Goal: Use online tool/utility: Utilize a website feature to perform a specific function

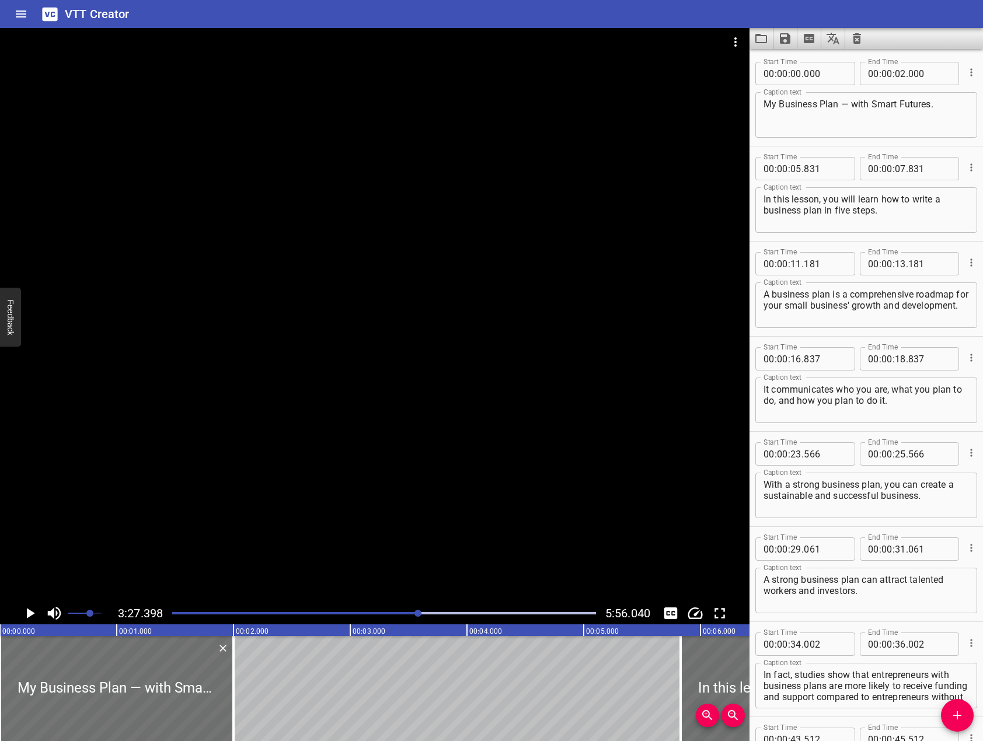
scroll to position [11, 0]
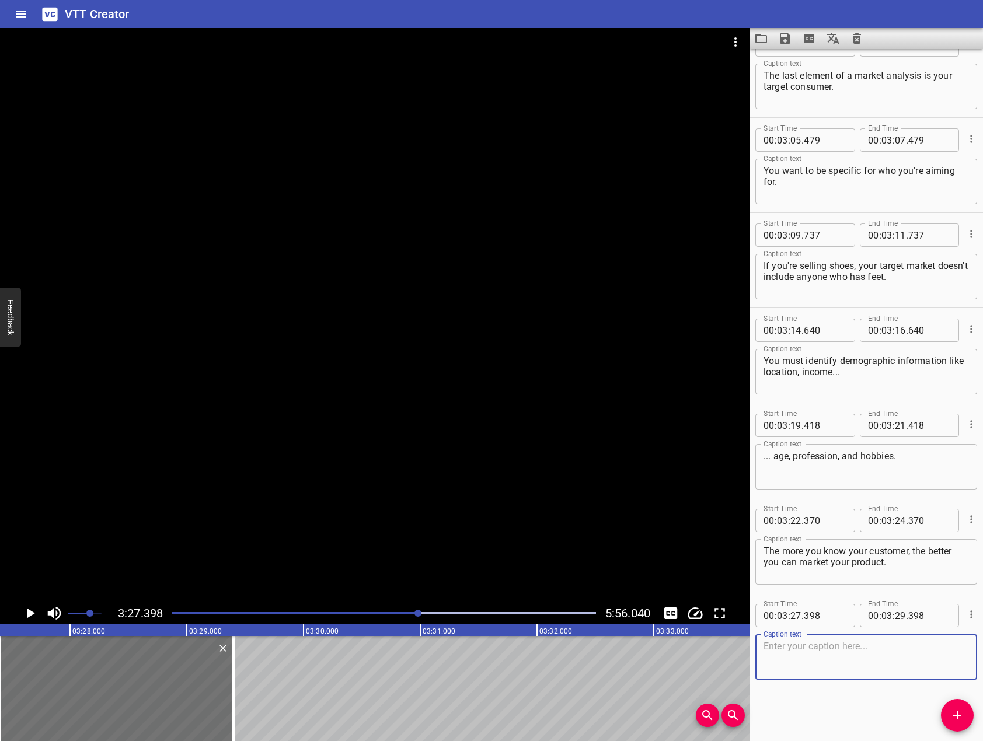
click at [402, 295] on div at bounding box center [374, 315] width 749 height 574
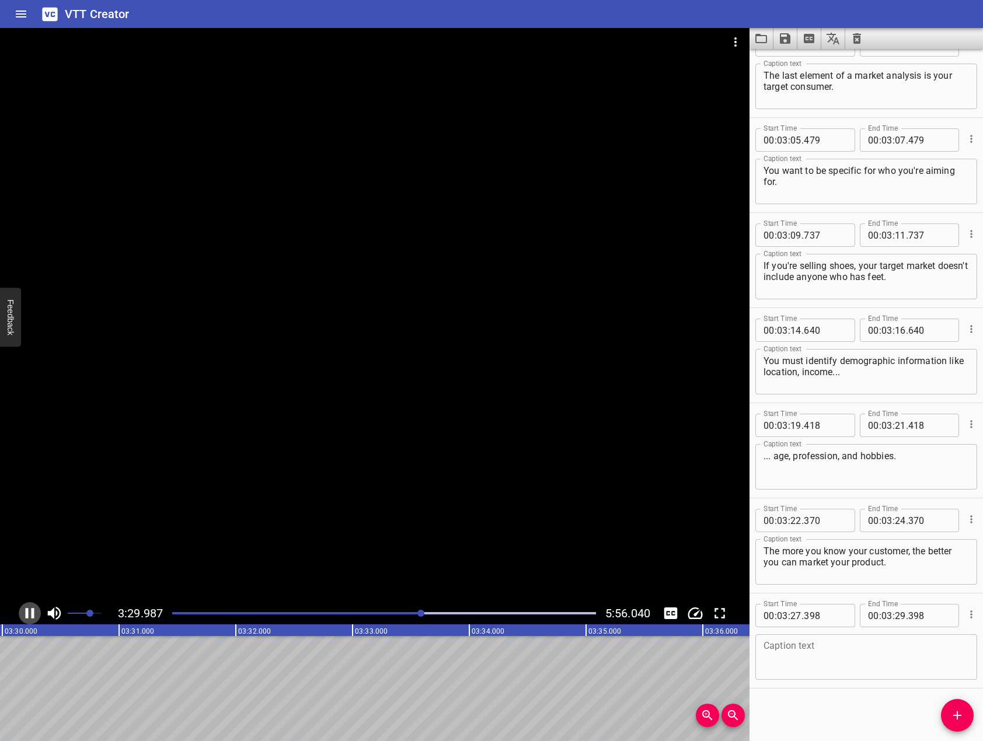
click at [32, 617] on icon "Play/Pause" at bounding box center [30, 613] width 9 height 11
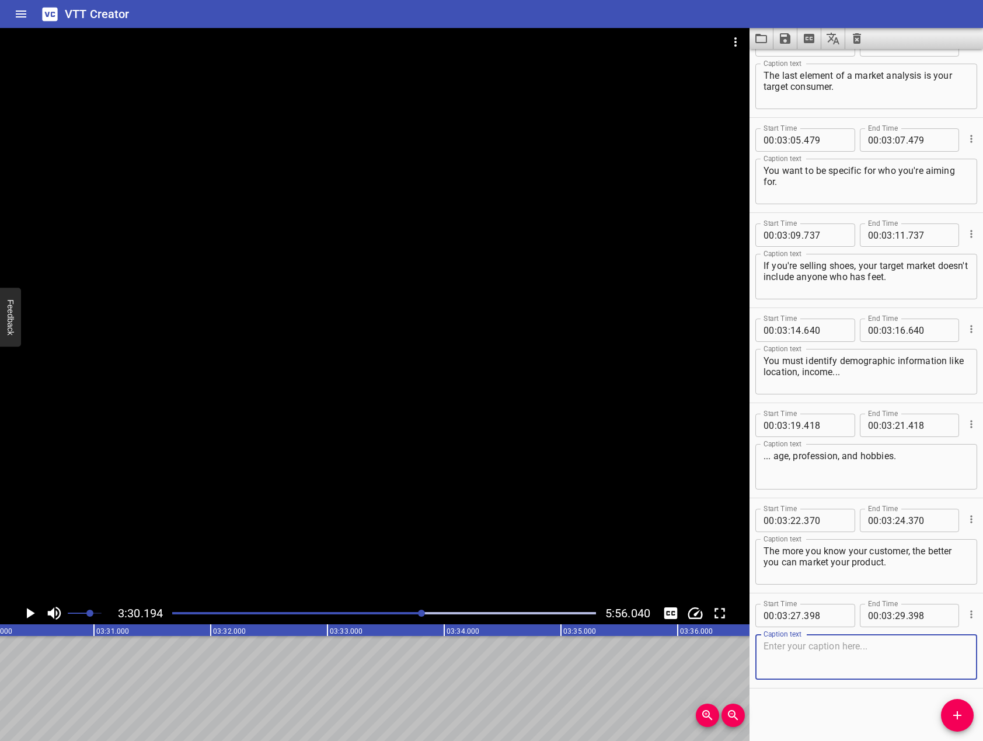
click at [832, 665] on textarea at bounding box center [865, 657] width 205 height 33
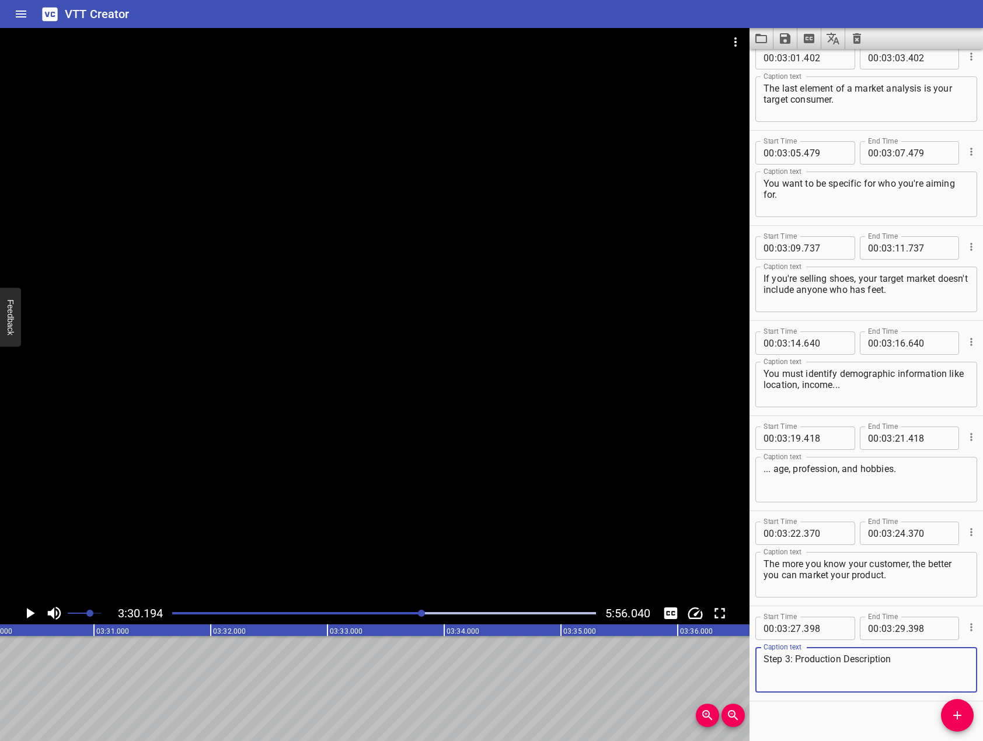
scroll to position [3168, 0]
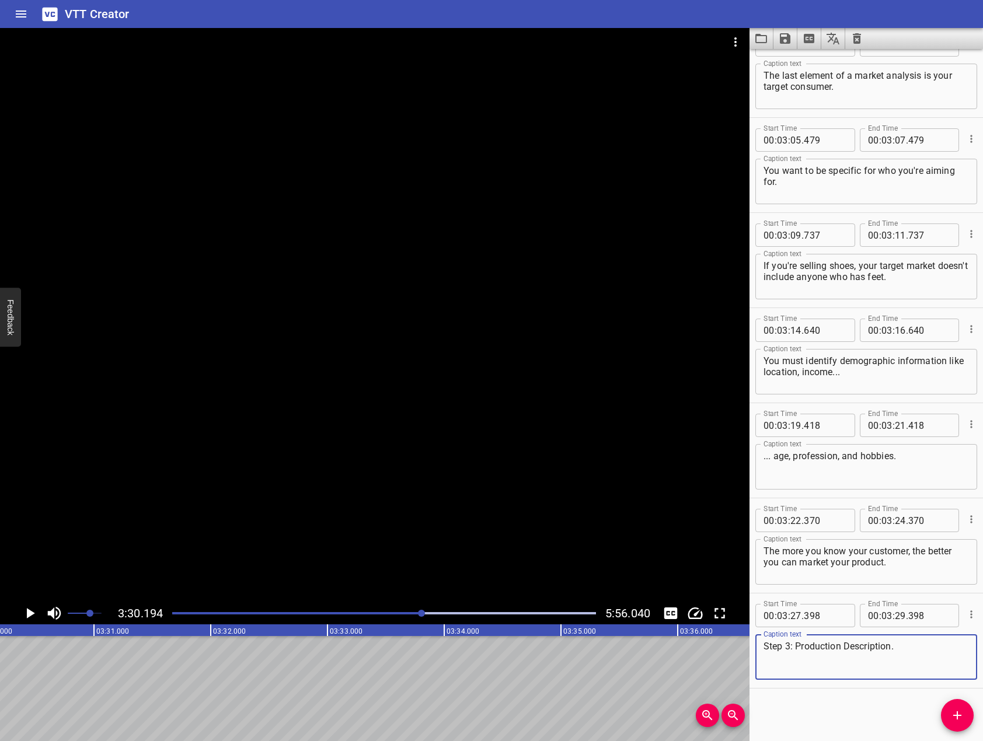
type textarea "Step 3: Production Description."
click at [216, 343] on div at bounding box center [374, 315] width 749 height 574
click at [948, 705] on button "Add Cue" at bounding box center [957, 715] width 33 height 33
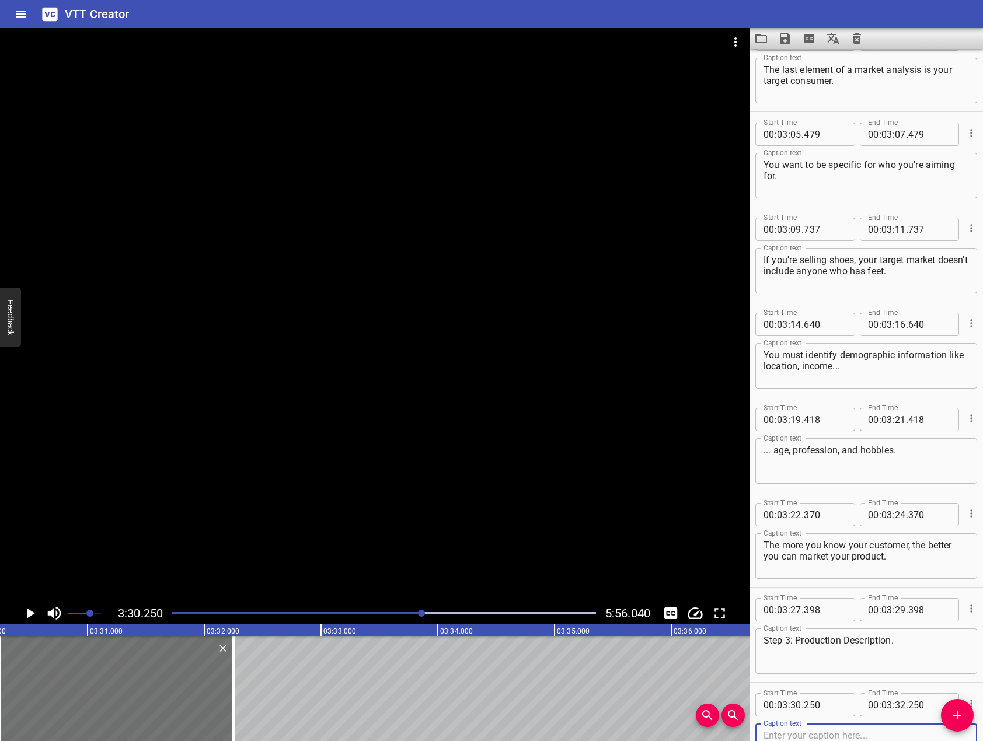
click at [508, 384] on div at bounding box center [374, 315] width 749 height 574
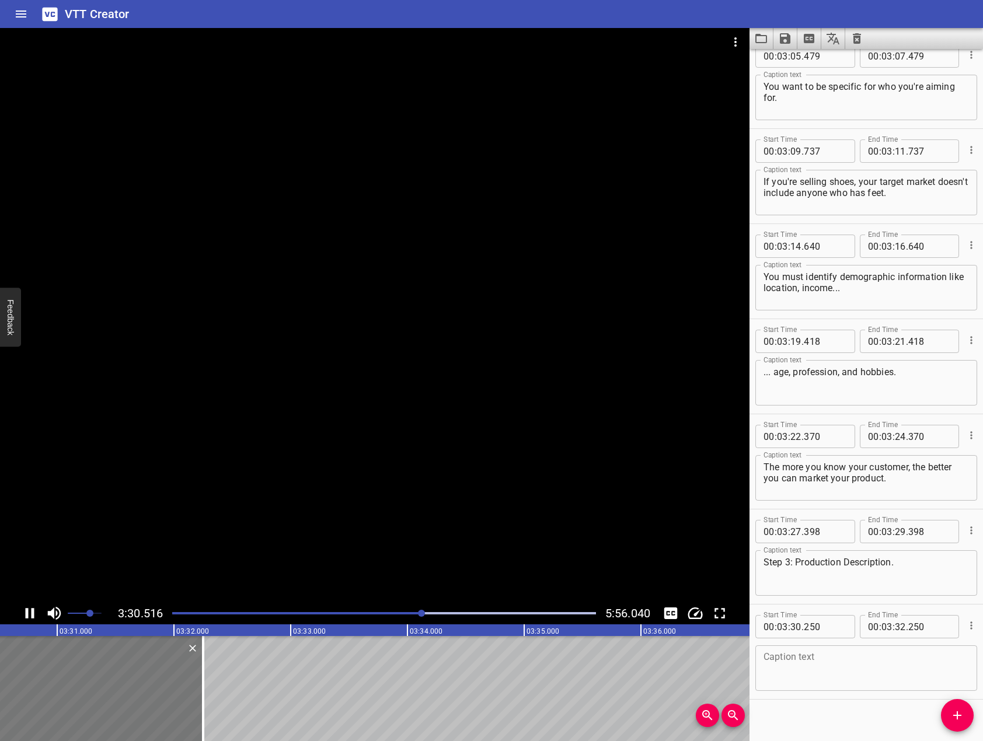
scroll to position [3263, 0]
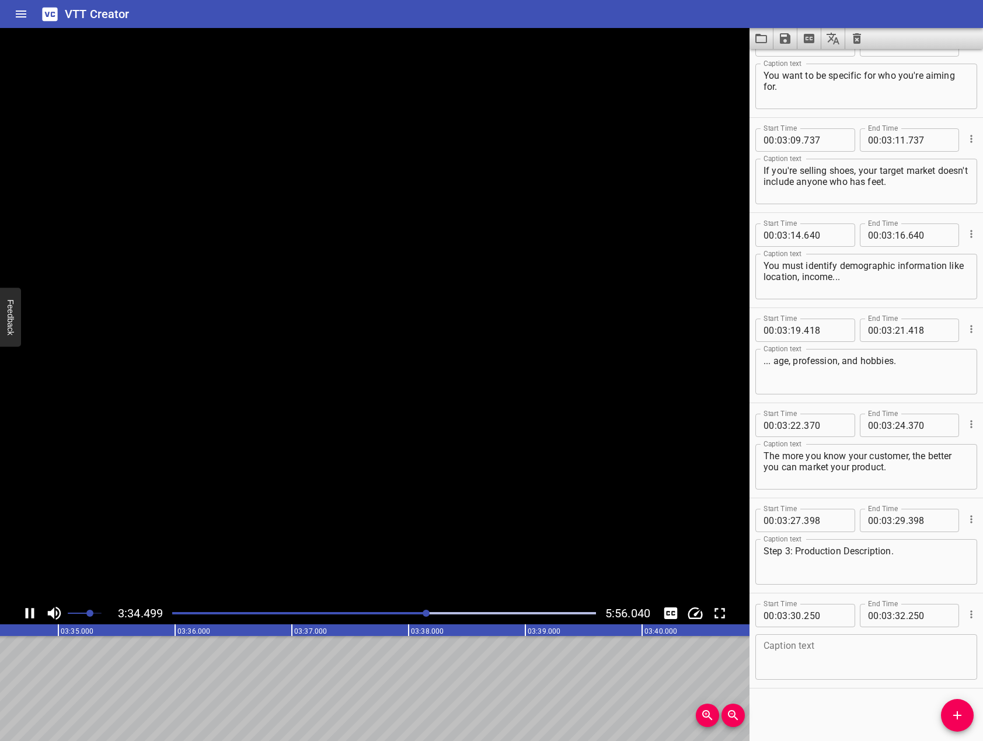
click at [27, 614] on icon "Play/Pause" at bounding box center [30, 613] width 9 height 11
click at [786, 651] on textarea at bounding box center [865, 657] width 205 height 33
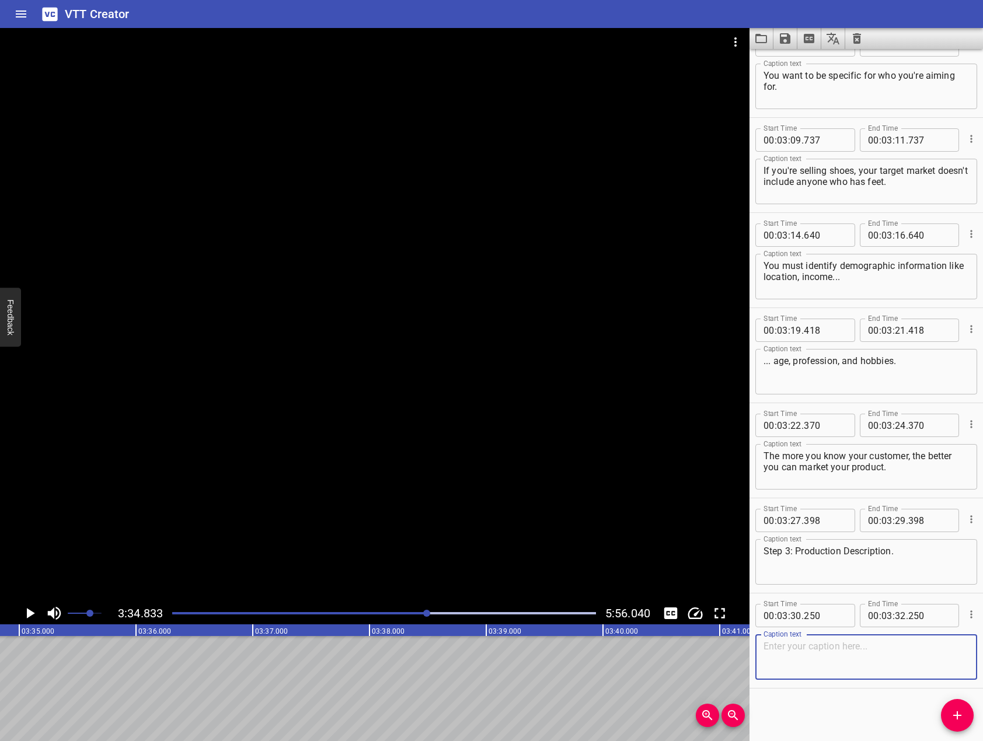
type textarea "t"
drag, startPoint x: 786, startPoint y: 651, endPoint x: 891, endPoint y: 662, distance: 105.7
click at [891, 662] on textarea "t" at bounding box center [865, 657] width 205 height 33
type textarea "This section should showcase the values and benefits your company has to offer."
click at [427, 395] on div at bounding box center [374, 315] width 749 height 574
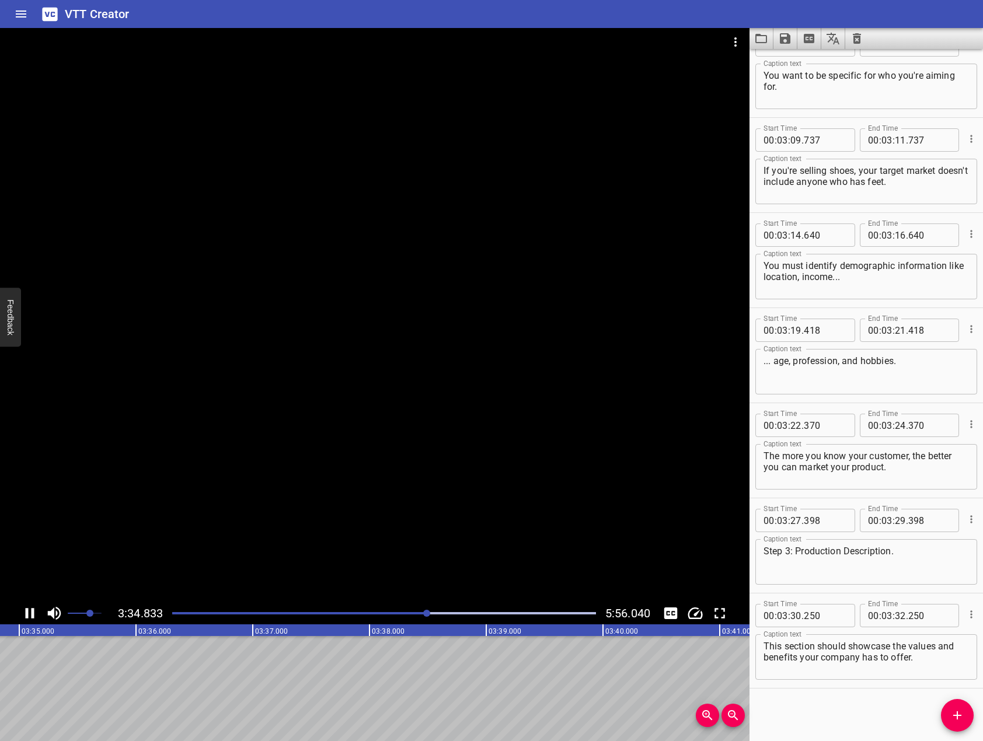
click at [427, 395] on div at bounding box center [374, 315] width 749 height 574
click at [478, 322] on div at bounding box center [374, 315] width 749 height 574
click at [950, 713] on icon "Add Cue" at bounding box center [957, 715] width 14 height 14
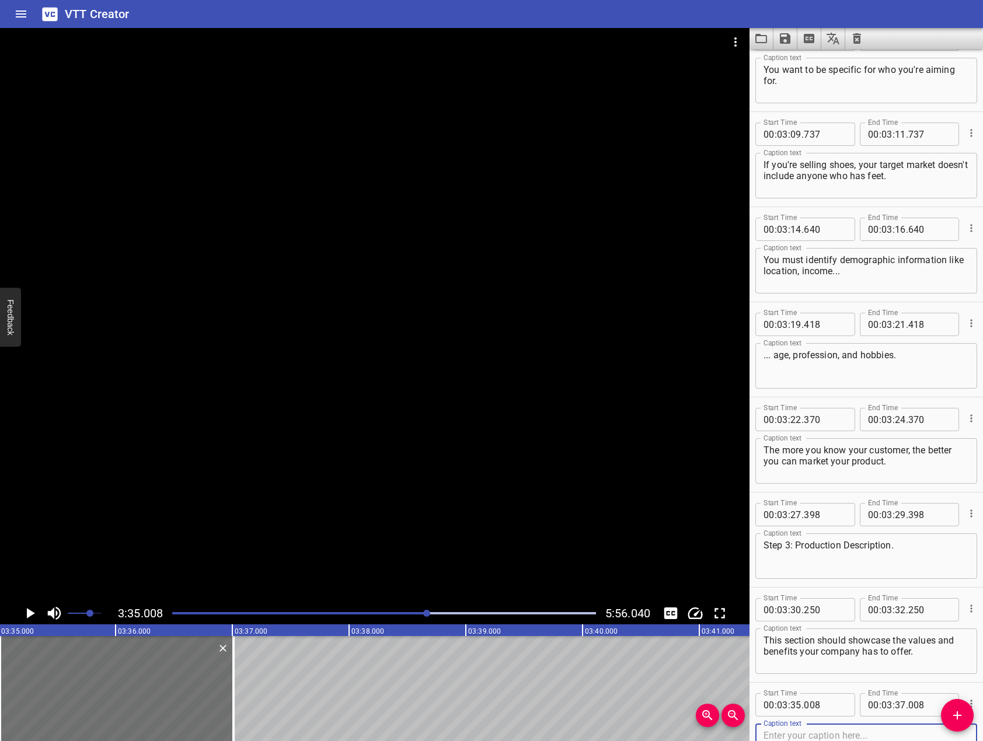
click at [601, 449] on div at bounding box center [374, 315] width 749 height 574
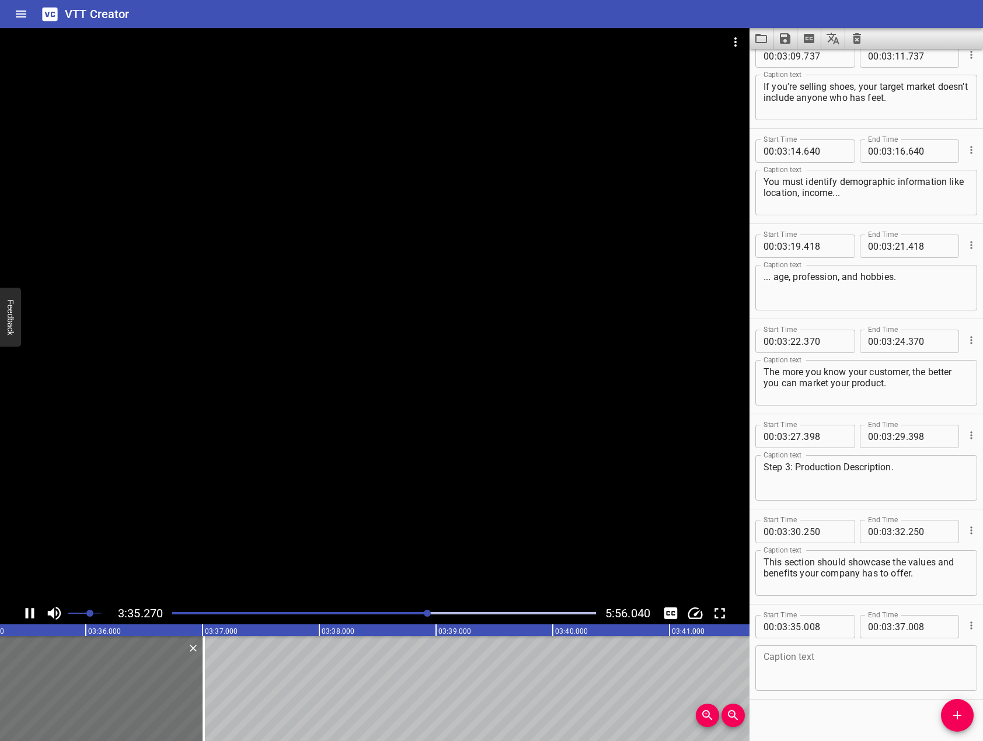
scroll to position [3358, 0]
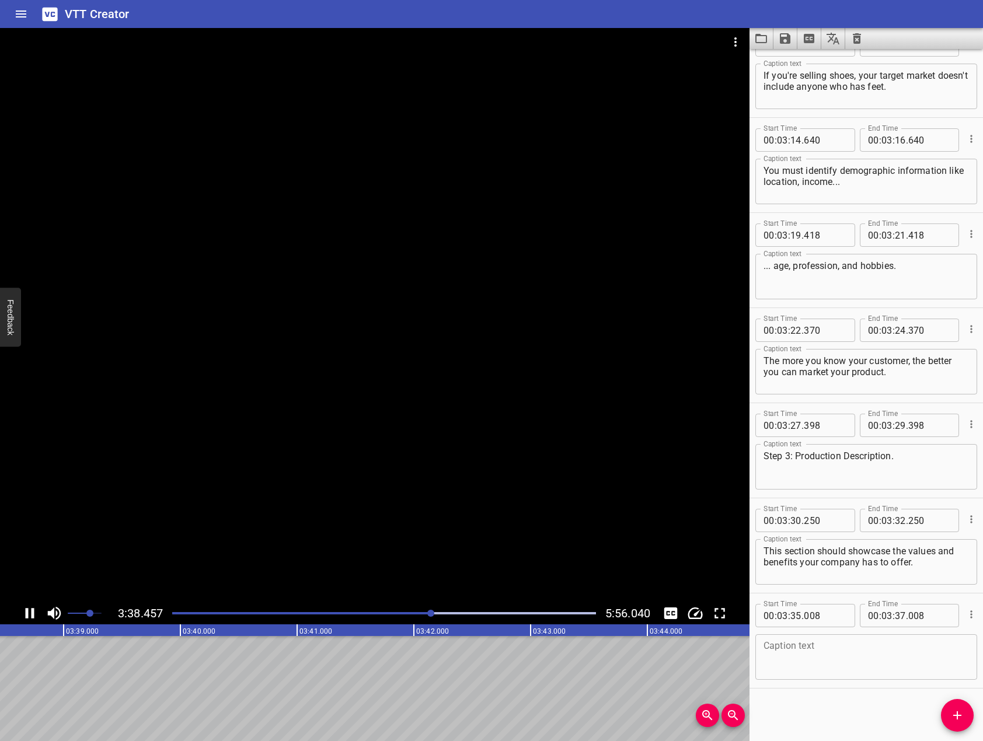
click at [30, 609] on icon "Play/Pause" at bounding box center [30, 614] width 18 height 18
click at [945, 649] on textarea at bounding box center [865, 657] width 205 height 33
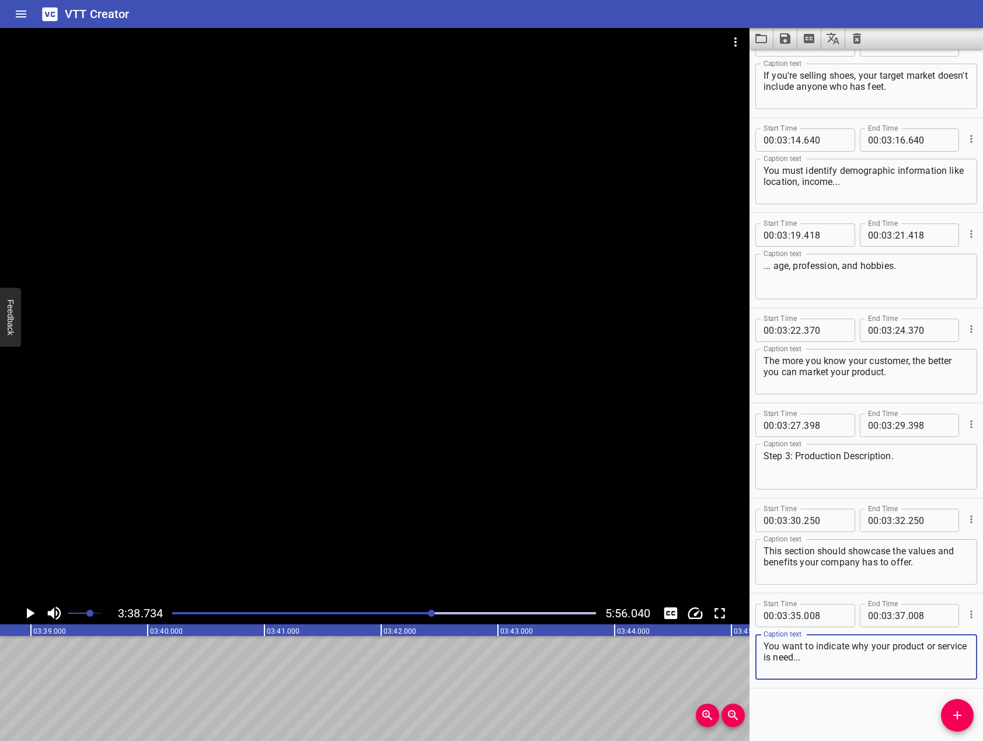
type textarea "You want to indicate why your product or service is need..."
click at [954, 711] on icon "Add Cue" at bounding box center [957, 715] width 14 height 14
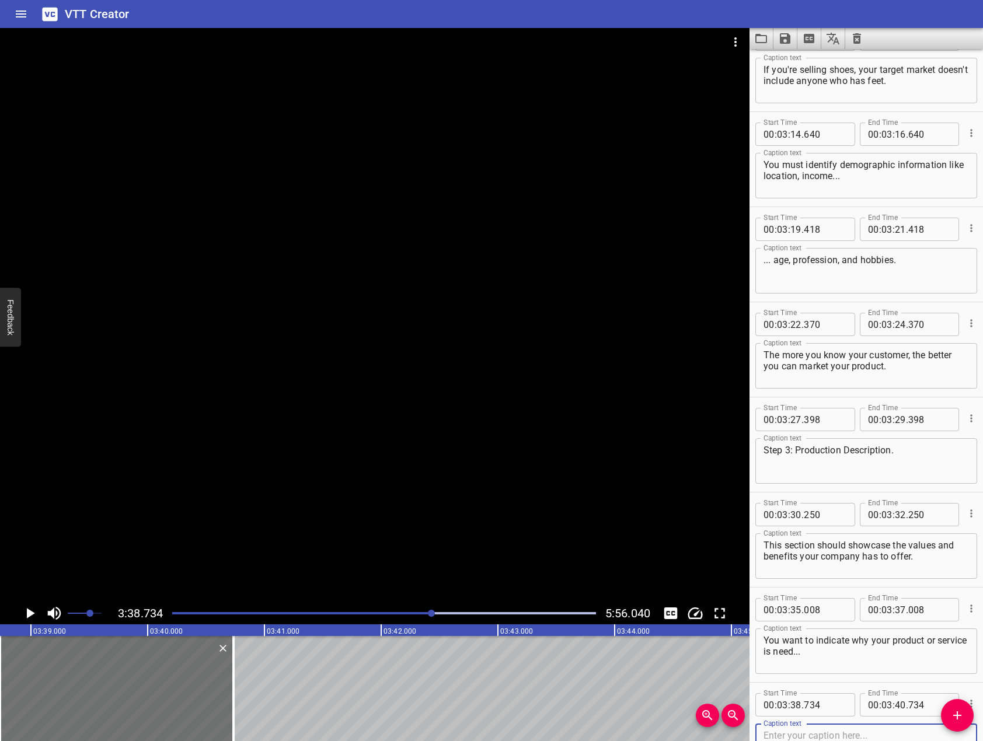
click at [349, 363] on div at bounding box center [374, 315] width 749 height 574
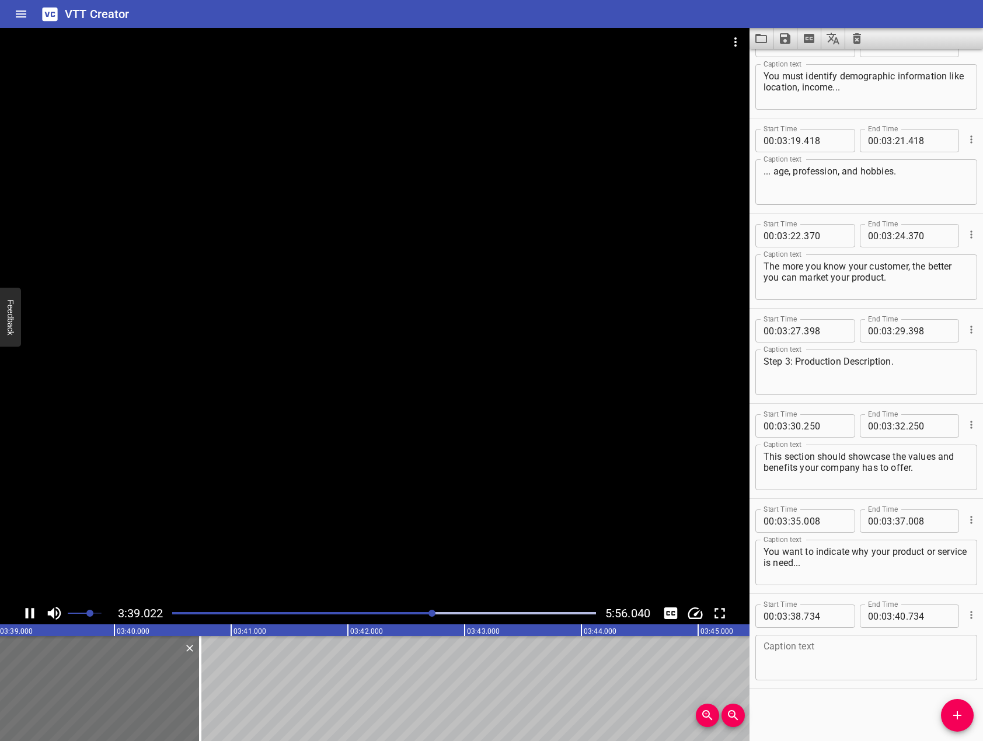
scroll to position [3453, 0]
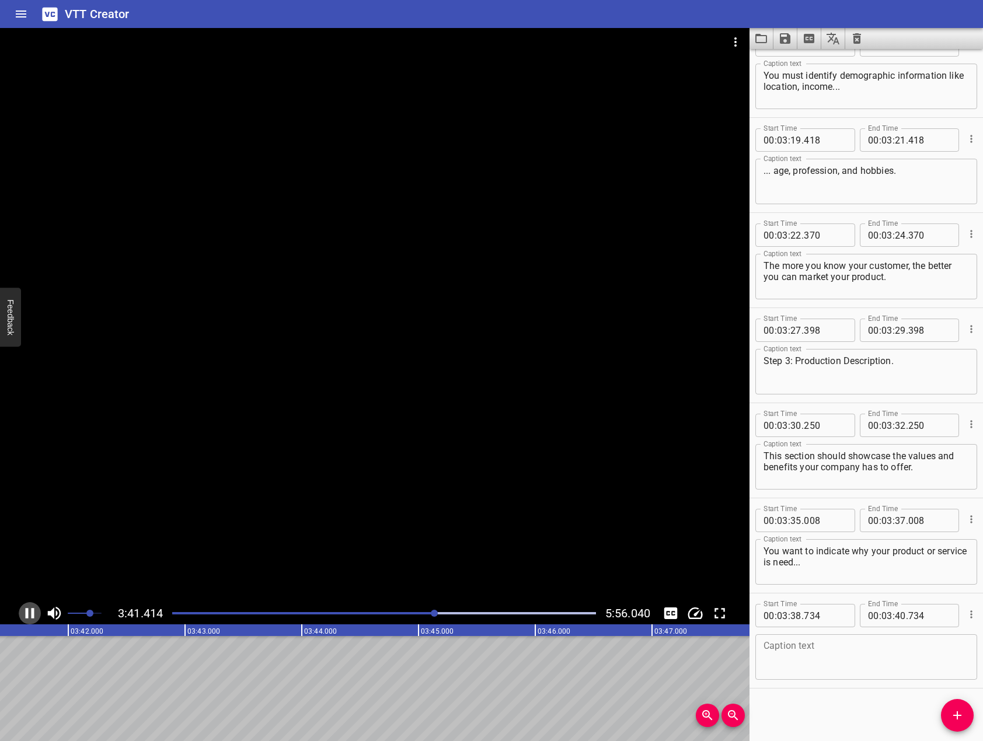
click at [25, 613] on icon "Play/Pause" at bounding box center [30, 614] width 18 height 18
click at [829, 659] on textarea at bounding box center [865, 657] width 205 height 33
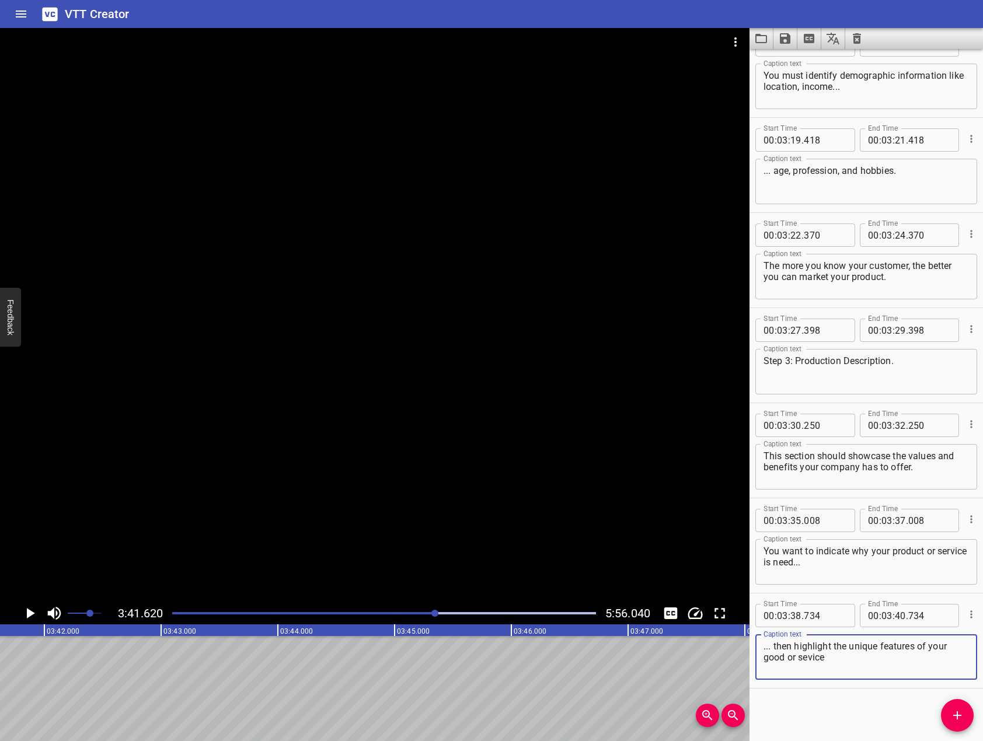
click at [458, 345] on div at bounding box center [374, 315] width 749 height 574
click at [30, 614] on icon "Play/Pause" at bounding box center [30, 614] width 18 height 18
click at [855, 668] on textarea "... then highlight the unique features of your good or sevice" at bounding box center [865, 657] width 205 height 33
type textarea "... then highlight the unique features of your good or service that sets you ap…"
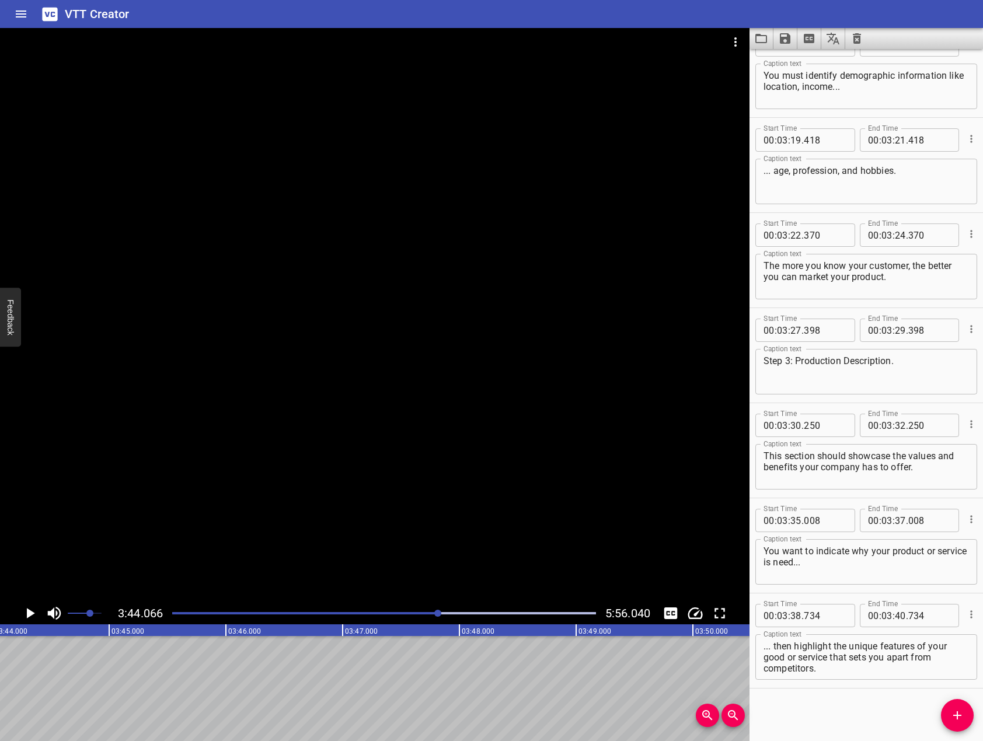
click at [492, 410] on div at bounding box center [374, 315] width 749 height 574
click at [30, 610] on icon "Play/Pause" at bounding box center [30, 614] width 18 height 18
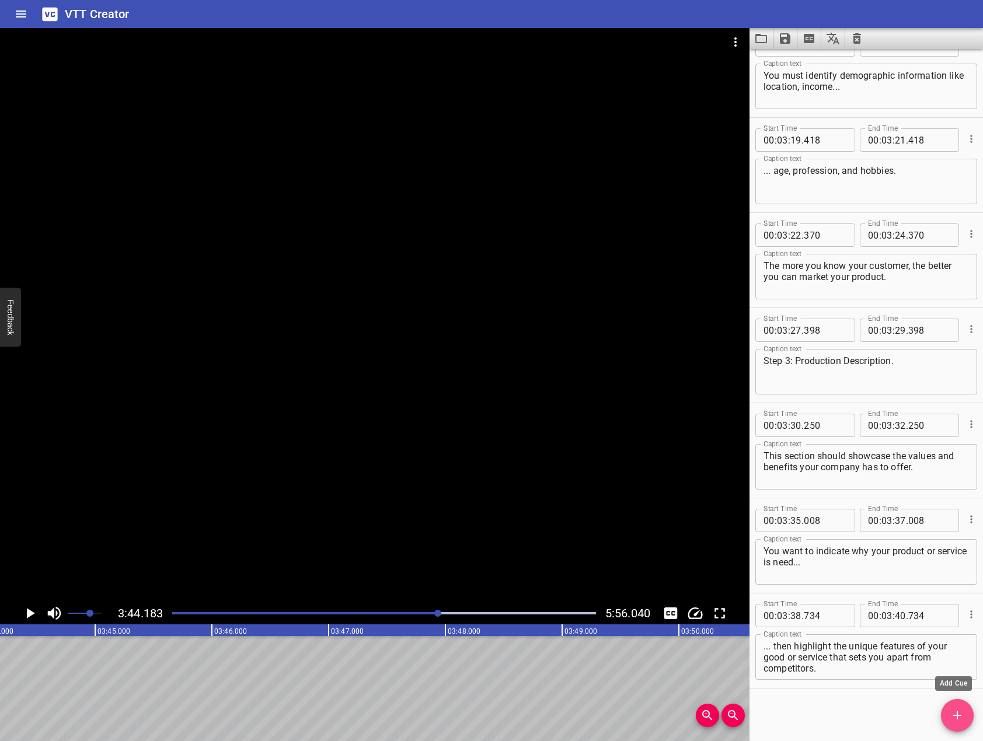
click at [964, 705] on button "Add Cue" at bounding box center [957, 715] width 33 height 33
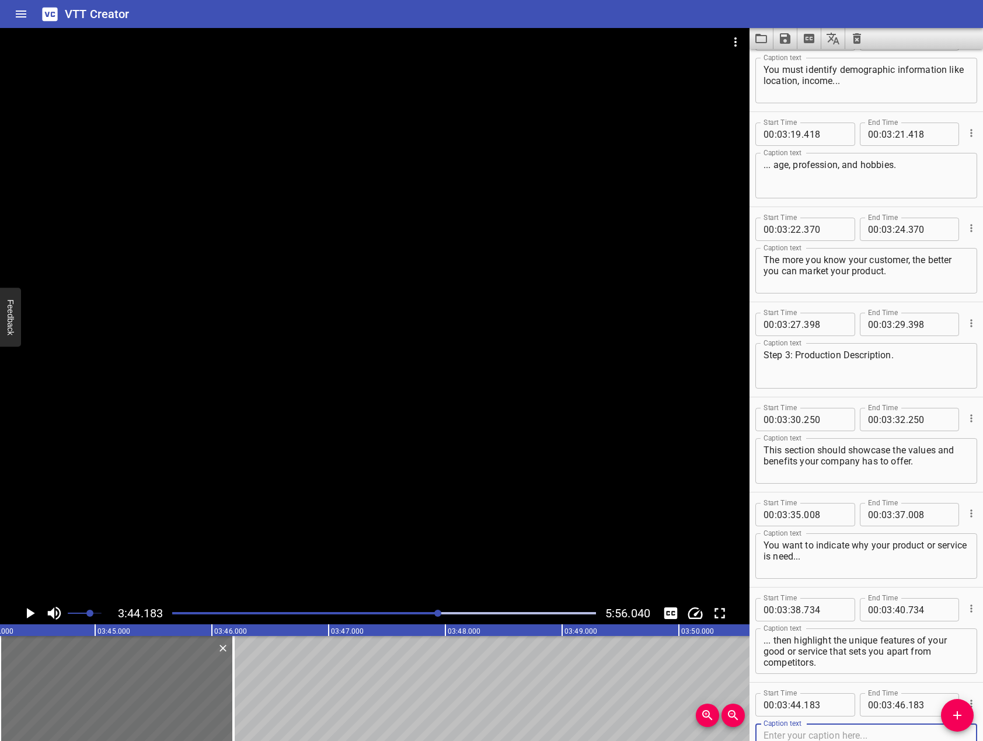
drag, startPoint x: 401, startPoint y: 331, endPoint x: 371, endPoint y: 346, distance: 33.4
click at [402, 331] on div at bounding box center [374, 315] width 749 height 574
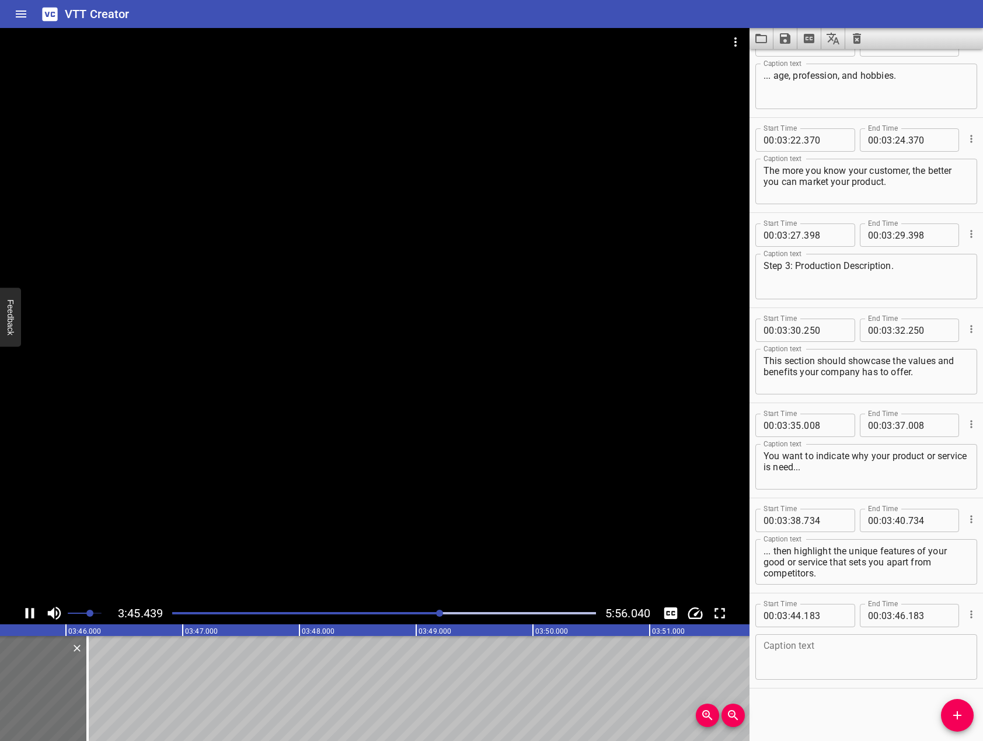
click at [34, 613] on icon "Play/Pause" at bounding box center [30, 614] width 18 height 18
click at [34, 613] on icon "Play/Pause" at bounding box center [31, 613] width 8 height 11
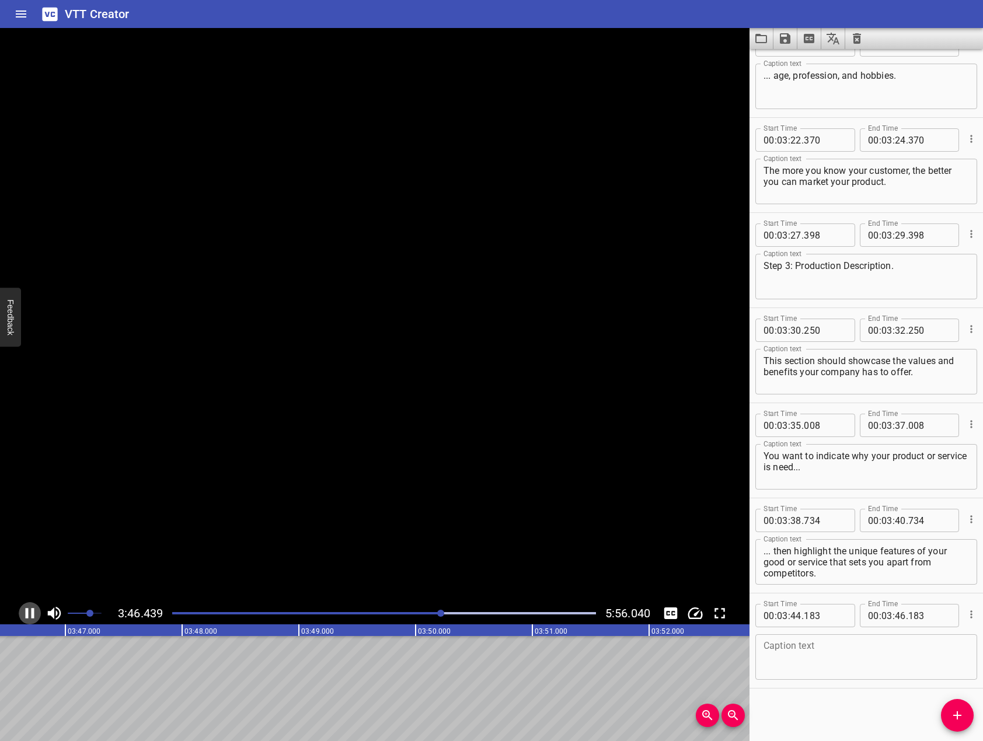
click at [34, 613] on icon "Play/Pause" at bounding box center [30, 614] width 18 height 18
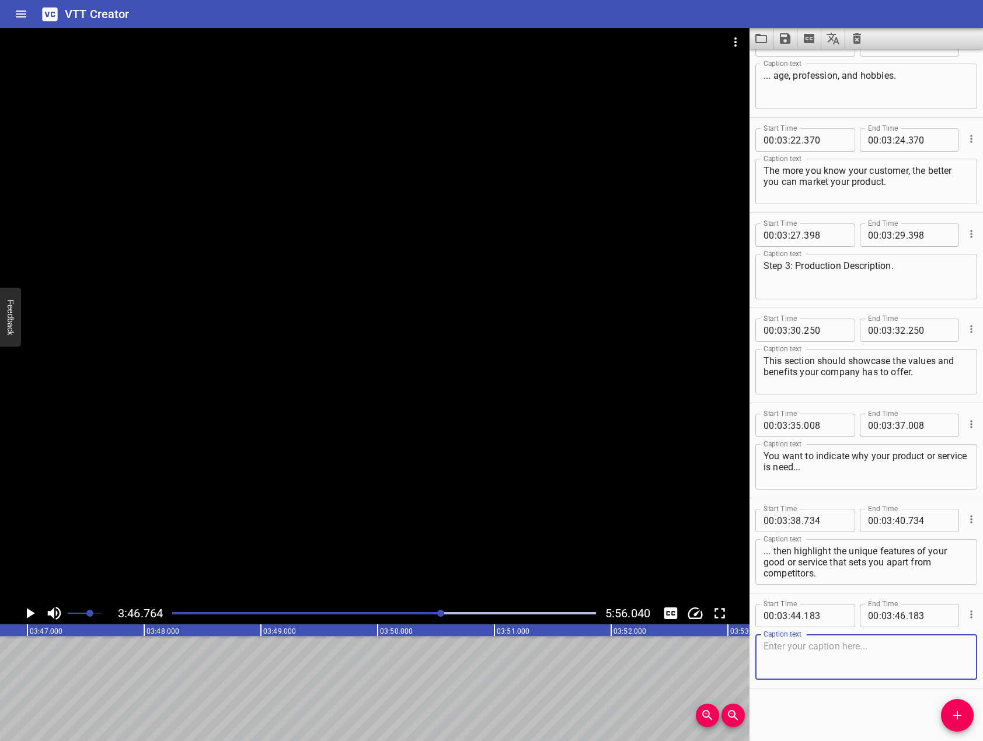
click at [886, 652] on textarea at bounding box center [865, 657] width 205 height 33
type textarea "Sound familiar? It should!"
click at [953, 713] on icon "Add Cue" at bounding box center [957, 715] width 14 height 14
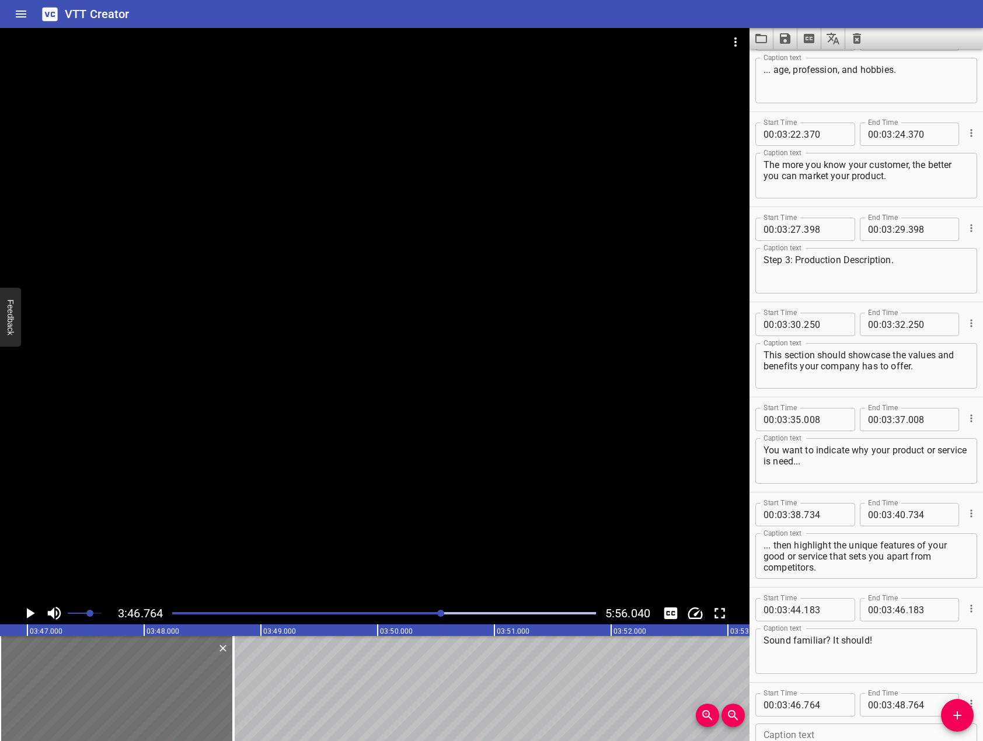
click at [318, 421] on div at bounding box center [374, 315] width 749 height 574
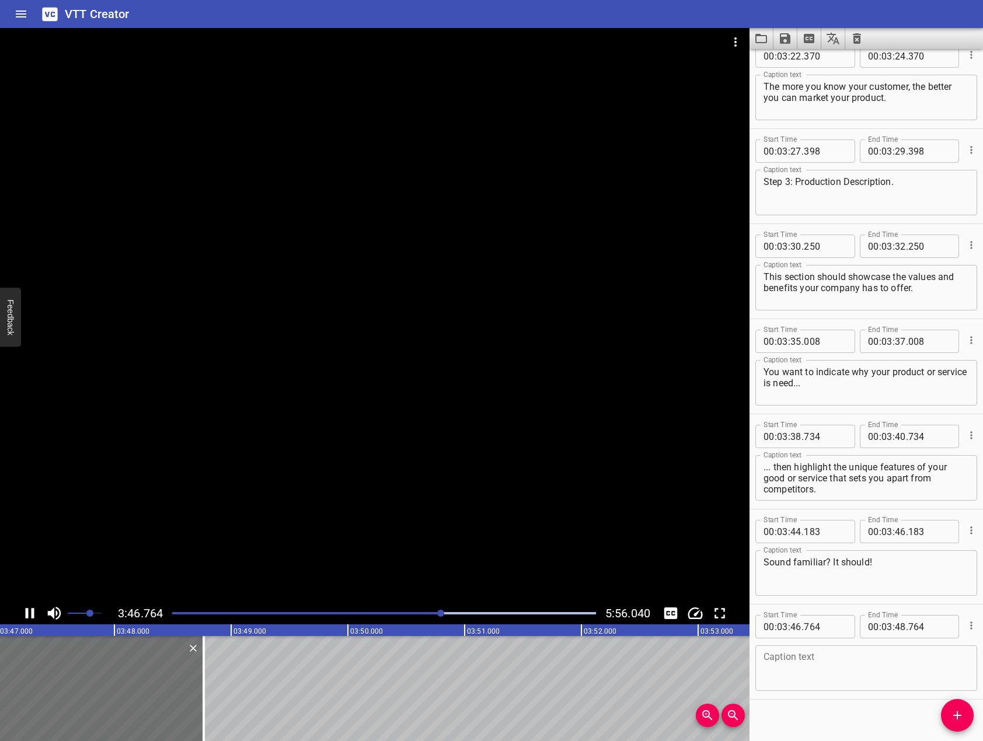
scroll to position [3643, 0]
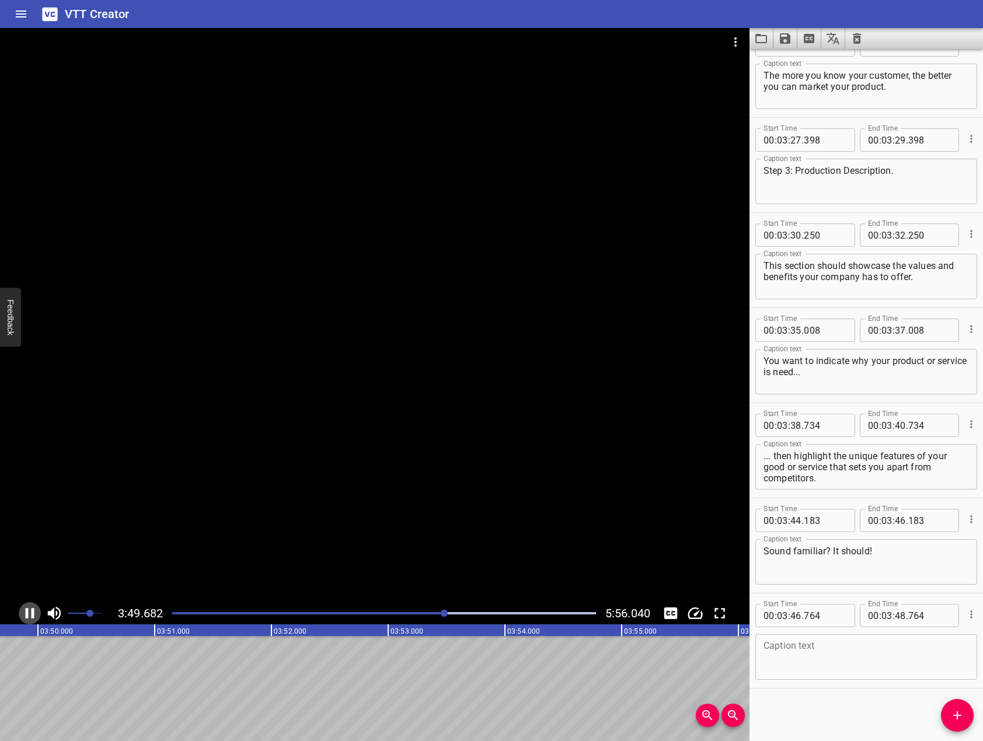
click at [34, 614] on icon "Play/Pause" at bounding box center [30, 614] width 18 height 18
click at [822, 651] on textarea at bounding box center [865, 657] width 205 height 33
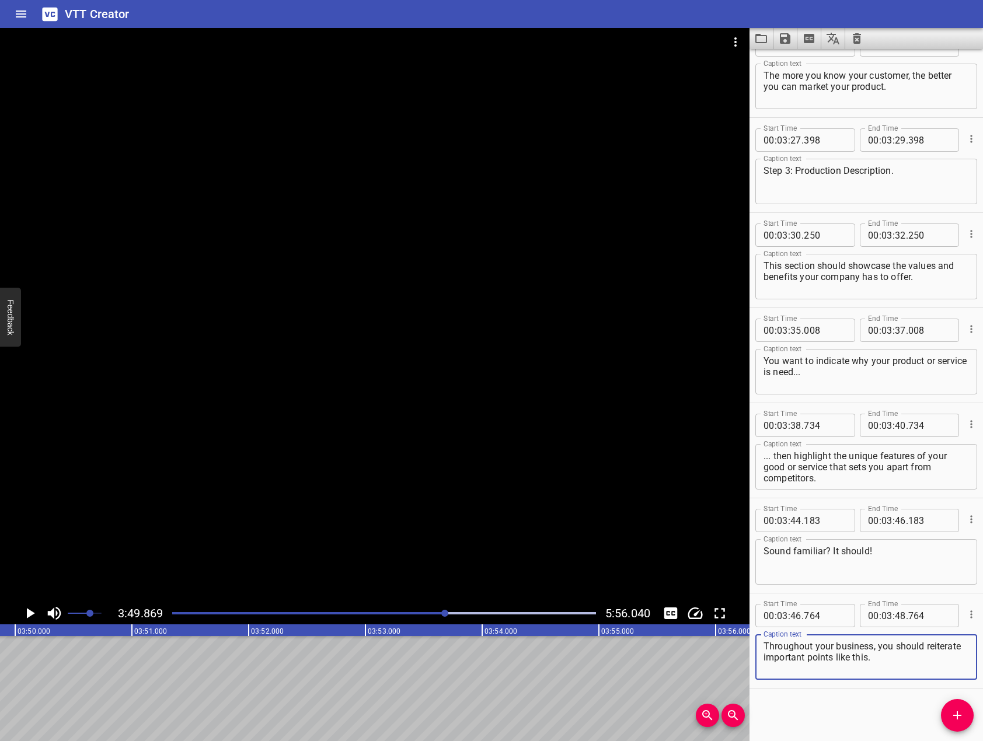
type textarea "Throughout your business, you should reiterate important points like this."
drag, startPoint x: 199, startPoint y: 455, endPoint x: 0, endPoint y: 629, distance: 263.9
click at [170, 476] on div at bounding box center [374, 315] width 749 height 574
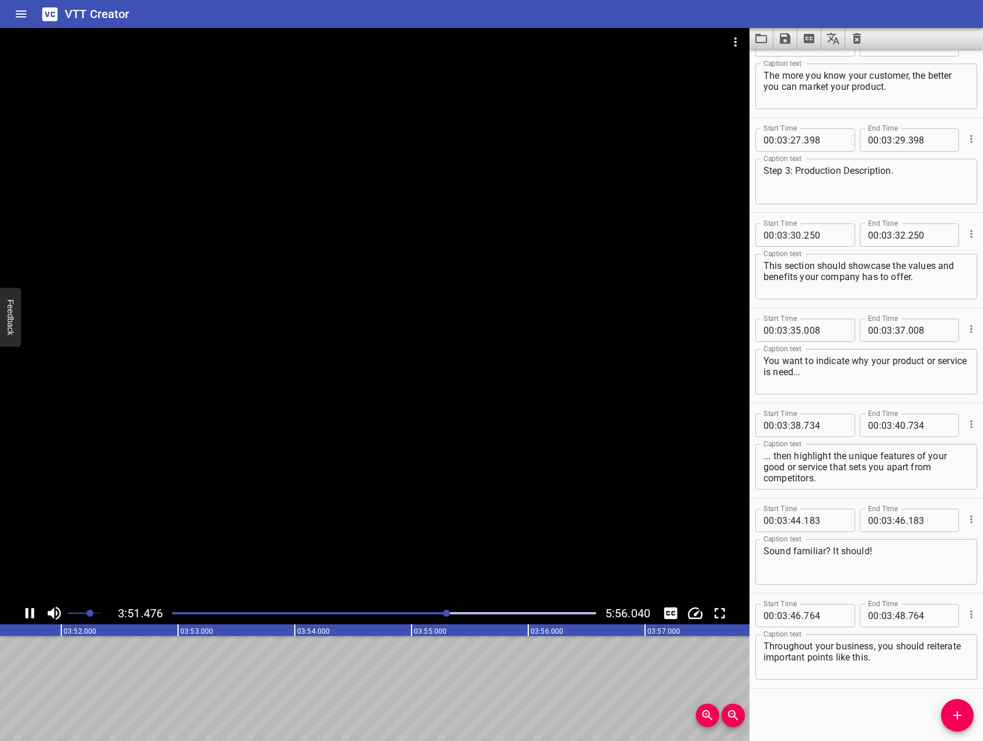
click at [33, 612] on icon "Play/Pause" at bounding box center [30, 613] width 9 height 11
click at [962, 717] on icon "Add Cue" at bounding box center [957, 715] width 14 height 14
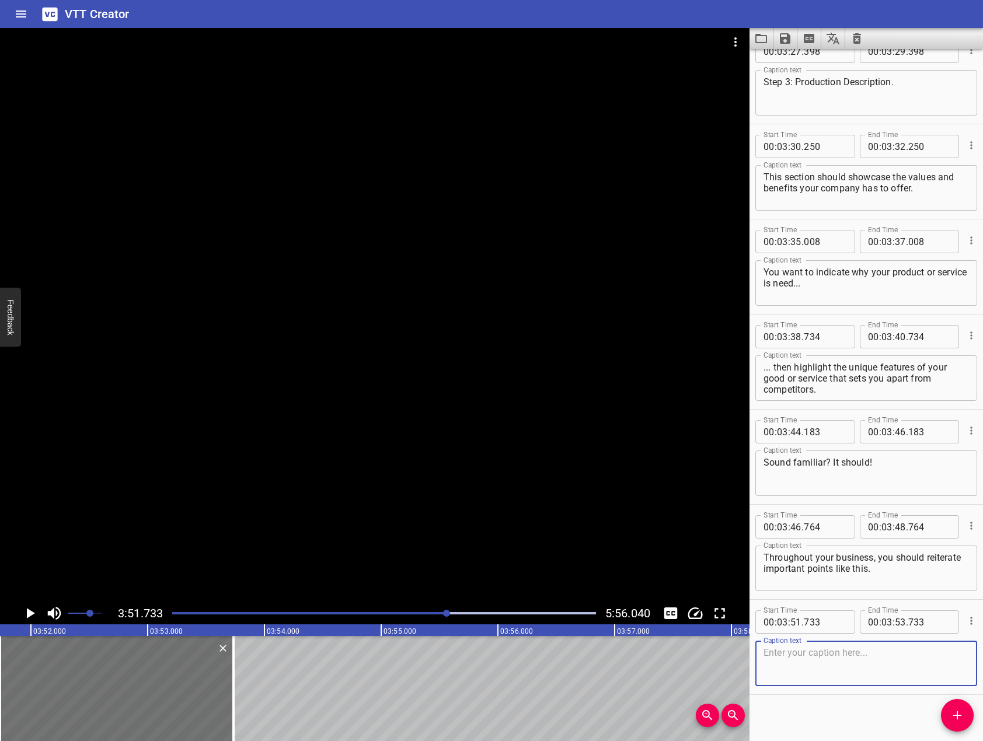
scroll to position [3738, 0]
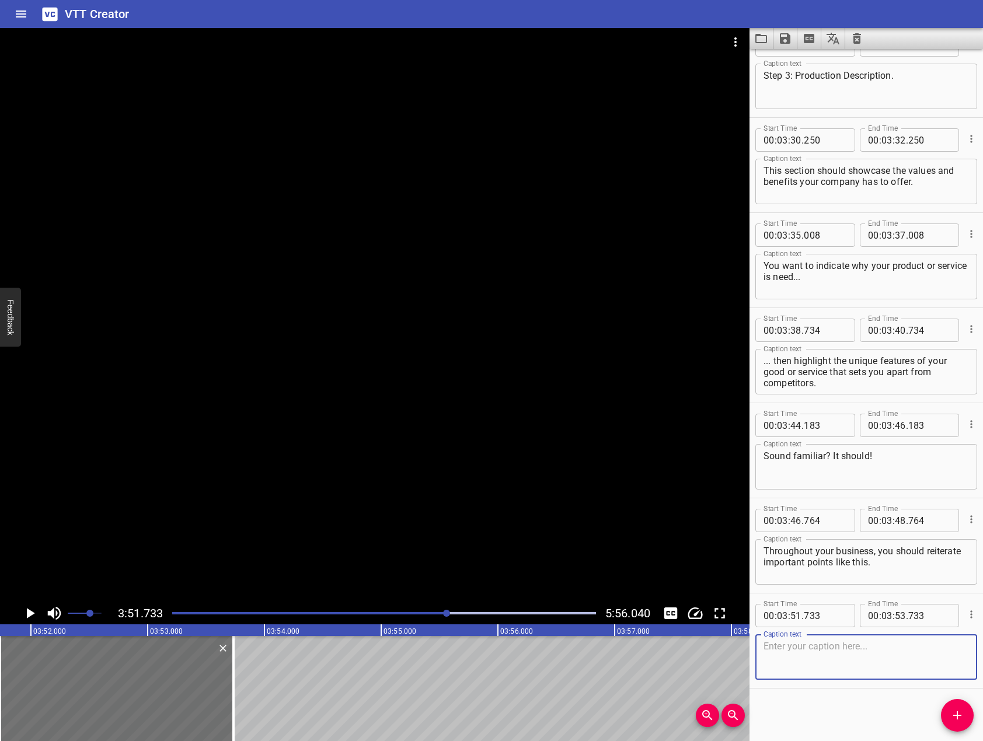
click at [365, 404] on div at bounding box center [374, 315] width 749 height 574
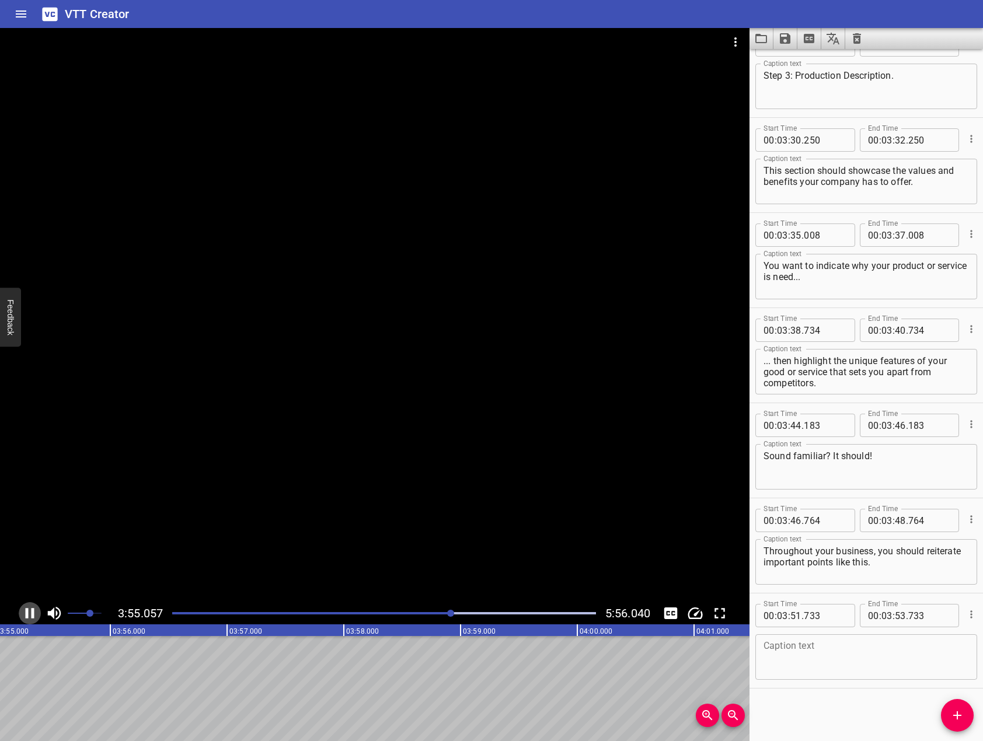
click at [32, 617] on icon "Play/Pause" at bounding box center [30, 613] width 9 height 11
click at [816, 673] on textarea at bounding box center [865, 657] width 205 height 33
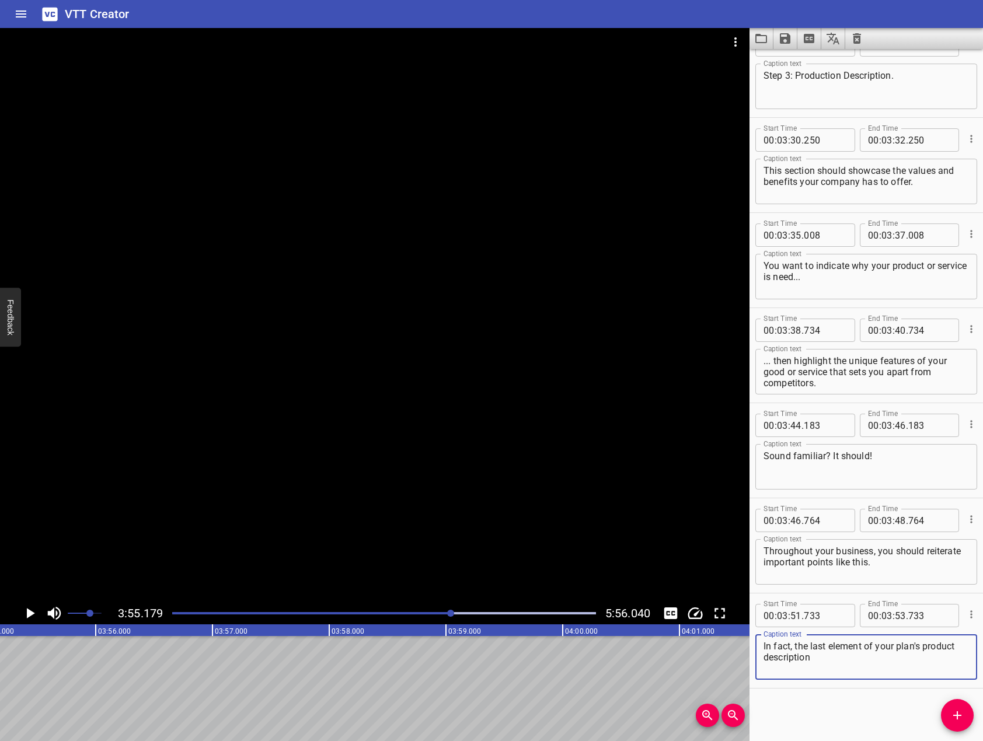
drag, startPoint x: 544, startPoint y: 319, endPoint x: 538, endPoint y: 322, distance: 6.8
click at [542, 317] on div at bounding box center [374, 315] width 749 height 574
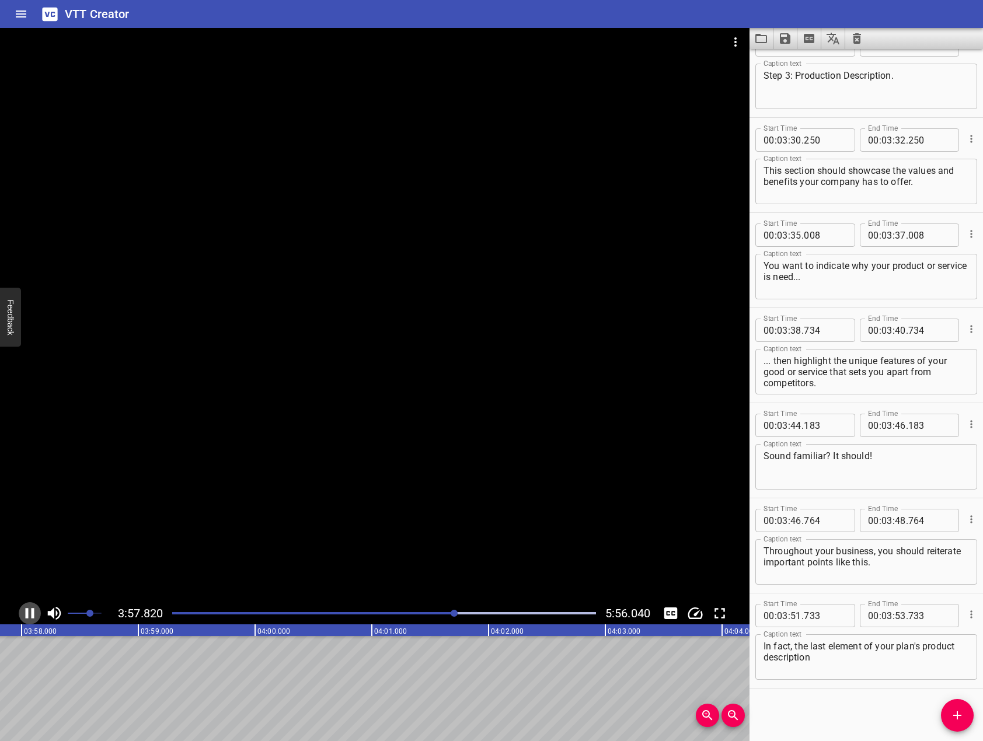
click at [29, 612] on icon "Play/Pause" at bounding box center [30, 614] width 18 height 18
drag, startPoint x: 893, startPoint y: 675, endPoint x: 890, endPoint y: 680, distance: 6.3
click at [890, 680] on div "In fact, the last element of your plan's product description Caption text" at bounding box center [866, 657] width 222 height 46
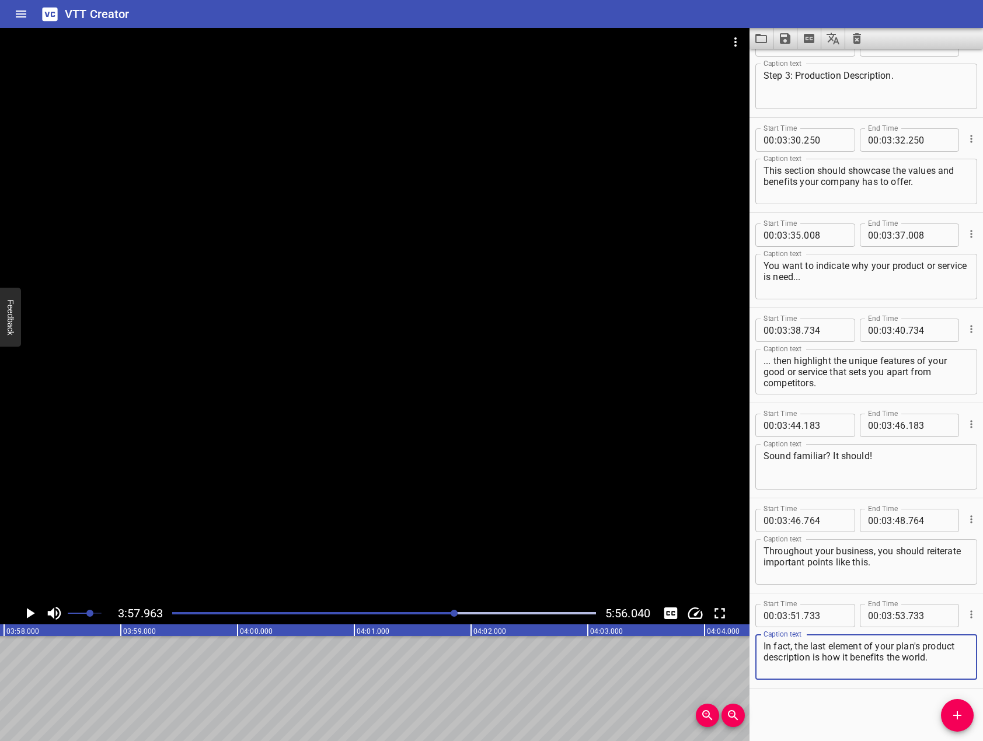
type textarea "In fact, the last element of your plan's product description is how it benefits…"
click at [951, 711] on icon "Add Cue" at bounding box center [957, 715] width 14 height 14
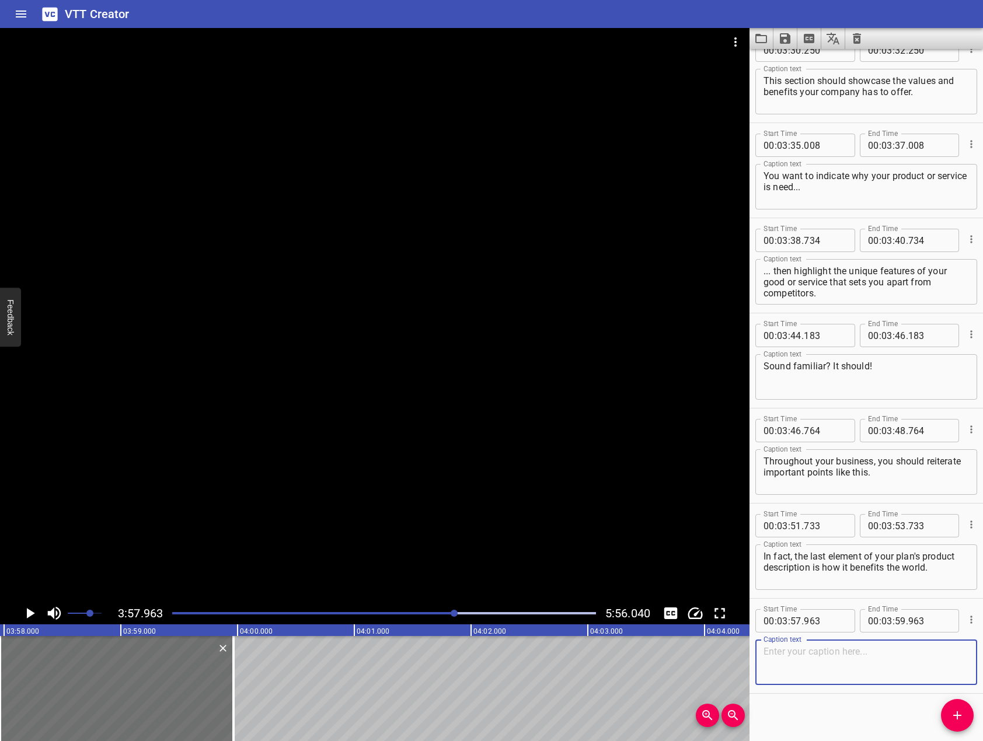
scroll to position [3834, 0]
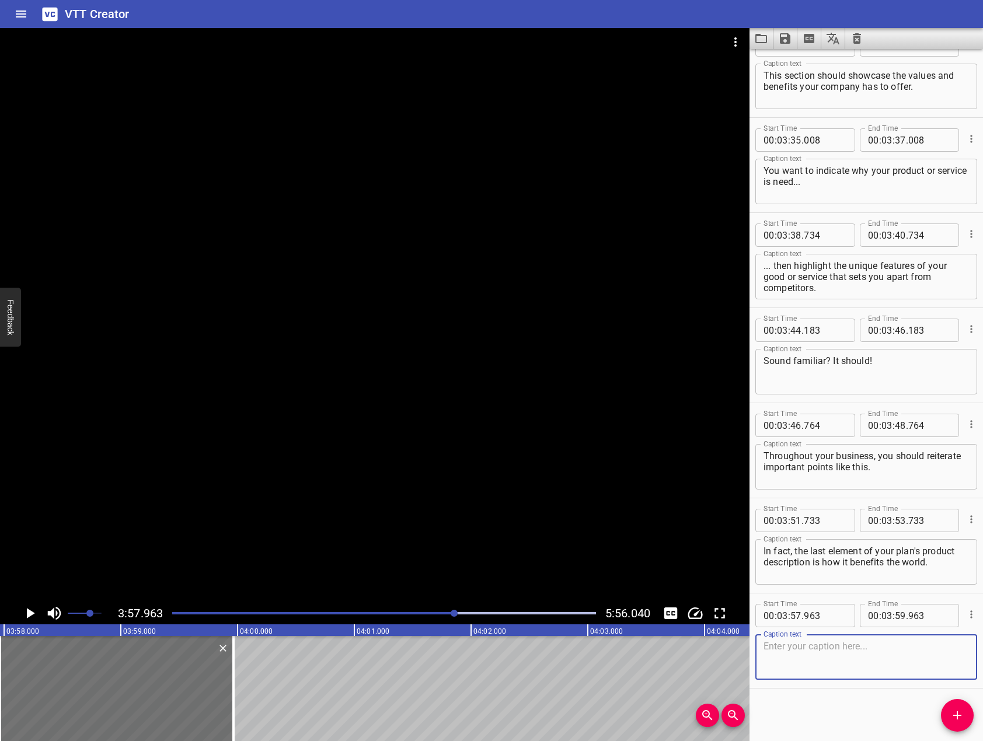
click at [156, 409] on div at bounding box center [374, 315] width 749 height 574
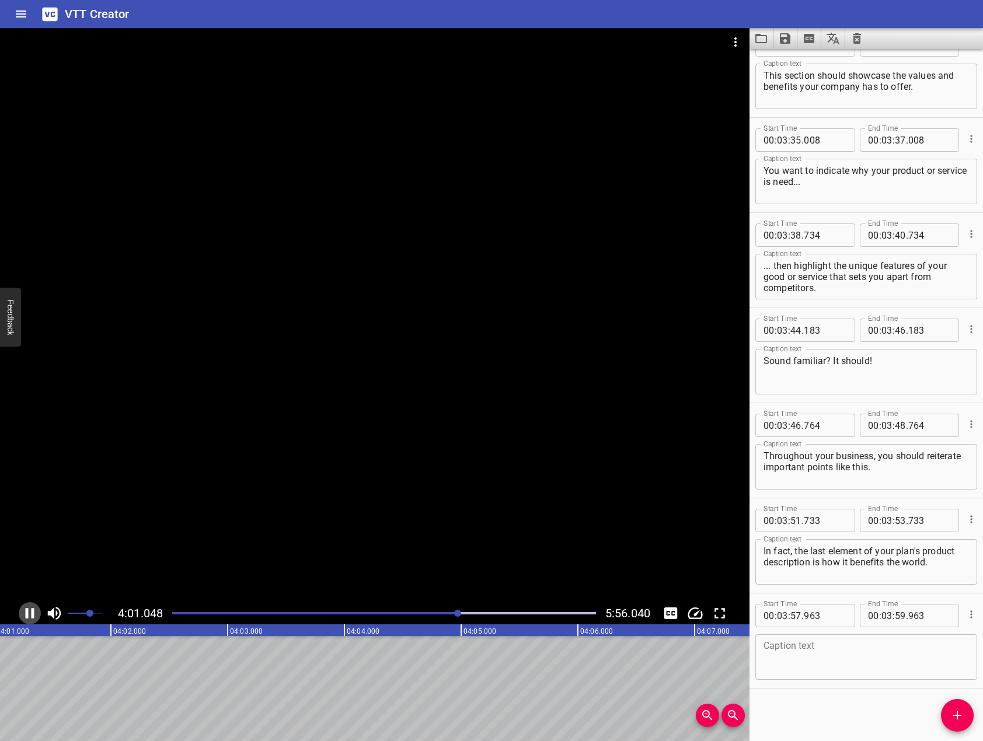
click at [31, 615] on icon "Play/Pause" at bounding box center [30, 614] width 18 height 18
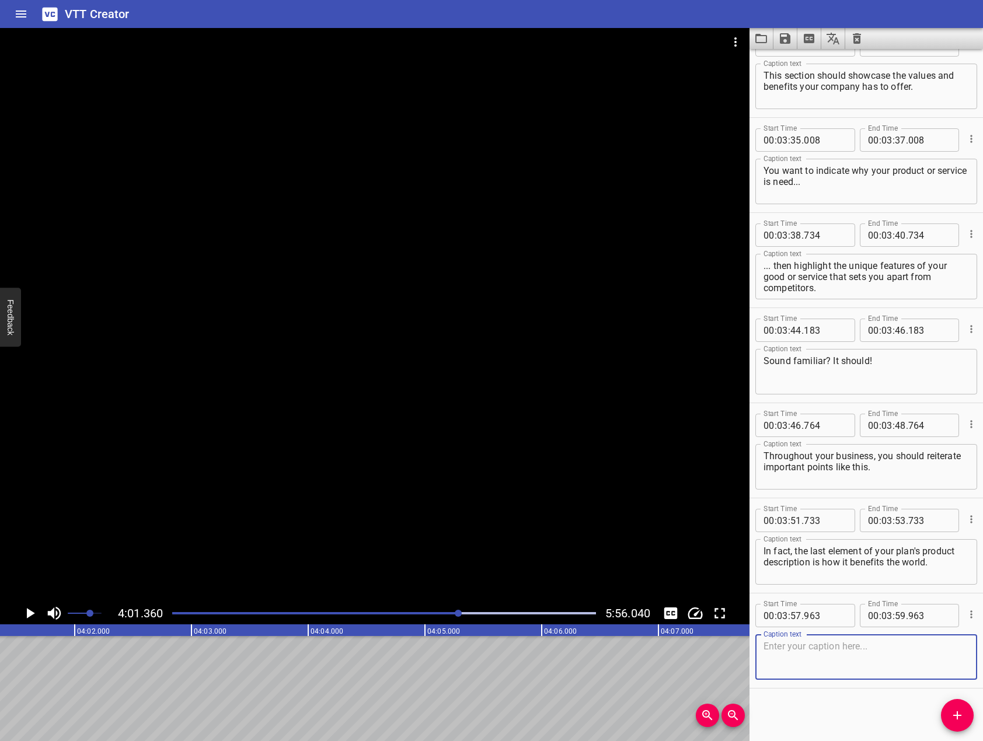
click at [871, 657] on textarea at bounding box center [865, 657] width 205 height 33
type textarea "You will use this section to reinforce your company's strengths."
click at [961, 710] on icon "Add Cue" at bounding box center [957, 715] width 14 height 14
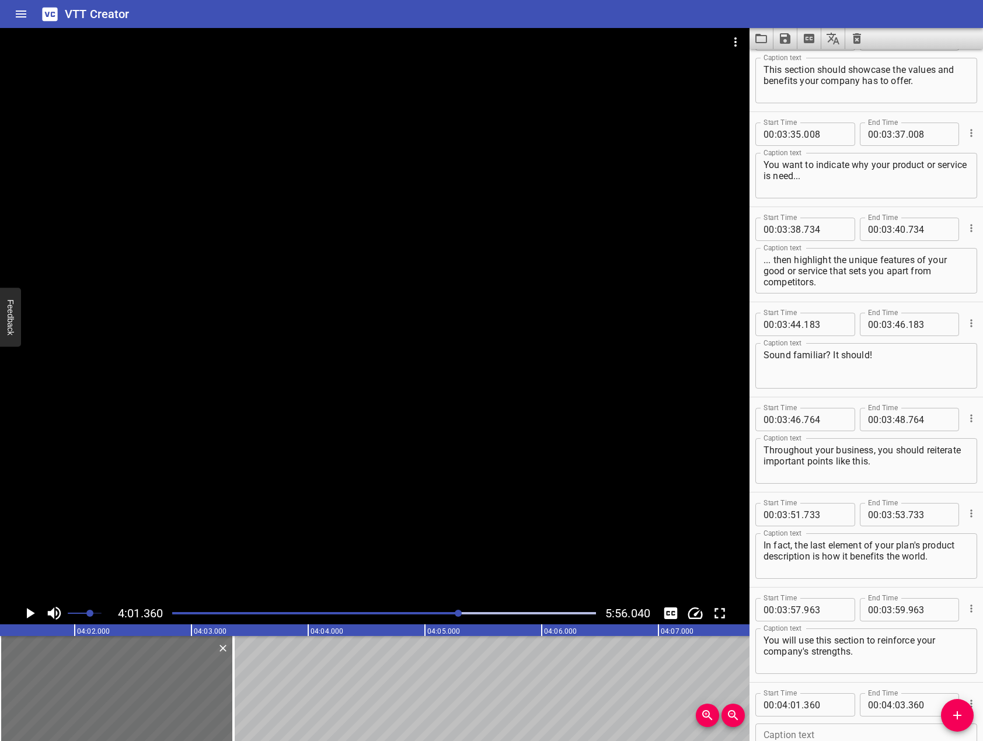
click at [350, 340] on div at bounding box center [374, 315] width 749 height 574
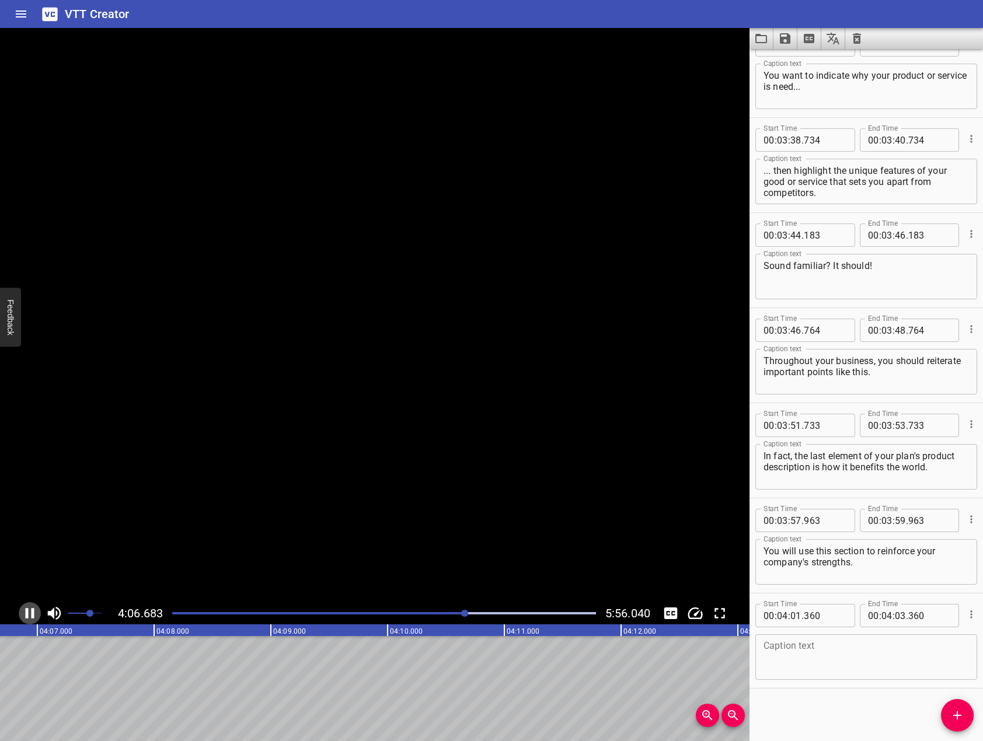
click at [34, 612] on icon "Play/Pause" at bounding box center [30, 614] width 18 height 18
drag, startPoint x: 805, startPoint y: 651, endPoint x: 796, endPoint y: 633, distance: 20.4
click at [805, 651] on textarea at bounding box center [865, 657] width 205 height 33
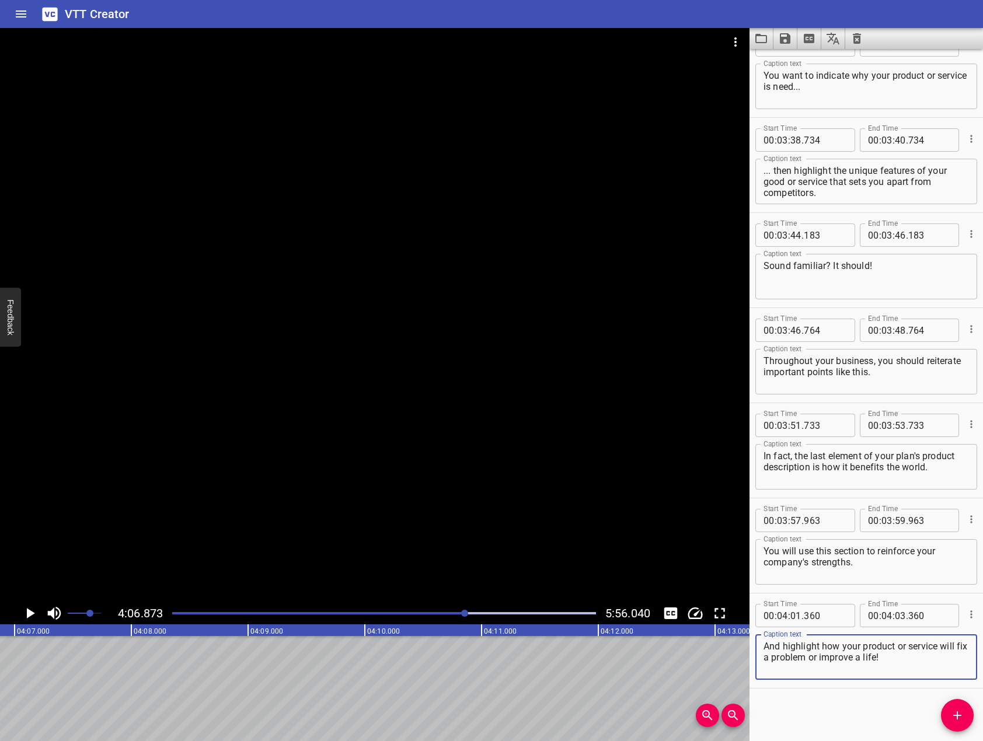
type textarea "And highlight how your product or service will fix a problem or improve a life!"
click at [602, 395] on div at bounding box center [374, 315] width 749 height 574
click at [598, 396] on div at bounding box center [374, 315] width 749 height 574
click at [968, 712] on span "Add Cue" at bounding box center [957, 715] width 33 height 14
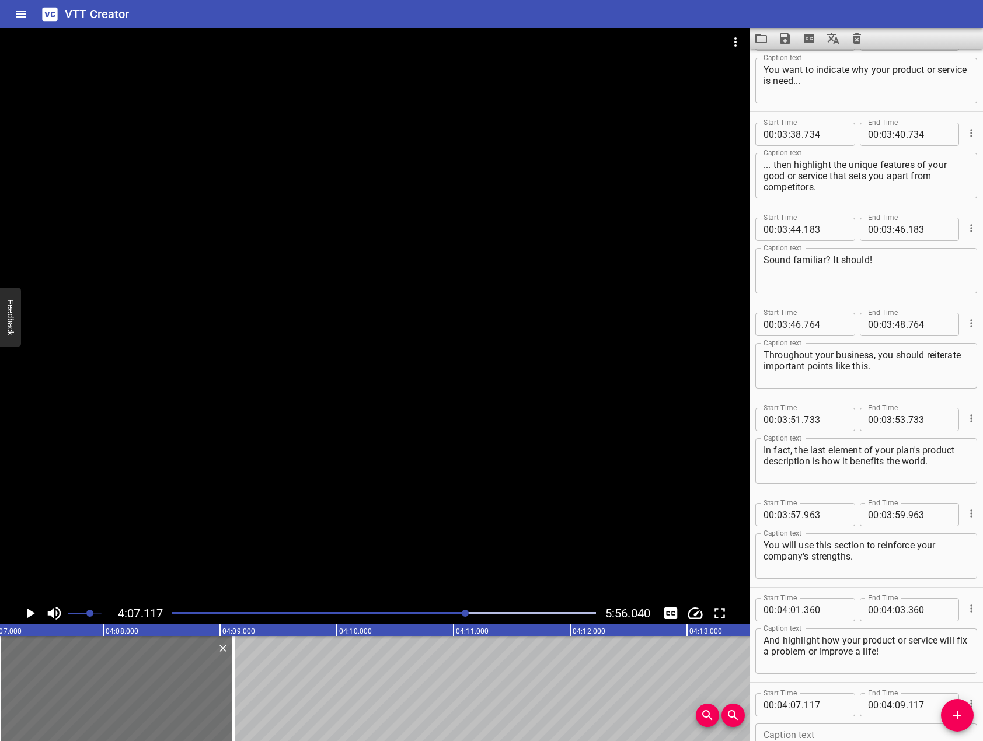
click at [639, 437] on div at bounding box center [374, 315] width 749 height 574
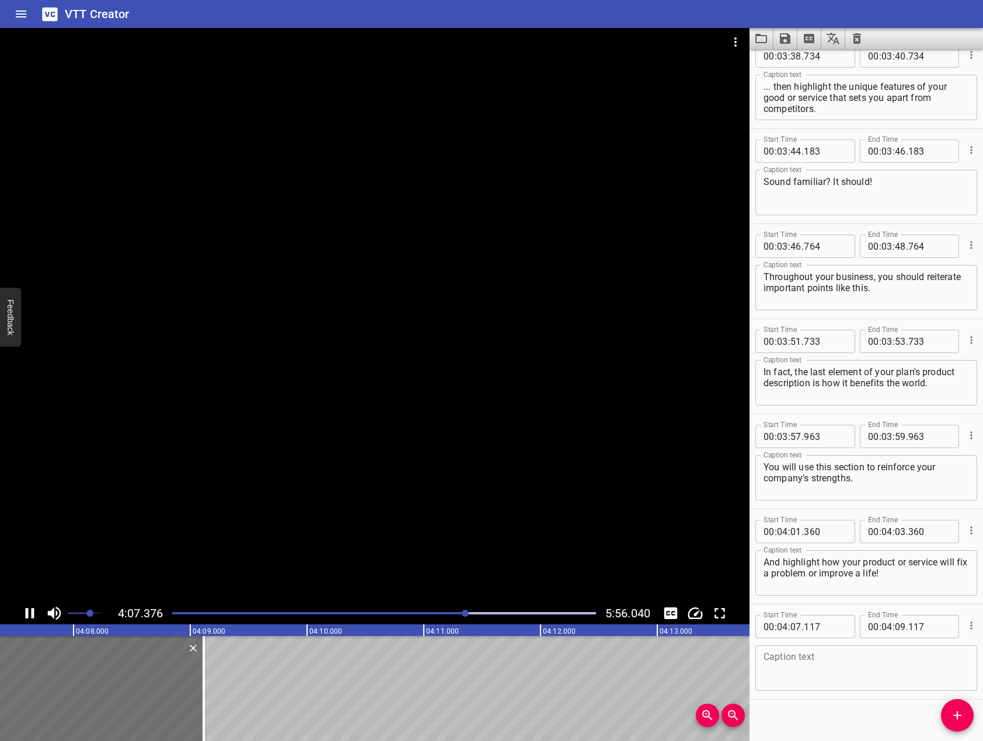
scroll to position [4024, 0]
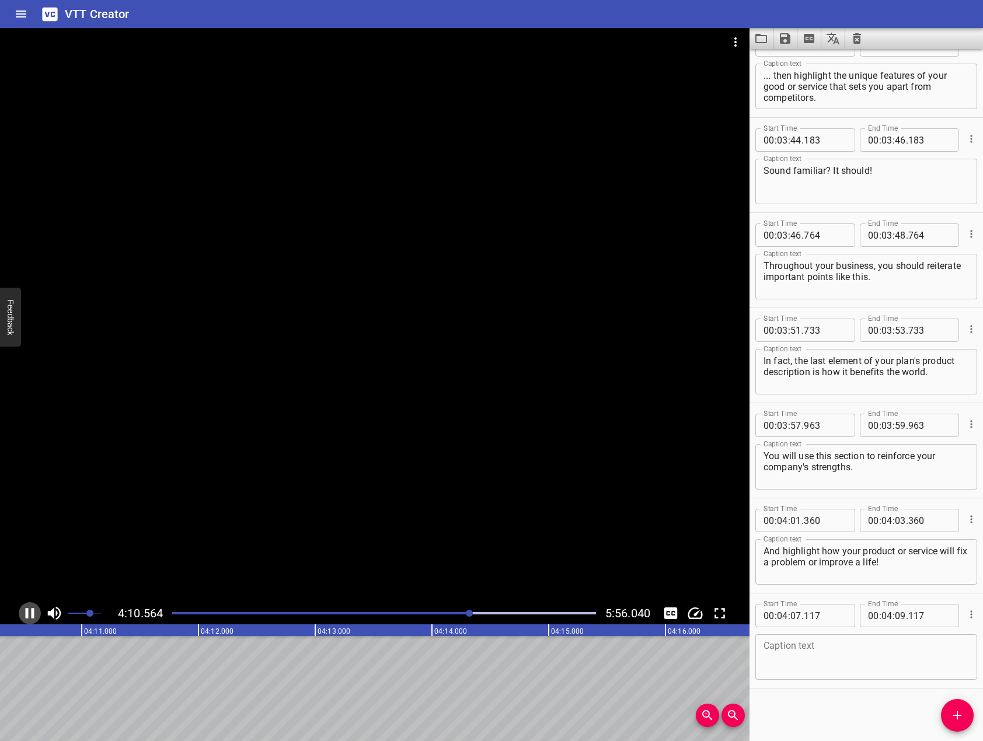
click at [33, 613] on icon "Play/Pause" at bounding box center [30, 613] width 9 height 11
click at [825, 666] on textarea at bounding box center [865, 657] width 205 height 33
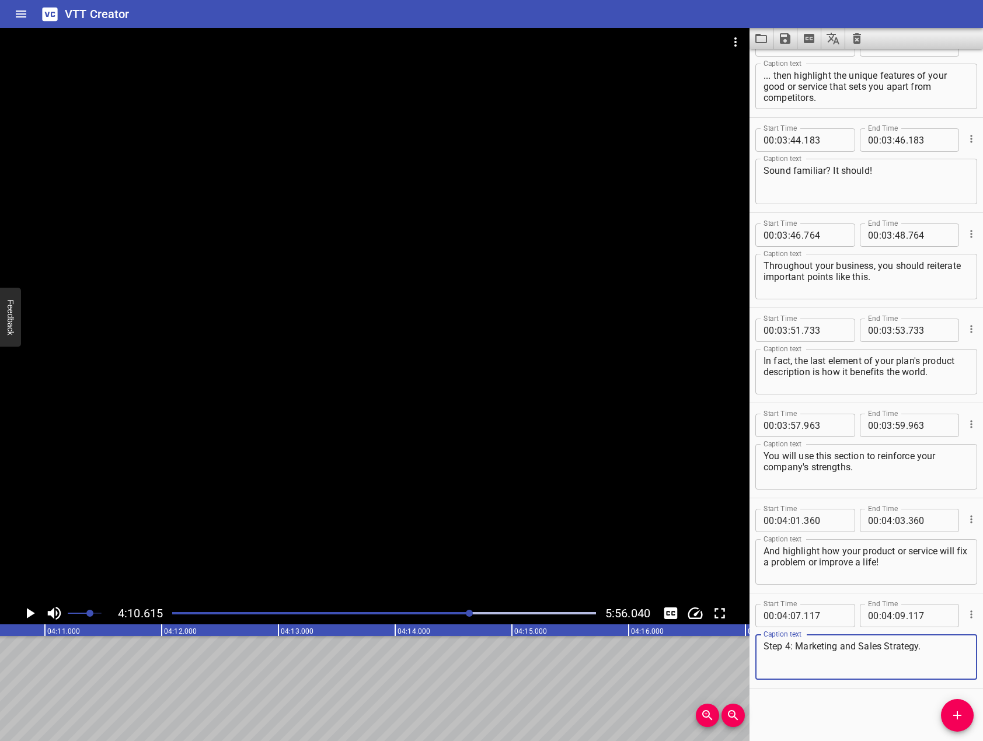
type textarea "Step 4: Marketing and Sales Strategy."
click at [937, 710] on div "Start Time 00 : 00 : 00 . 000 Start Time End Time 00 : 00 : 02 . 000 End Time C…" at bounding box center [865, 395] width 233 height 692
click at [945, 710] on span "Add Cue" at bounding box center [957, 715] width 33 height 14
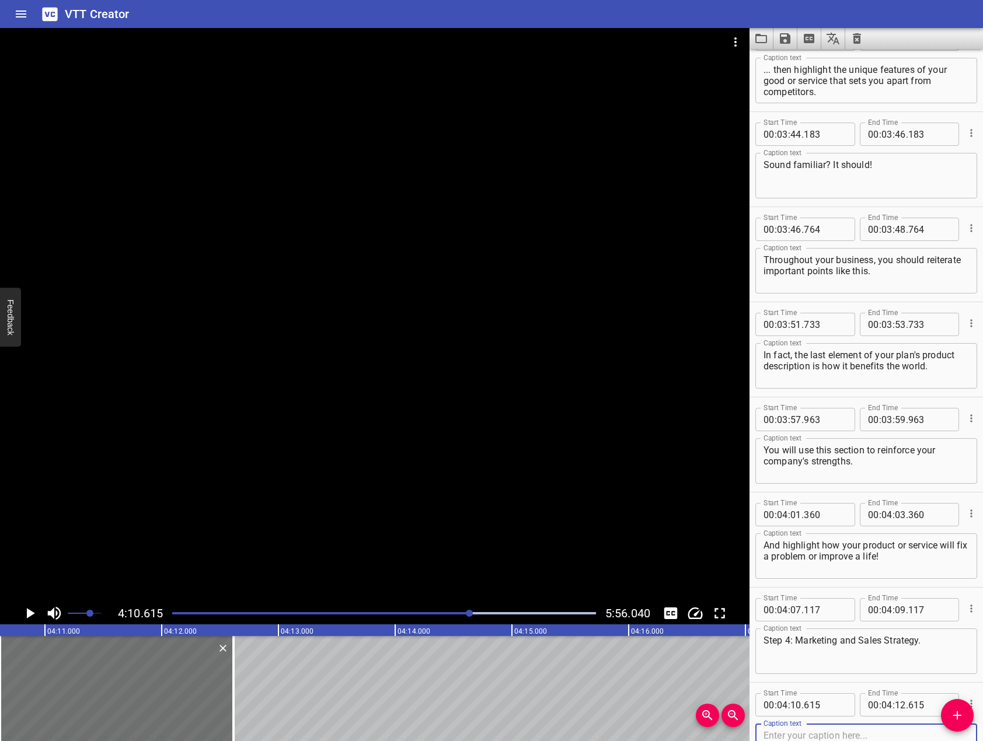
click at [531, 410] on div at bounding box center [374, 315] width 749 height 574
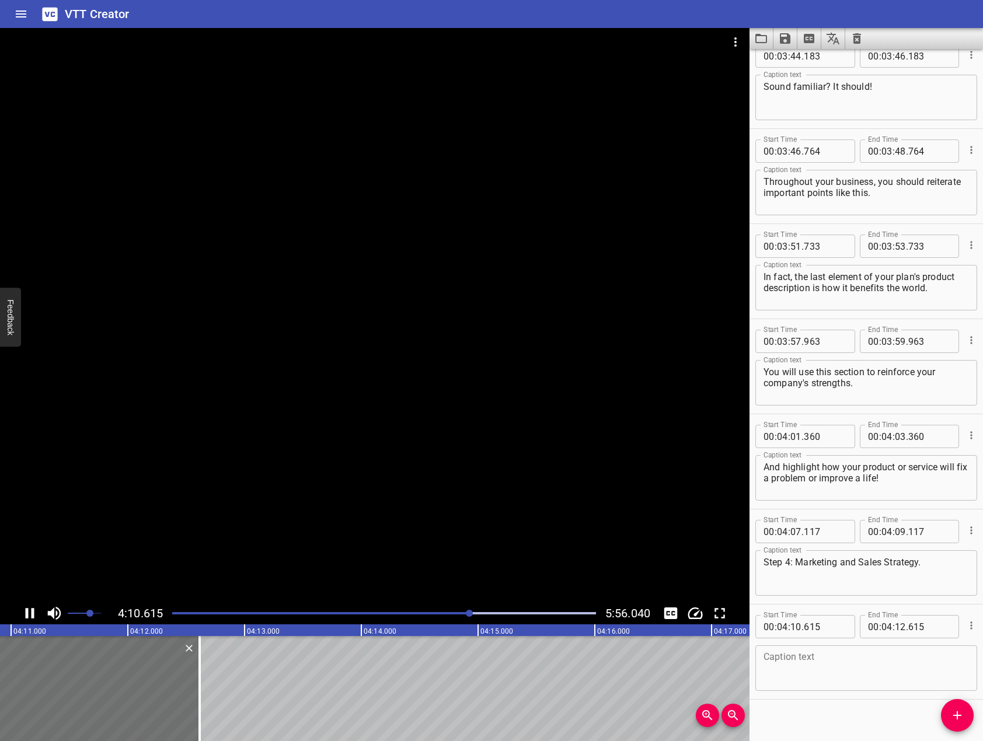
scroll to position [4119, 0]
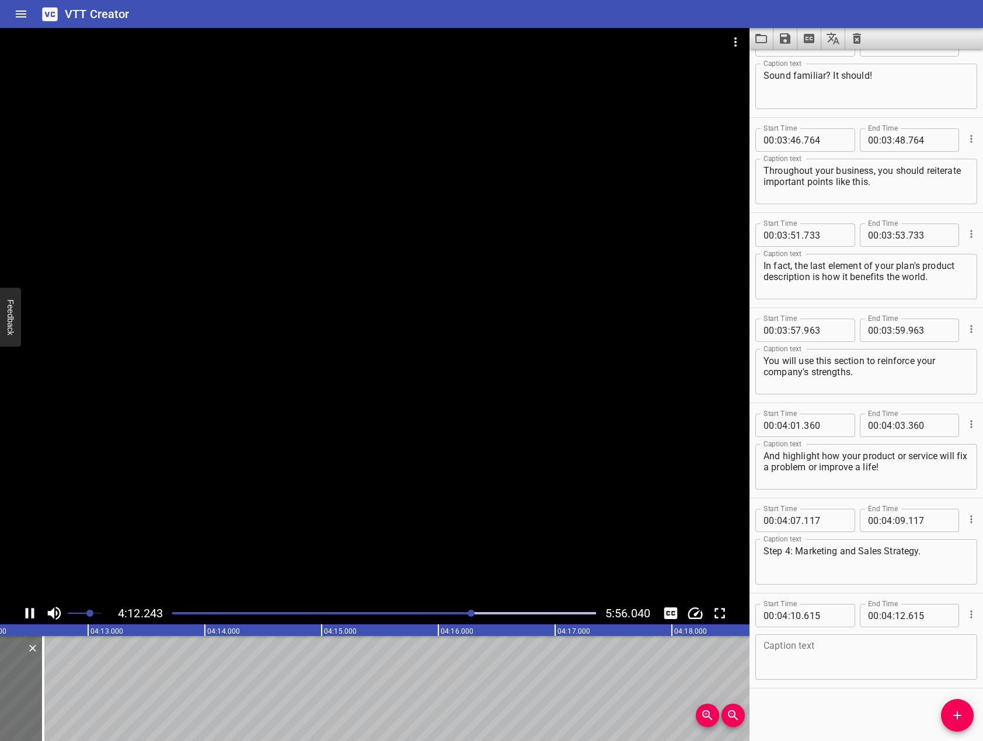
click at [26, 616] on icon "Play/Pause" at bounding box center [30, 613] width 9 height 11
click at [779, 657] on textarea at bounding box center [865, 657] width 205 height 33
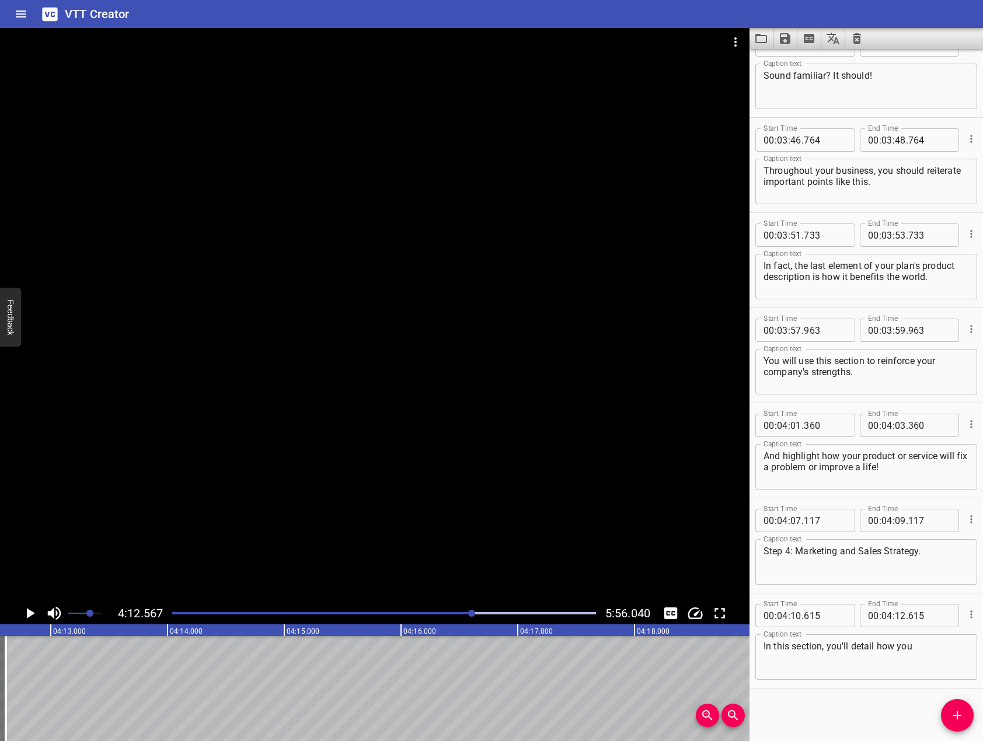
click at [431, 372] on div at bounding box center [374, 315] width 749 height 574
click at [32, 610] on icon "Play/Pause" at bounding box center [30, 613] width 9 height 11
click at [944, 660] on textarea "In this section, you'll detail how you" at bounding box center [865, 657] width 205 height 33
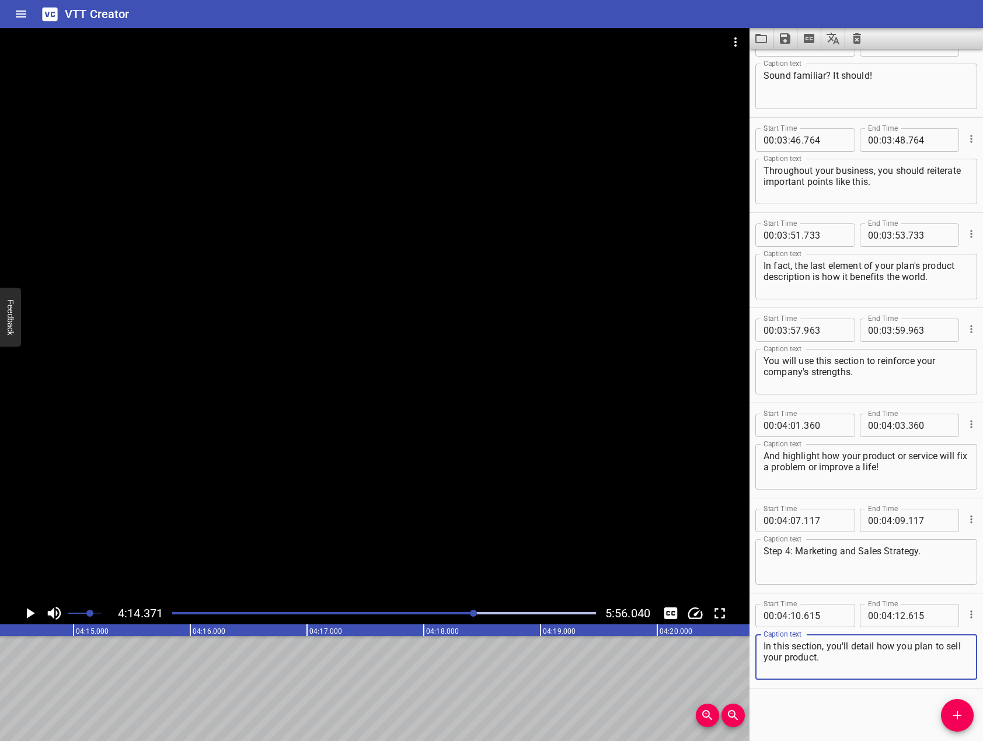
type textarea "In this section, you'll detail how you plan to sell your product."
drag, startPoint x: 520, startPoint y: 480, endPoint x: 439, endPoint y: 516, distance: 88.1
click at [519, 480] on div at bounding box center [374, 315] width 749 height 574
click at [441, 512] on div at bounding box center [374, 315] width 749 height 574
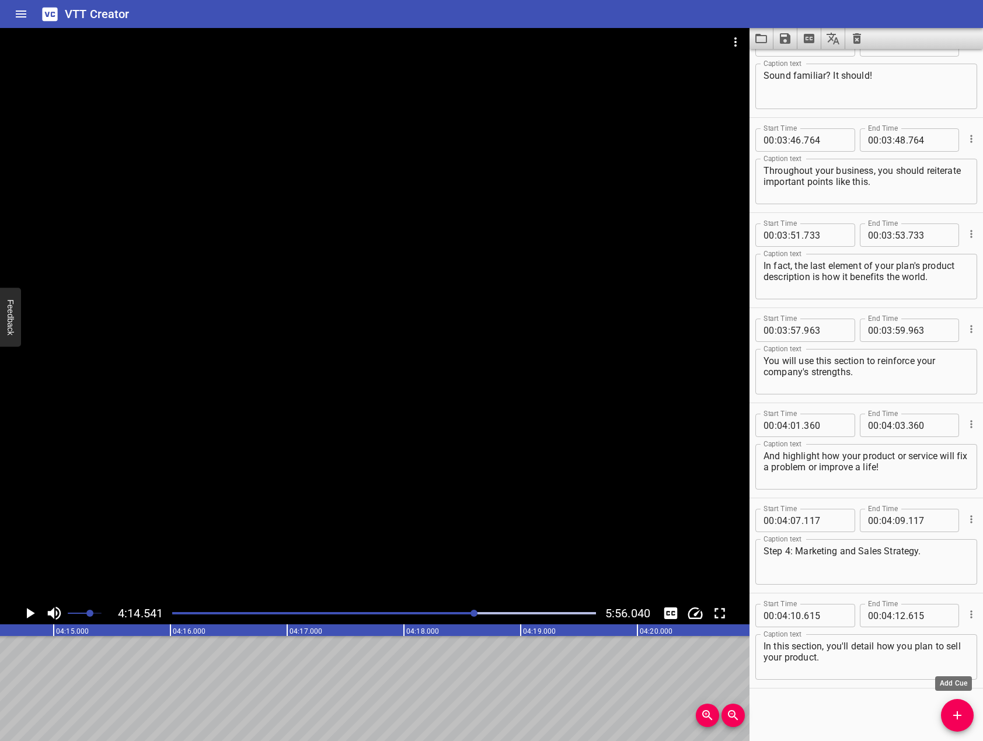
click at [971, 721] on span "Add Cue" at bounding box center [957, 715] width 33 height 14
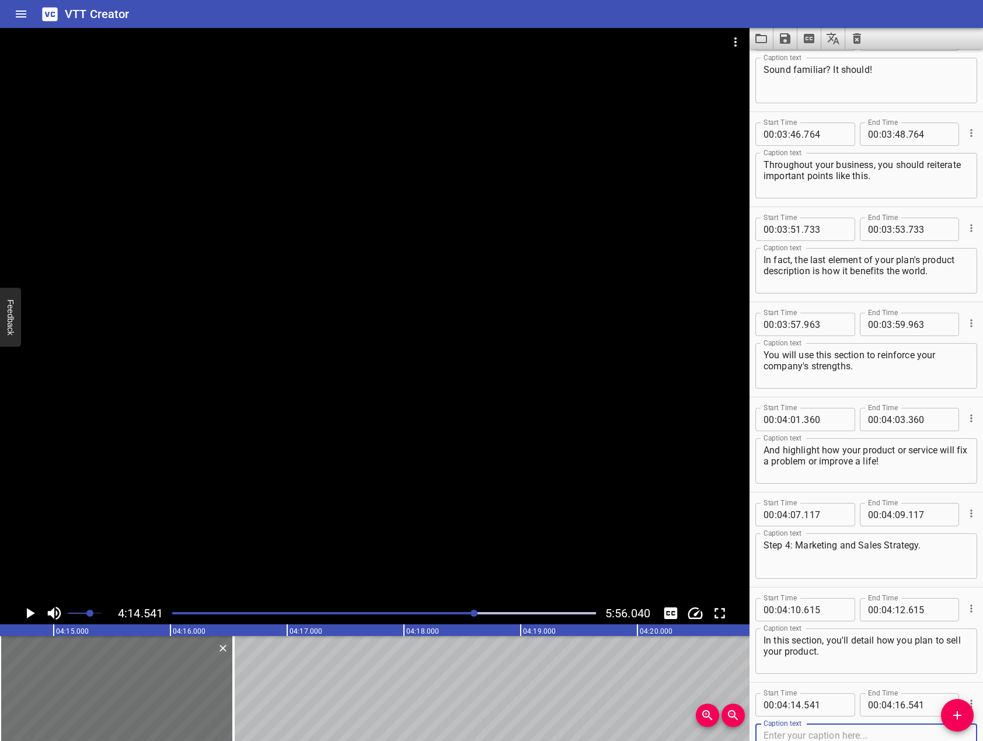
click at [388, 416] on div at bounding box center [374, 315] width 749 height 574
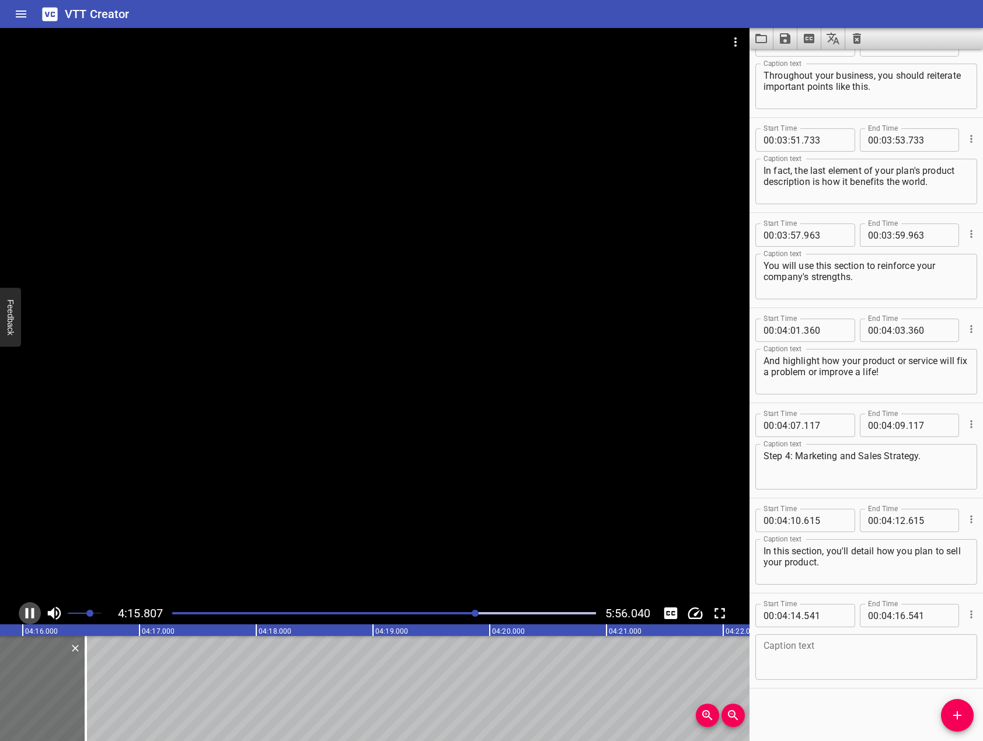
click at [34, 615] on icon "Play/Pause" at bounding box center [30, 614] width 18 height 18
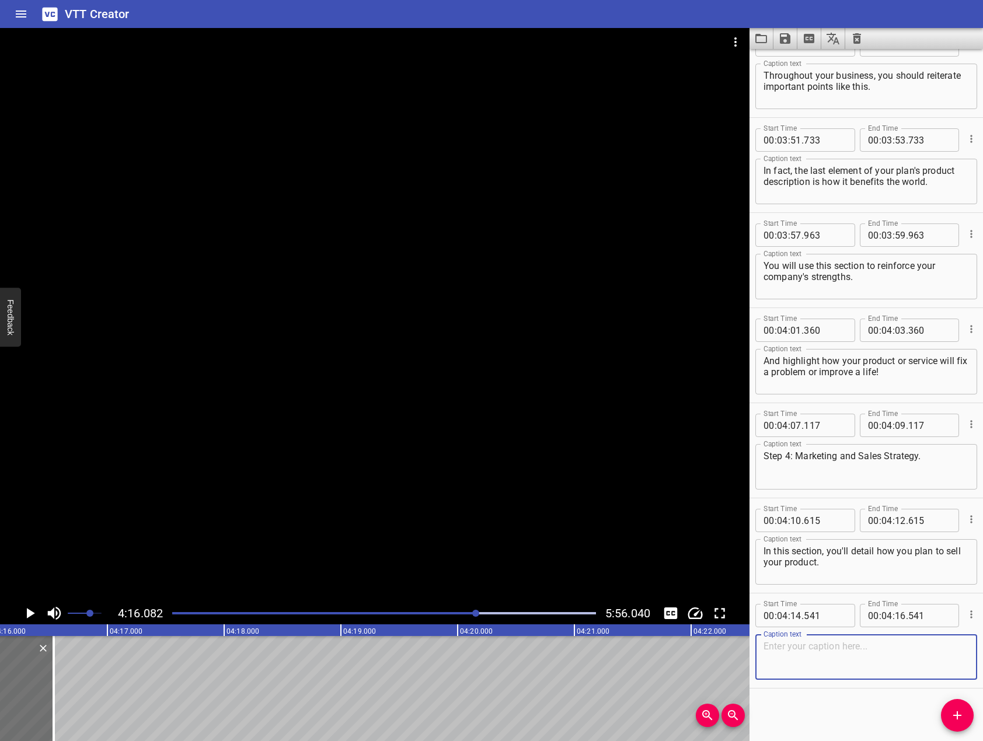
click at [867, 661] on textarea at bounding box center [865, 657] width 205 height 33
click at [427, 417] on div at bounding box center [374, 315] width 749 height 574
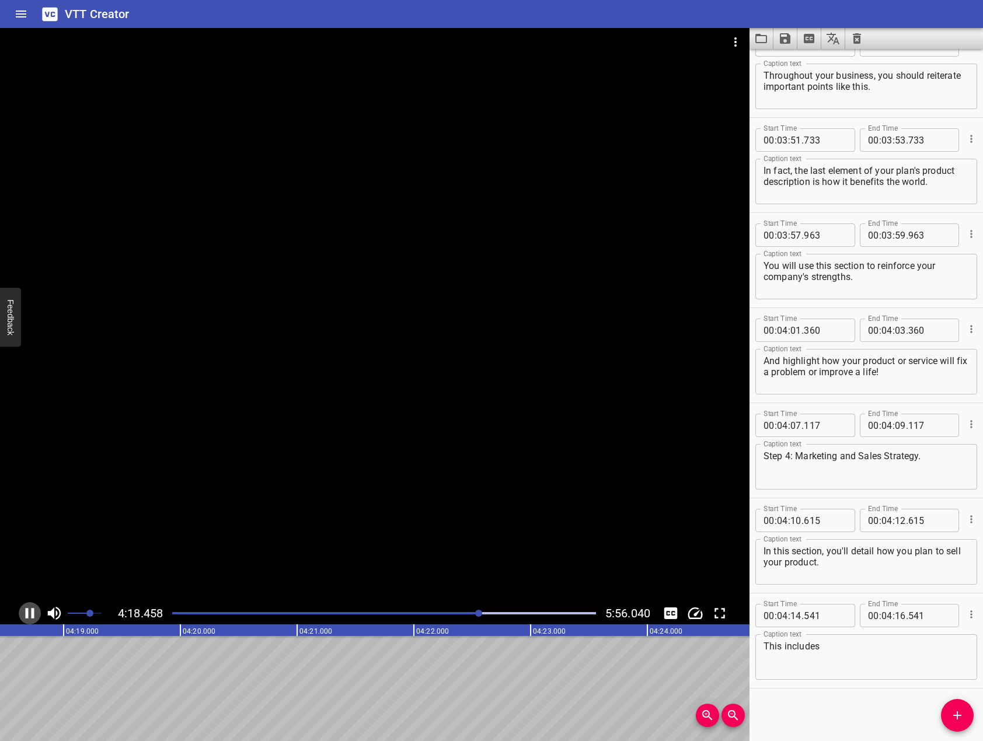
click at [22, 615] on icon "Play/Pause" at bounding box center [30, 614] width 18 height 18
click at [920, 666] on textarea "This includes" at bounding box center [865, 657] width 205 height 33
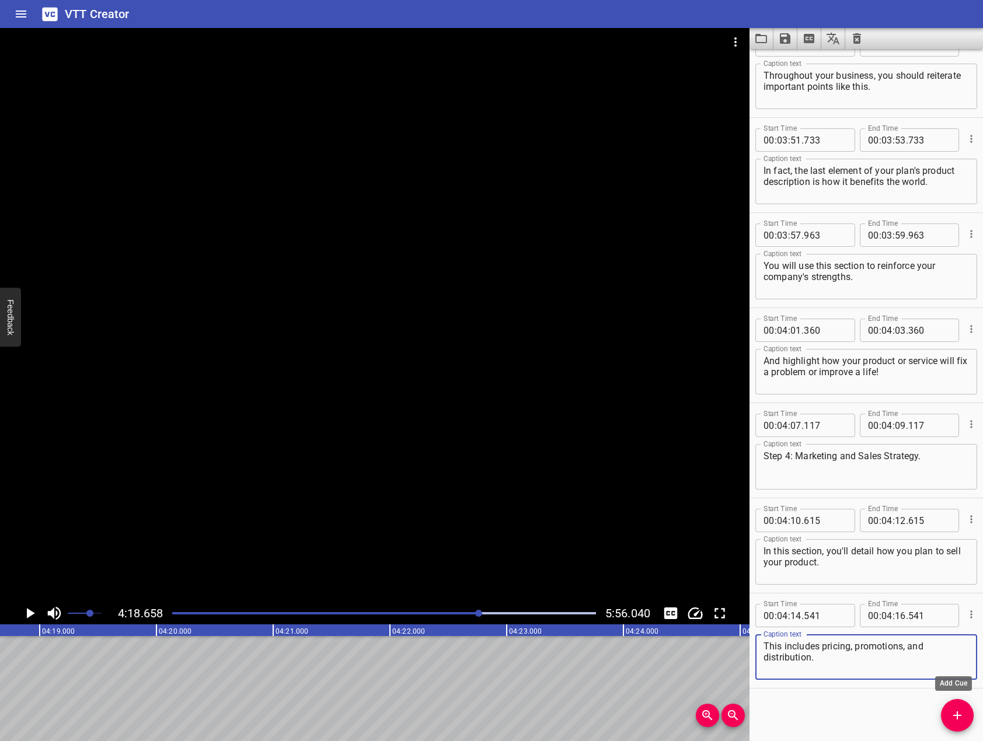
type textarea "This includes pricing, promotions, and distribution."
click at [944, 718] on span "Add Cue" at bounding box center [957, 715] width 33 height 14
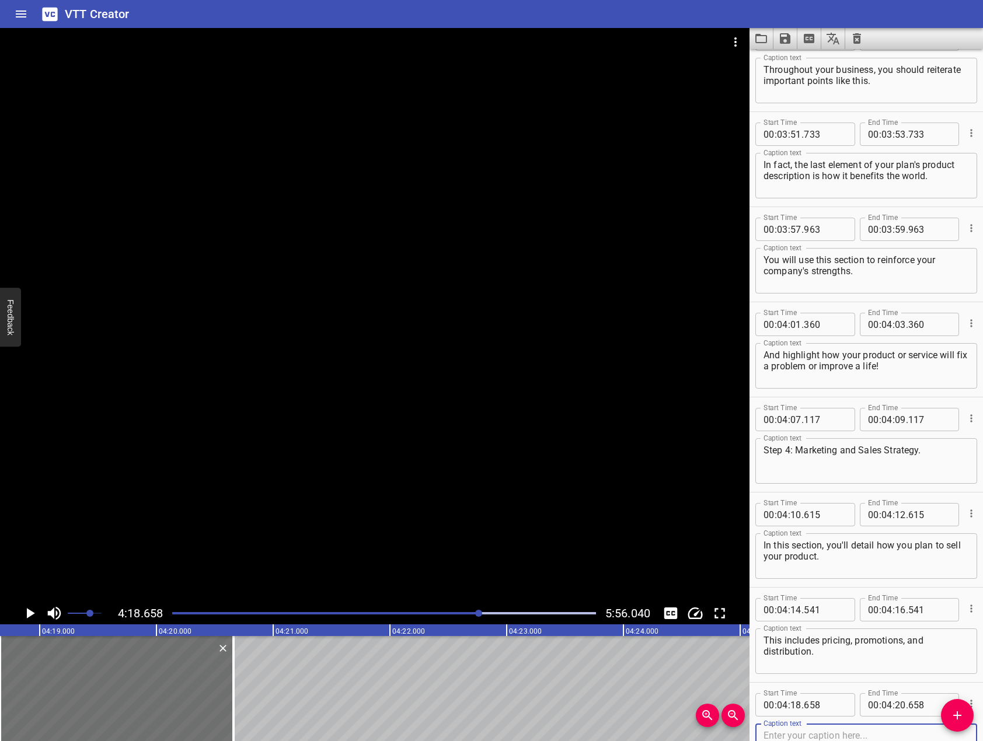
click at [239, 492] on div at bounding box center [374, 315] width 749 height 574
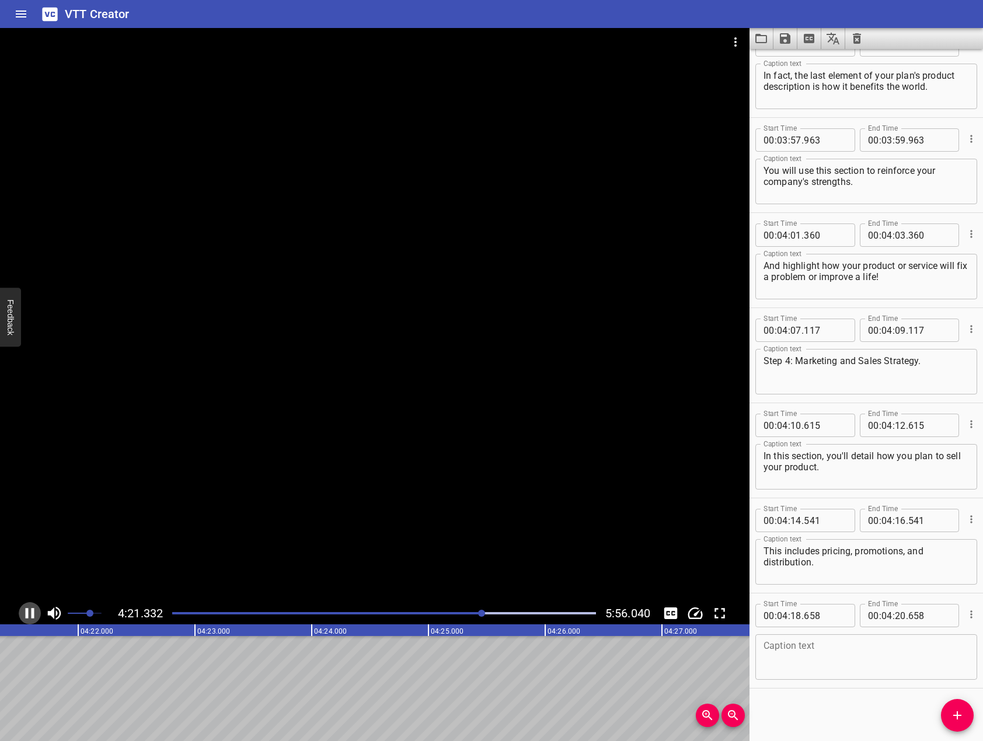
click at [27, 617] on icon "Play/Pause" at bounding box center [30, 613] width 9 height 11
click at [847, 672] on textarea at bounding box center [865, 657] width 205 height 33
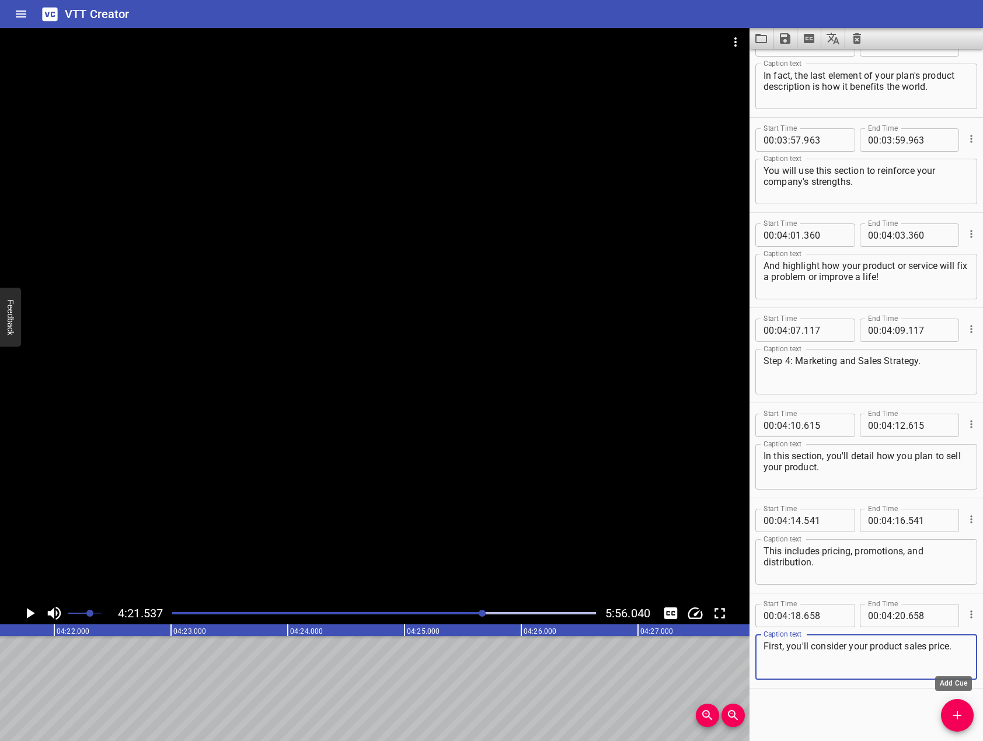
click at [963, 714] on icon "Add Cue" at bounding box center [957, 715] width 14 height 14
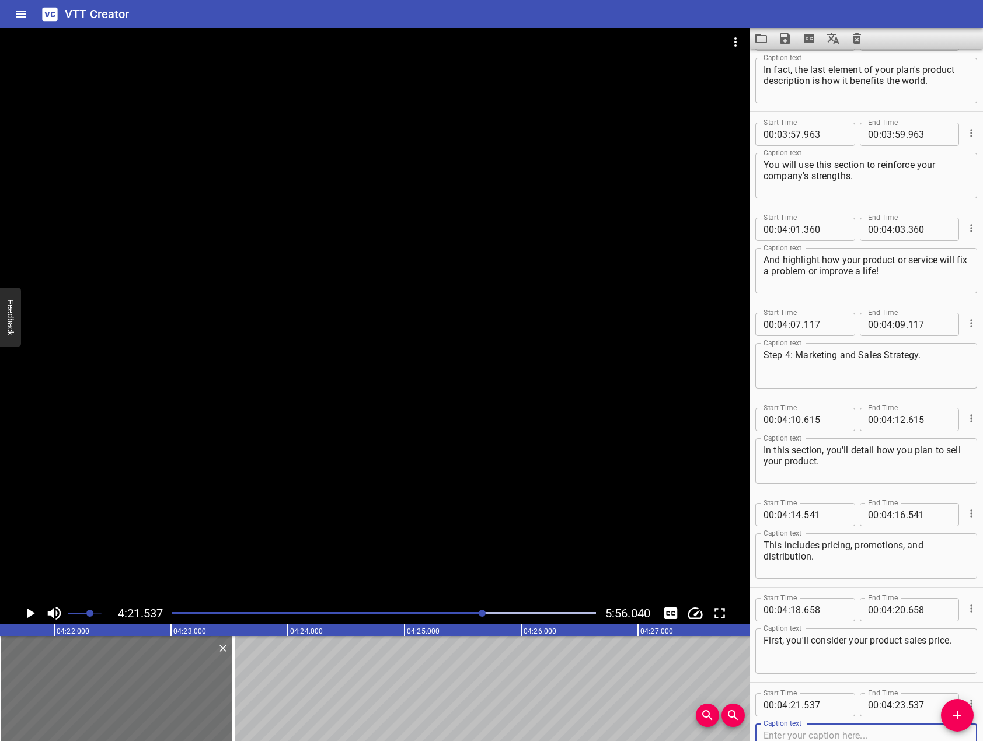
click at [157, 416] on div at bounding box center [374, 315] width 749 height 574
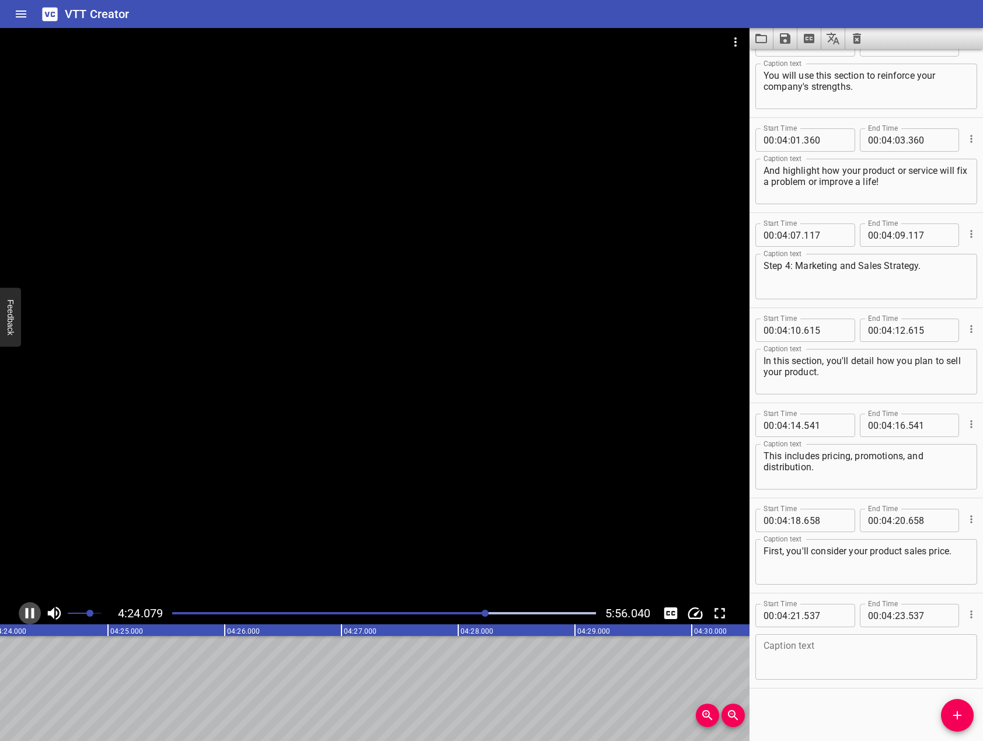
click at [29, 608] on icon "Play/Pause" at bounding box center [30, 614] width 18 height 18
click at [960, 563] on div "First, you'll consider your product sales price. Caption text" at bounding box center [866, 562] width 222 height 46
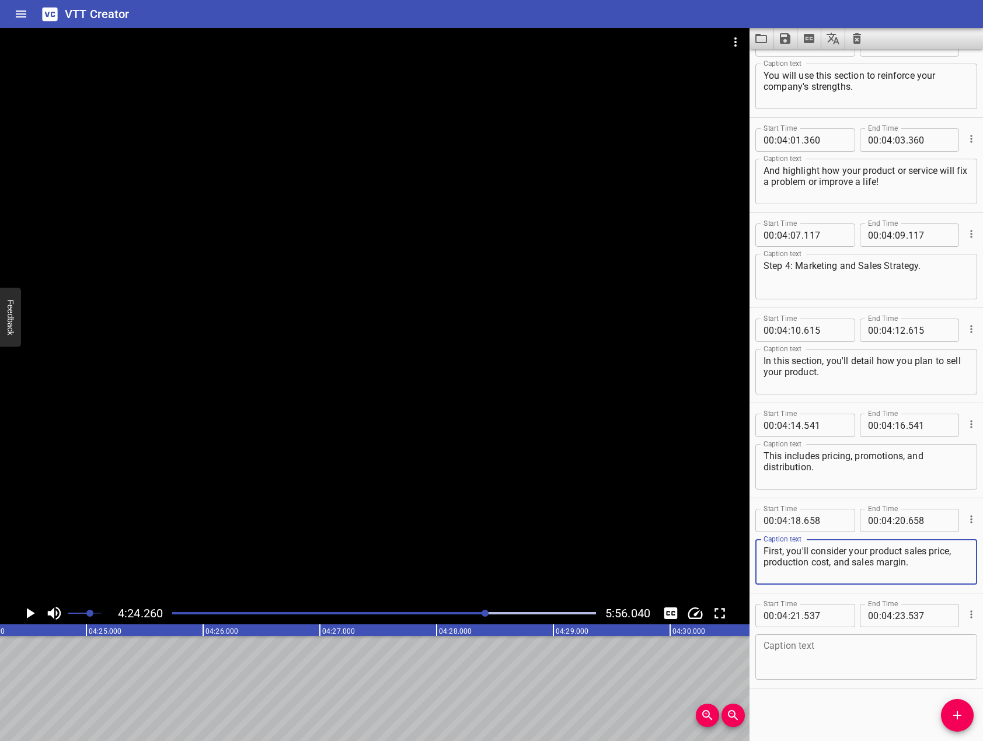
type textarea "First, you'll consider your product sales price, production cost, and sales mar…"
click at [970, 611] on icon "Cue Options" at bounding box center [971, 614] width 2 height 8
click at [918, 633] on li "Delete Cue" at bounding box center [922, 635] width 102 height 21
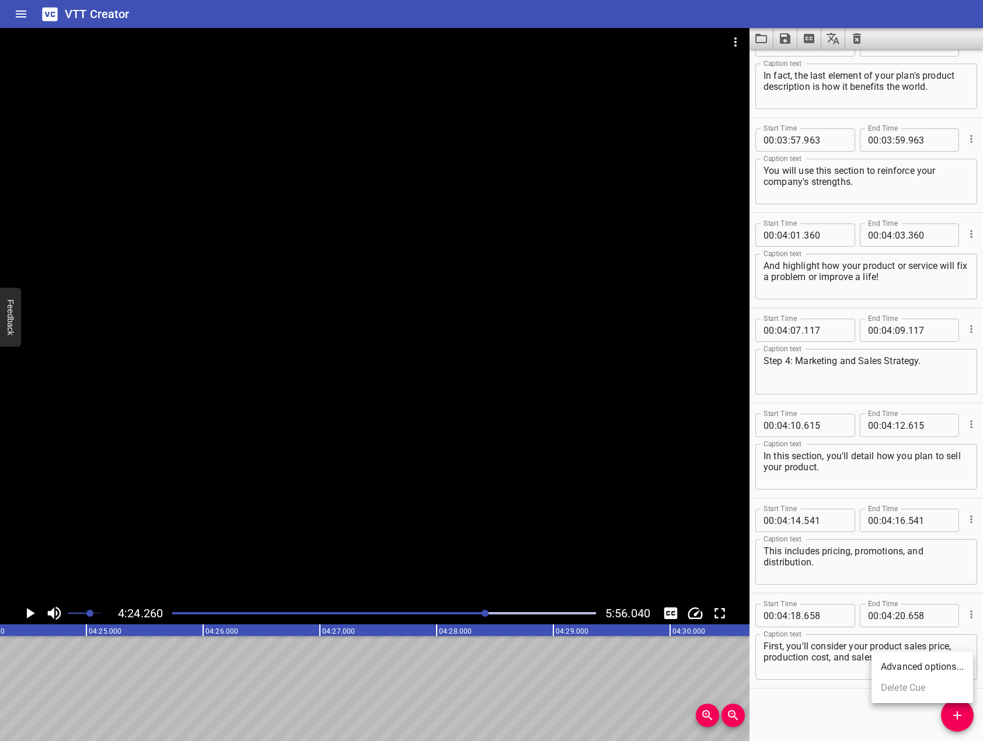
scroll to position [4309, 0]
click at [368, 487] on div at bounding box center [374, 315] width 749 height 574
click at [960, 717] on icon "Add Cue" at bounding box center [957, 715] width 14 height 14
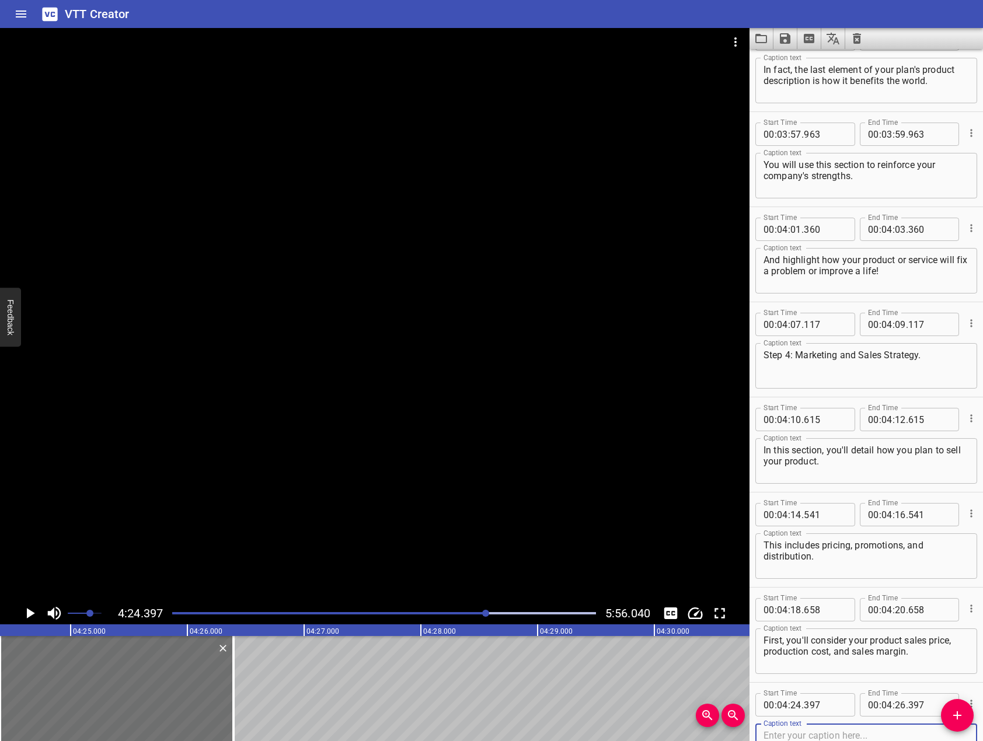
click at [425, 451] on div at bounding box center [374, 315] width 749 height 574
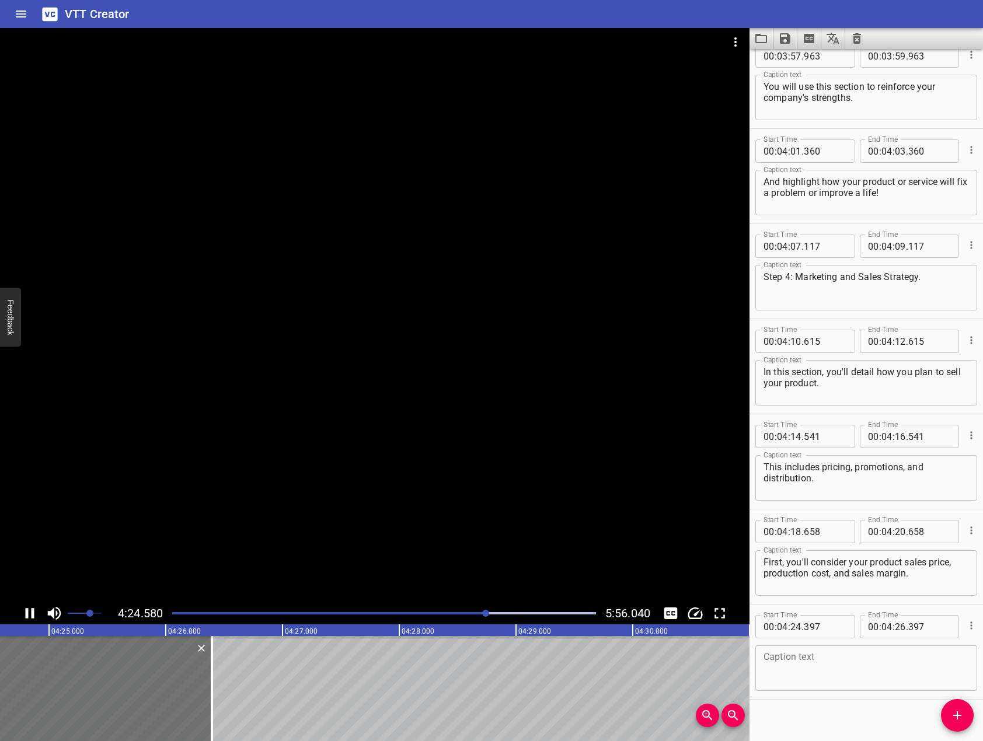
scroll to position [4404, 0]
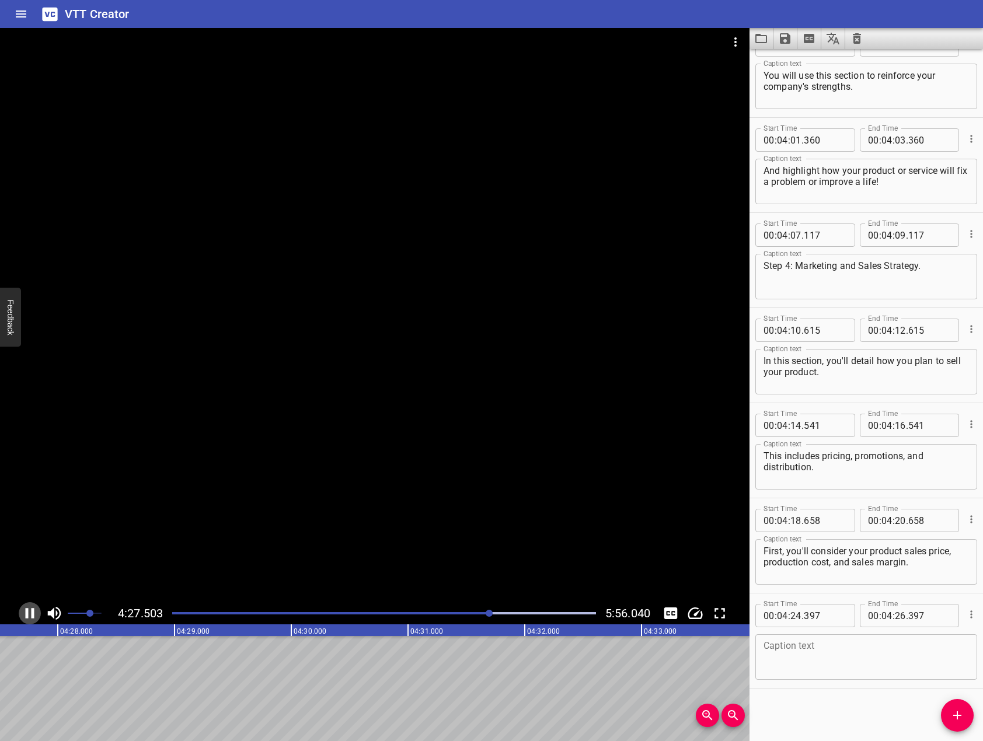
click at [34, 612] on icon "Play/Pause" at bounding box center [30, 613] width 9 height 11
click at [869, 637] on div "Caption text" at bounding box center [866, 657] width 222 height 46
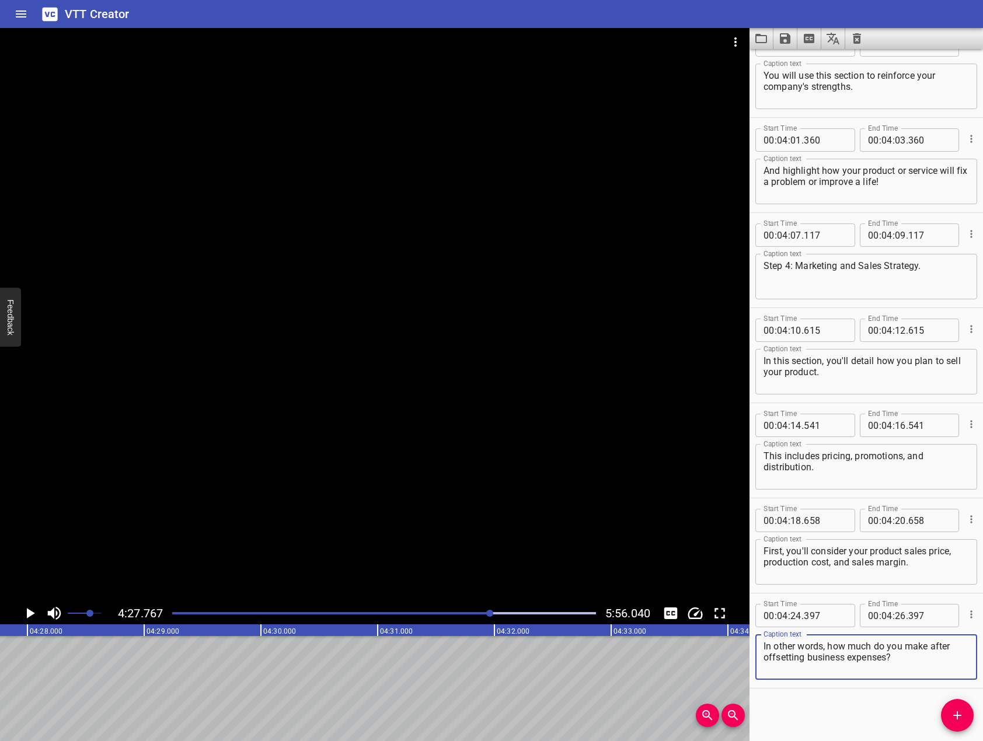
type textarea "In other words, how much do you make after offsetting business expenses?"
drag, startPoint x: 260, startPoint y: 495, endPoint x: 65, endPoint y: 571, distance: 209.9
click at [217, 503] on div at bounding box center [374, 315] width 749 height 574
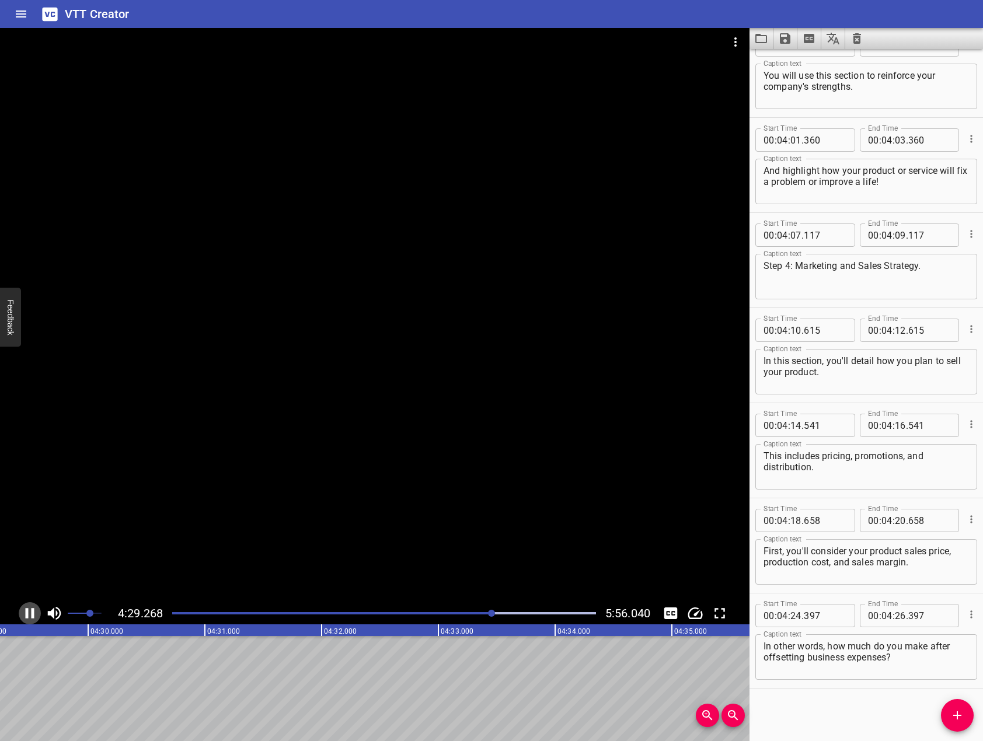
click at [29, 616] on icon "Play/Pause" at bounding box center [30, 614] width 18 height 18
drag, startPoint x: 948, startPoint y: 713, endPoint x: 856, endPoint y: 671, distance: 102.1
click at [945, 712] on span "Add Cue" at bounding box center [957, 715] width 33 height 14
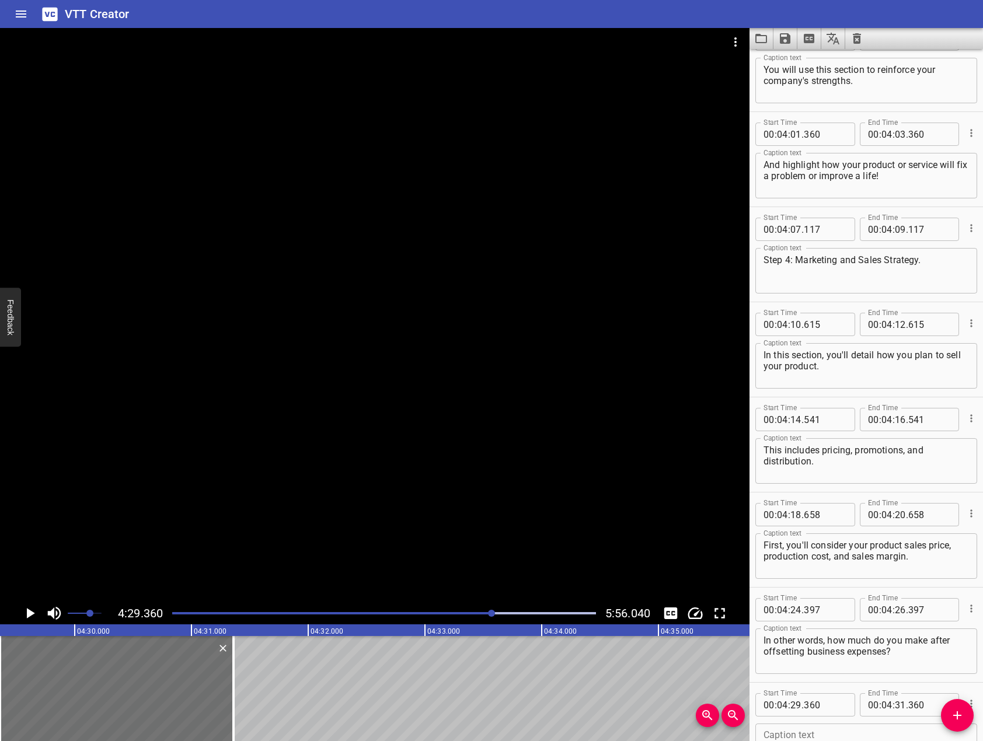
click at [368, 456] on div at bounding box center [374, 315] width 749 height 574
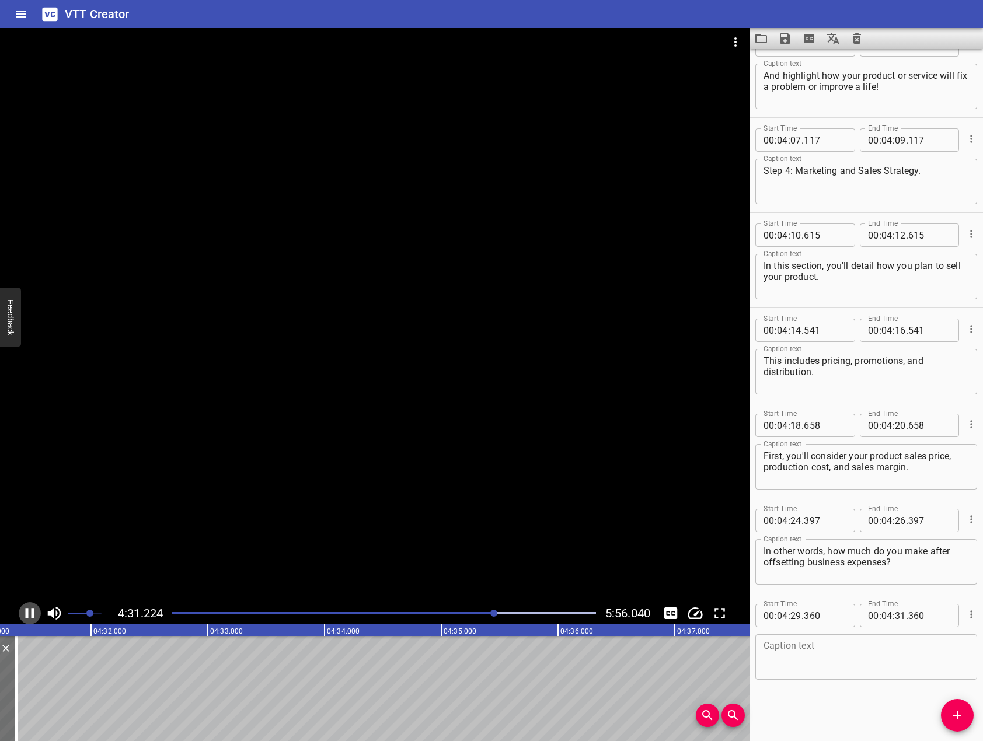
click at [32, 616] on icon "Play/Pause" at bounding box center [30, 613] width 9 height 11
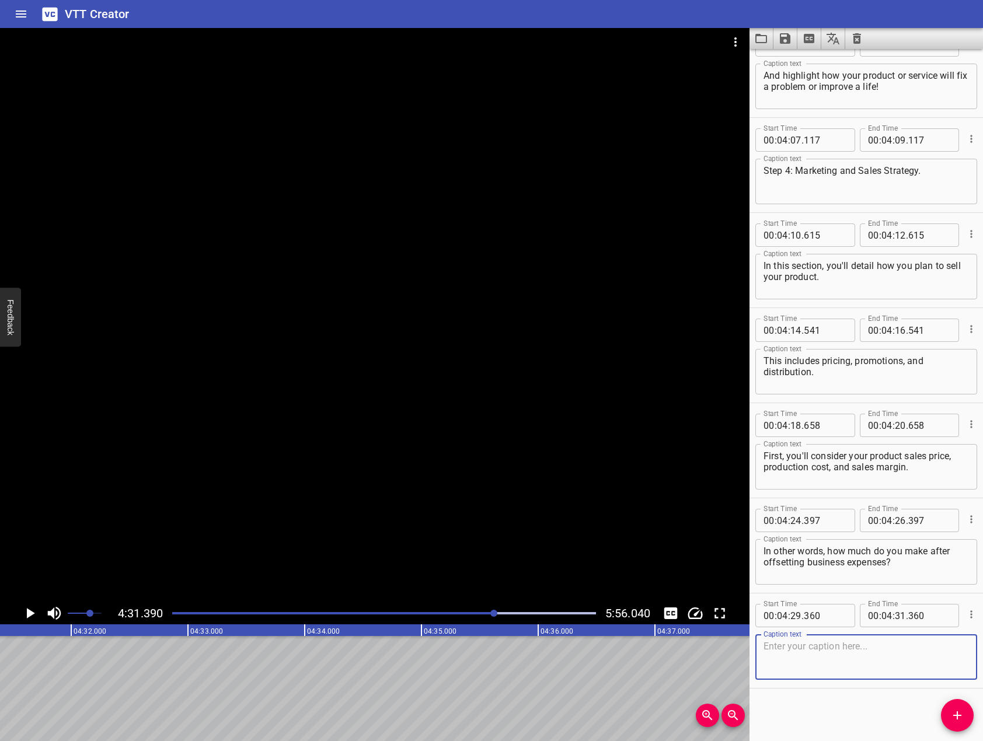
click at [892, 660] on textarea at bounding box center [865, 657] width 205 height 33
type textarea "Next, promotions."
click at [351, 479] on div at bounding box center [374, 315] width 749 height 574
click at [29, 612] on icon "Play/Pause" at bounding box center [30, 614] width 18 height 18
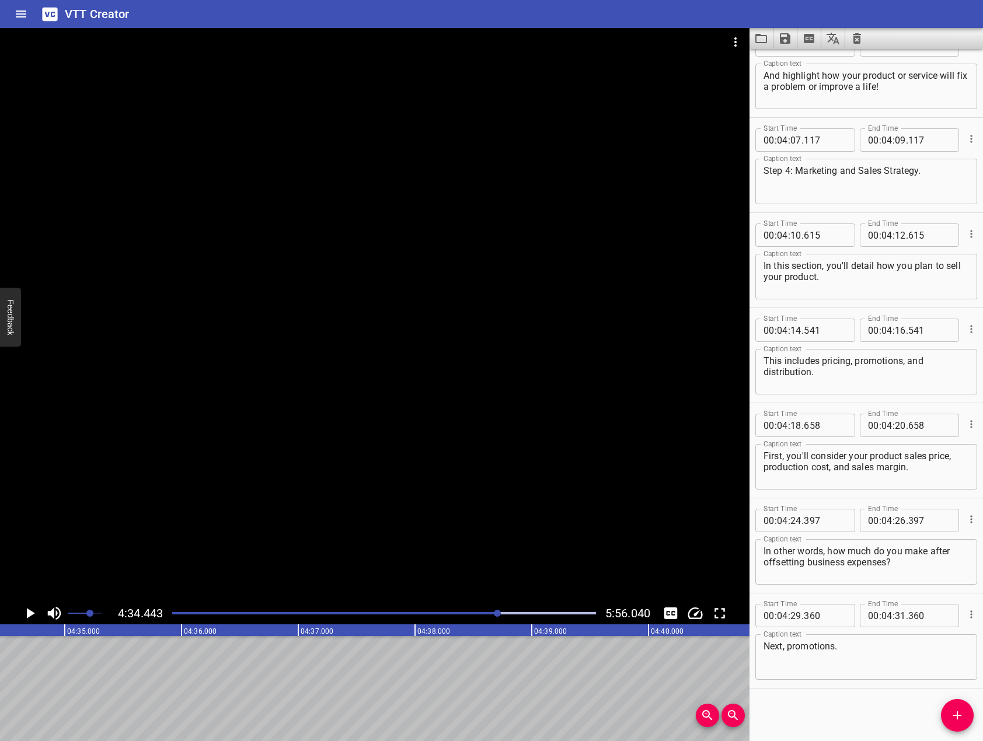
click at [490, 615] on div at bounding box center [384, 613] width 438 height 16
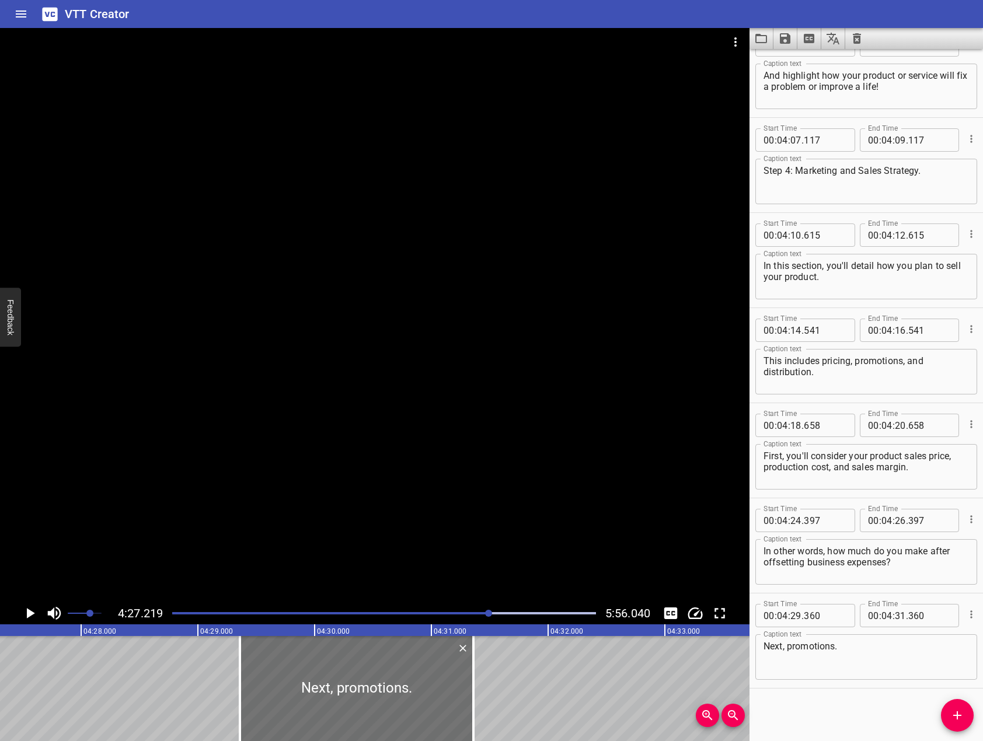
scroll to position [0, 31189]
click at [19, 613] on button "Play/Pause" at bounding box center [30, 613] width 22 height 22
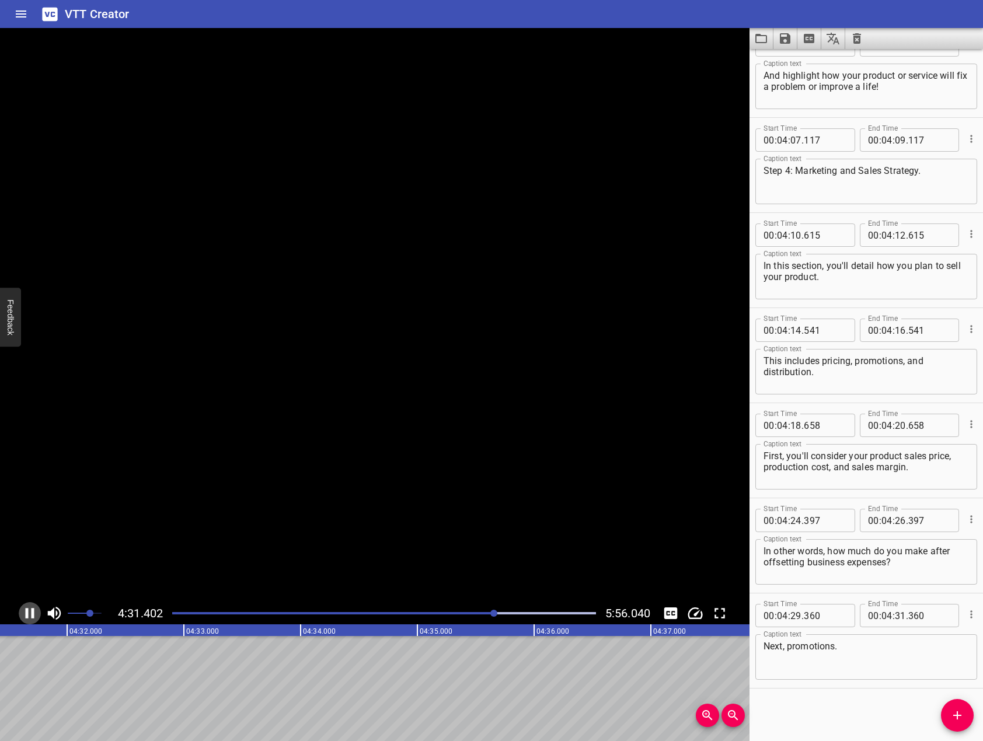
click at [25, 616] on icon "Play/Pause" at bounding box center [30, 614] width 18 height 18
click at [828, 662] on textarea "Next, promotions." at bounding box center [865, 657] width 205 height 33
click at [945, 715] on span "Add Cue" at bounding box center [957, 715] width 33 height 14
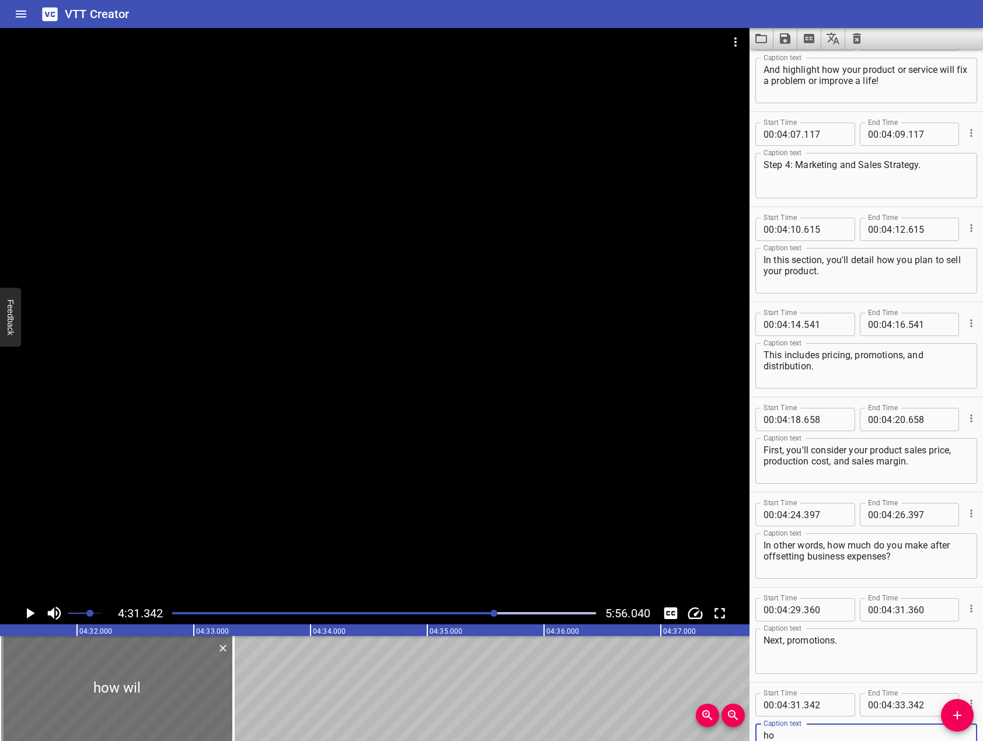
type textarea "h"
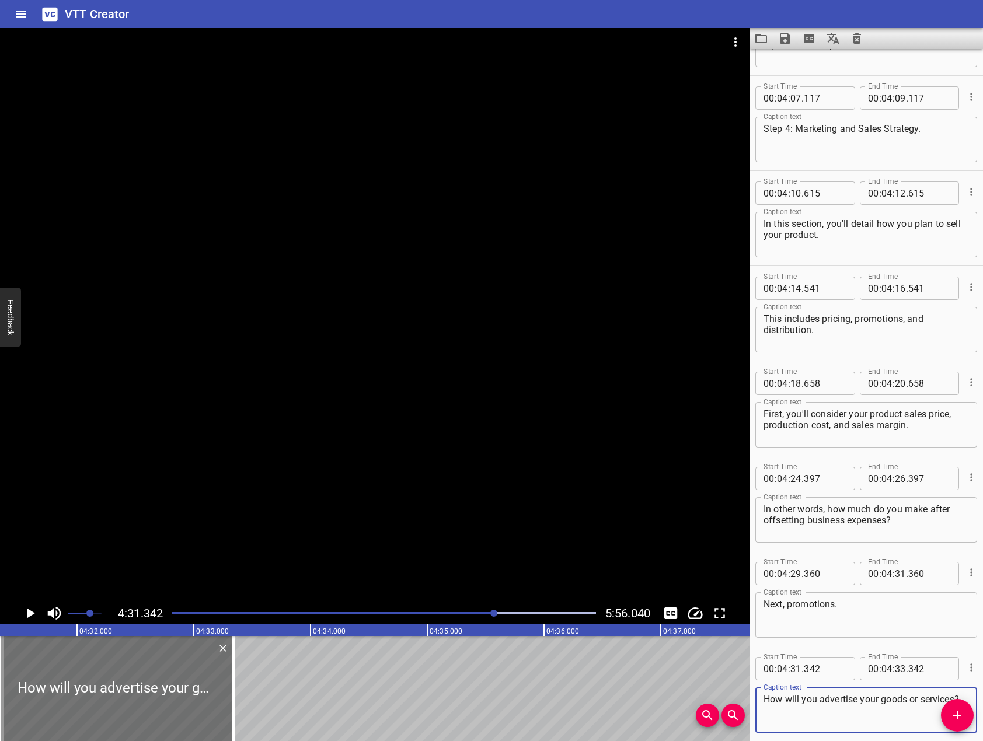
scroll to position [4595, 0]
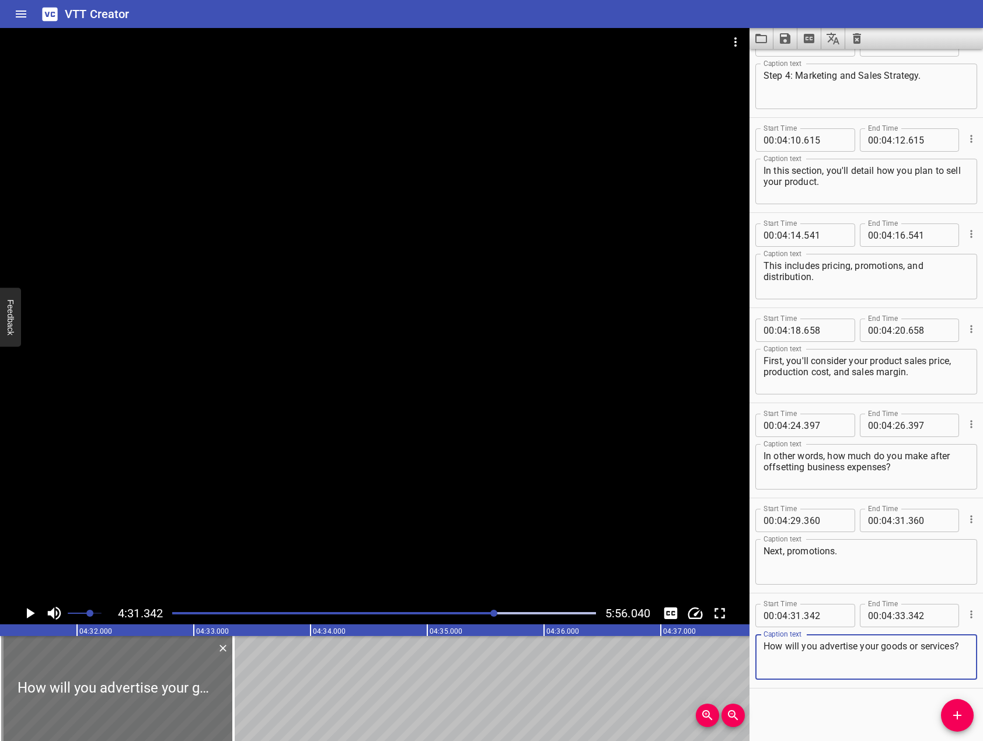
type textarea "How will you advertise your goods or services?"
click at [366, 501] on div at bounding box center [374, 315] width 749 height 574
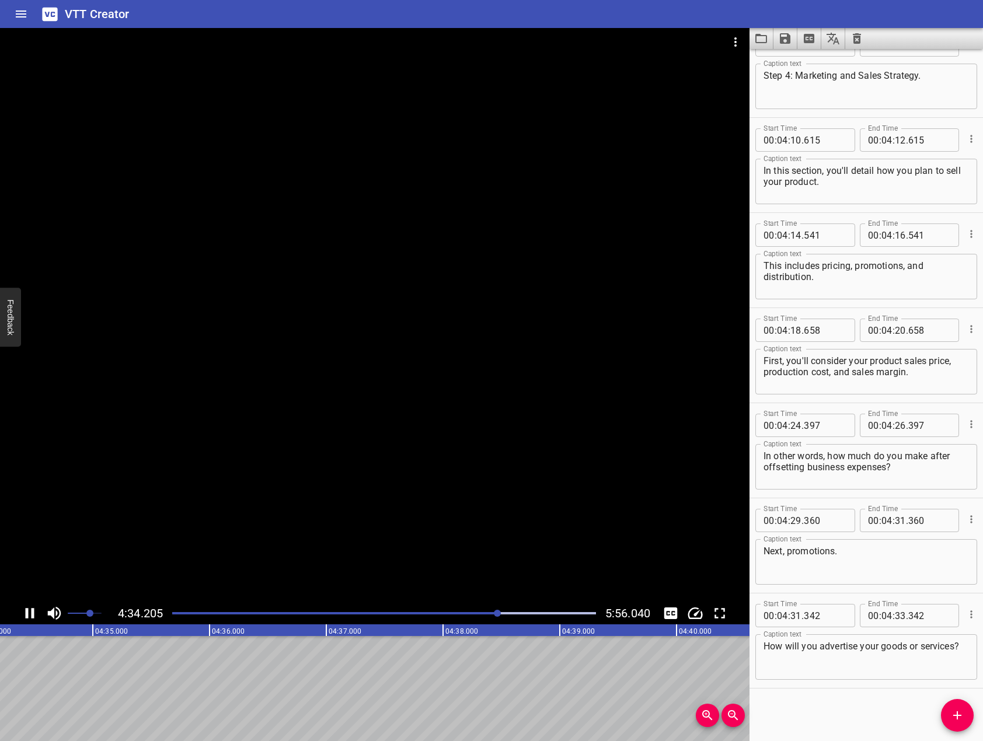
click at [28, 612] on icon "Play/Pause" at bounding box center [30, 613] width 9 height 11
drag, startPoint x: 963, startPoint y: 712, endPoint x: 365, endPoint y: 583, distance: 612.5
click at [959, 708] on button "Add Cue" at bounding box center [957, 715] width 33 height 33
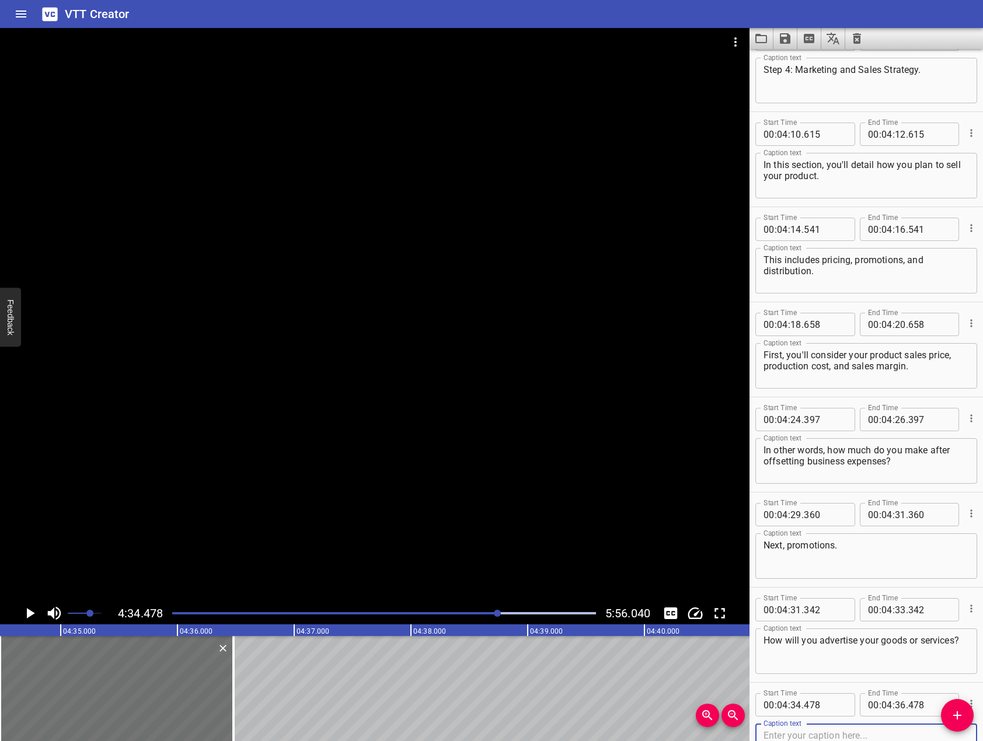
drag, startPoint x: 294, startPoint y: 492, endPoint x: 128, endPoint y: 596, distance: 196.4
click at [293, 492] on div at bounding box center [374, 315] width 749 height 574
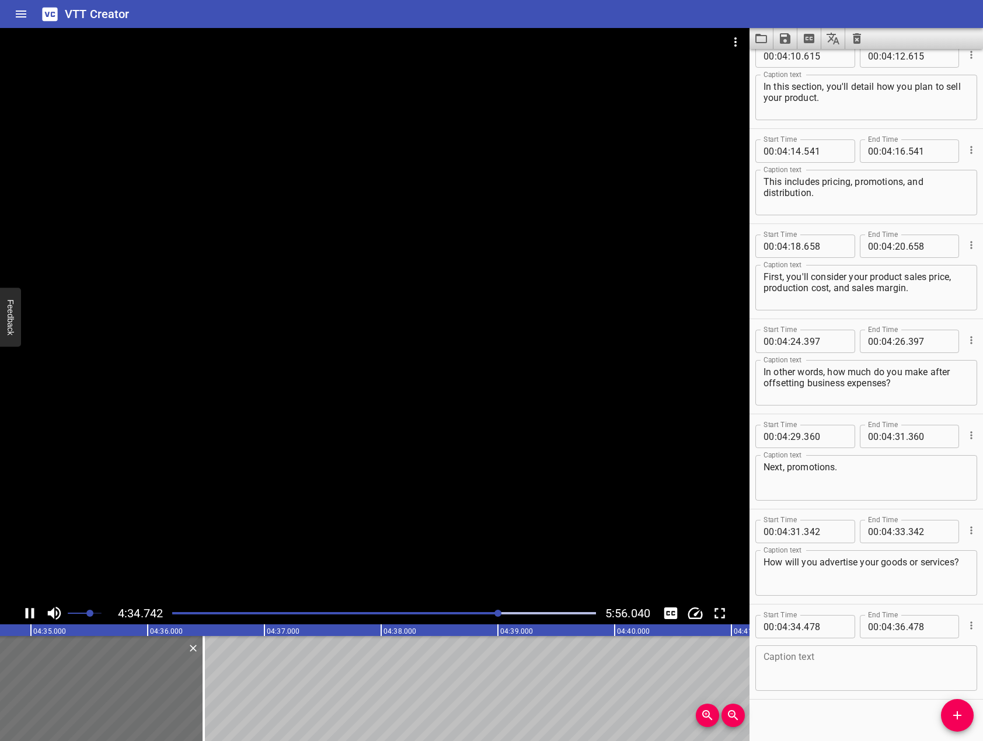
scroll to position [4690, 0]
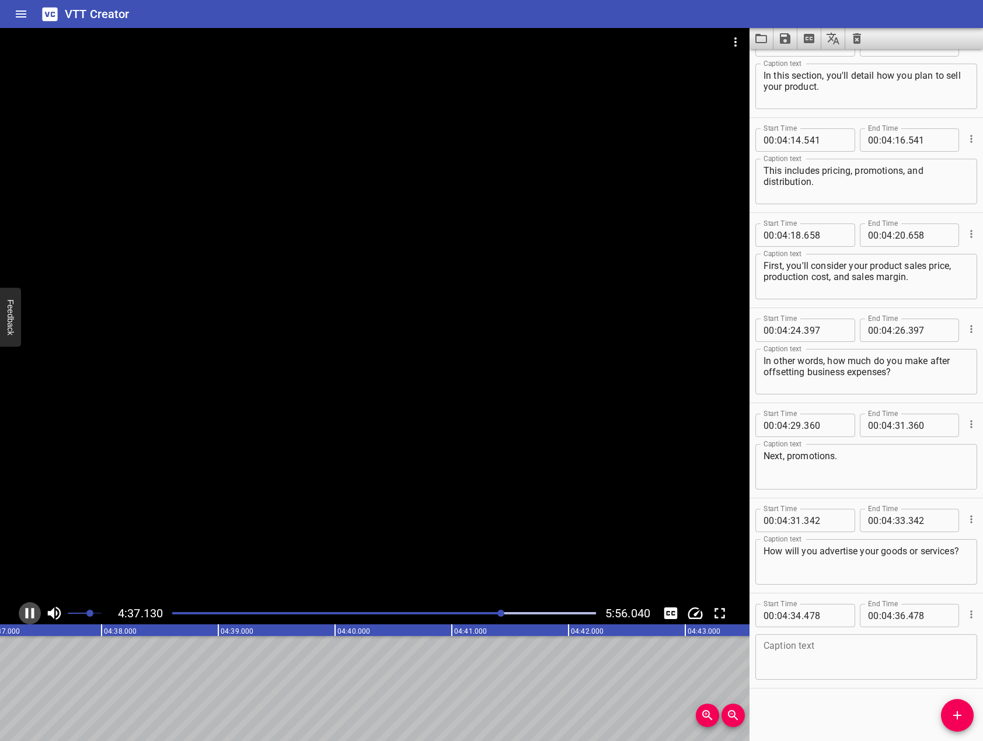
click at [27, 613] on icon "Play/Pause" at bounding box center [30, 613] width 9 height 11
drag, startPoint x: 839, startPoint y: 666, endPoint x: 793, endPoint y: 662, distance: 46.9
click at [821, 666] on textarea at bounding box center [865, 657] width 205 height 33
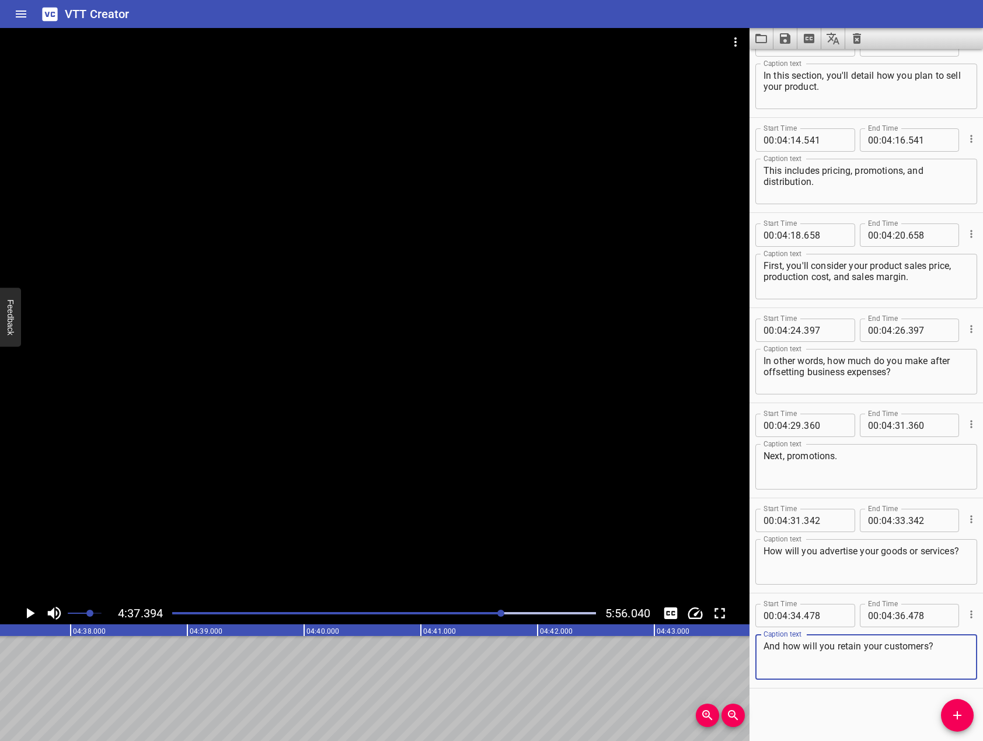
type textarea "And how will you retain your customers?"
click at [474, 379] on div at bounding box center [374, 315] width 749 height 574
drag, startPoint x: 953, startPoint y: 712, endPoint x: 413, endPoint y: 407, distance: 620.1
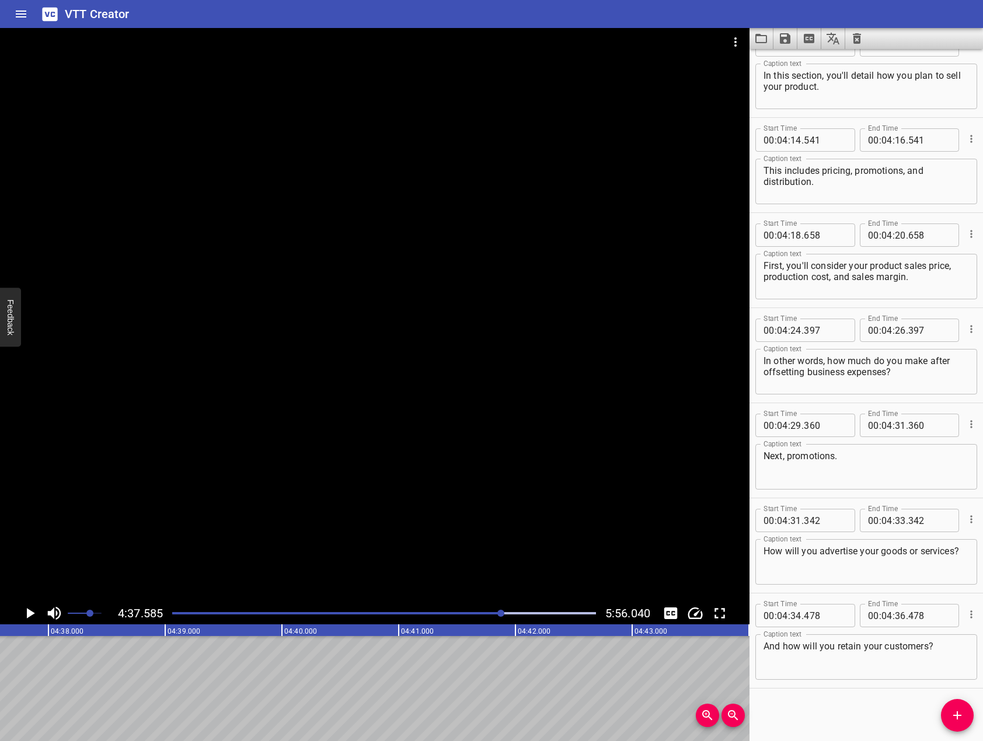
click at [947, 710] on span "Add Cue" at bounding box center [957, 715] width 33 height 14
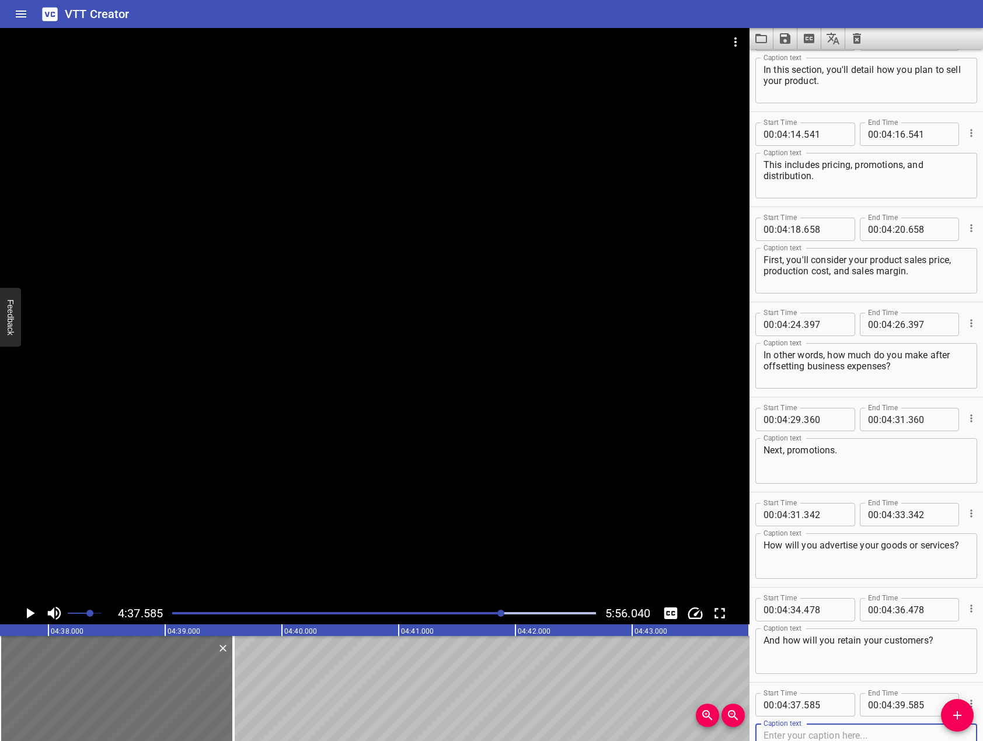
click at [398, 389] on div at bounding box center [374, 315] width 749 height 574
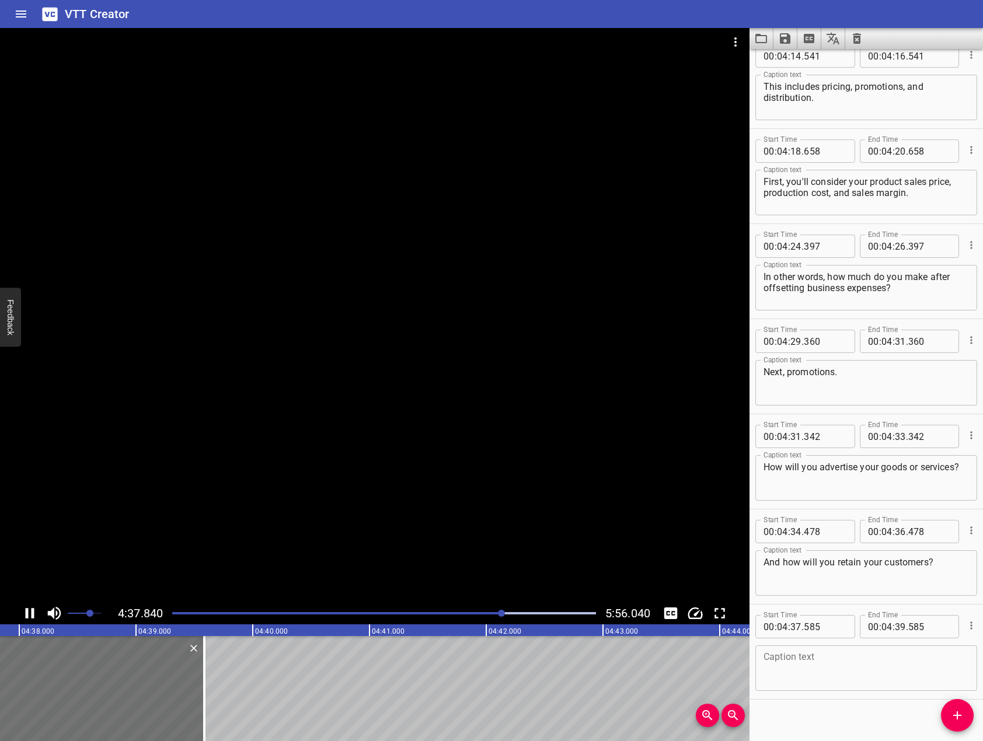
scroll to position [4785, 0]
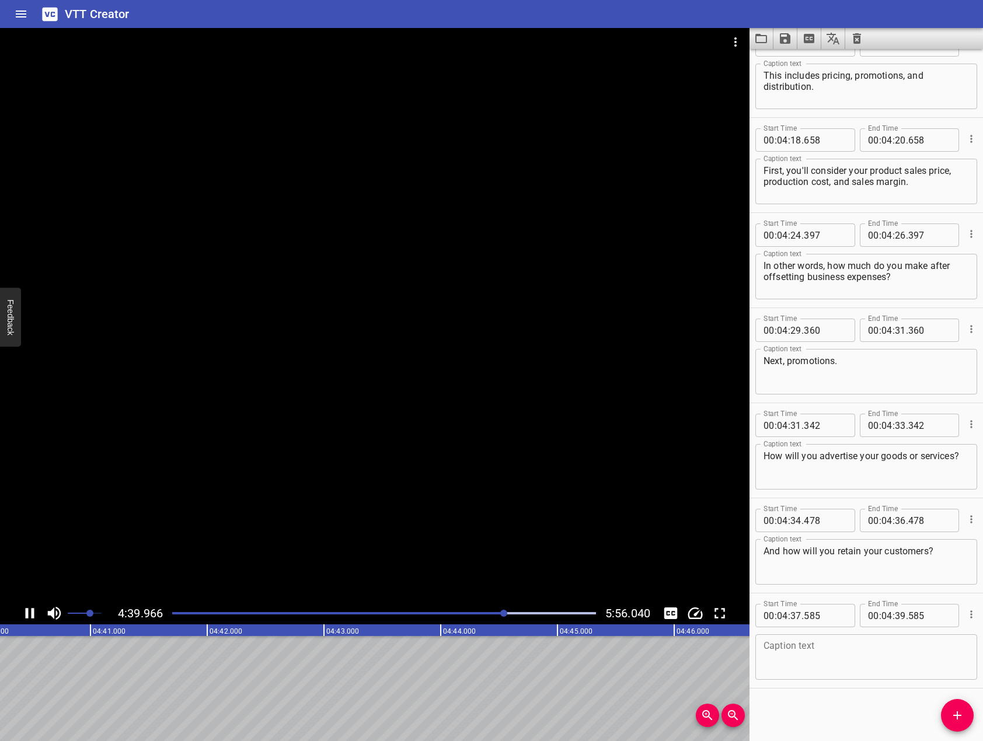
click at [27, 609] on icon "Play/Pause" at bounding box center [30, 613] width 9 height 11
click at [857, 662] on textarea at bounding box center [865, 657] width 205 height 33
drag, startPoint x: 453, startPoint y: 504, endPoint x: 117, endPoint y: 582, distance: 344.6
click at [424, 495] on div at bounding box center [374, 315] width 749 height 574
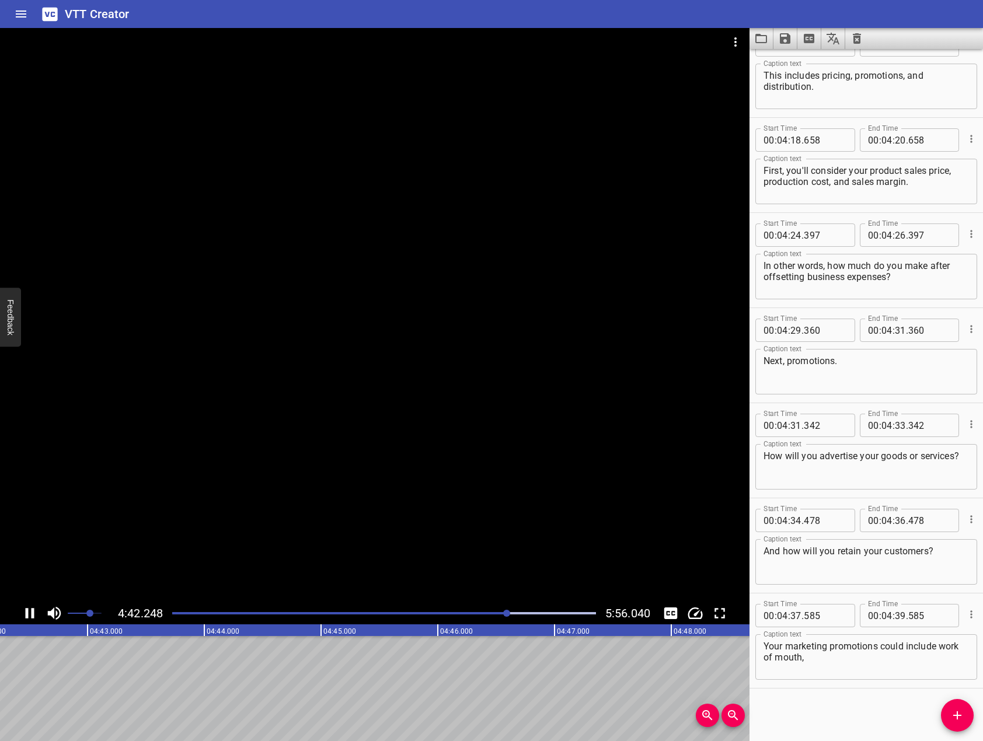
click at [26, 616] on icon "Play/Pause" at bounding box center [30, 613] width 9 height 11
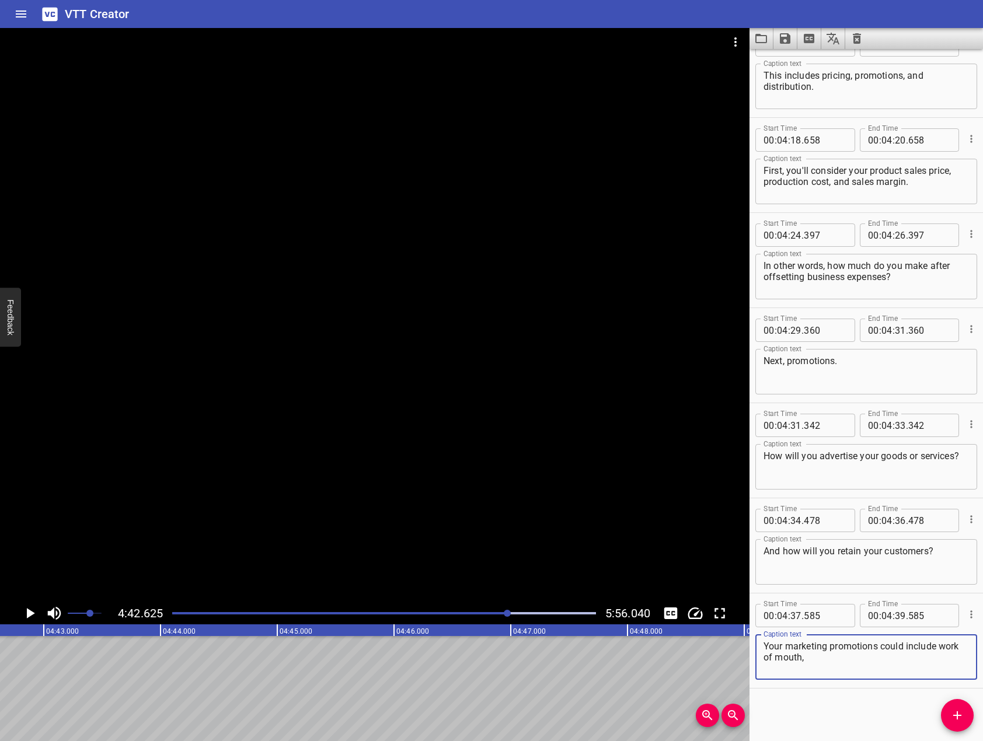
click at [900, 659] on textarea "Your marketing promotions could include work of mouth," at bounding box center [865, 657] width 205 height 33
drag, startPoint x: 490, startPoint y: 423, endPoint x: 425, endPoint y: 413, distance: 65.5
click at [425, 413] on div at bounding box center [374, 315] width 749 height 574
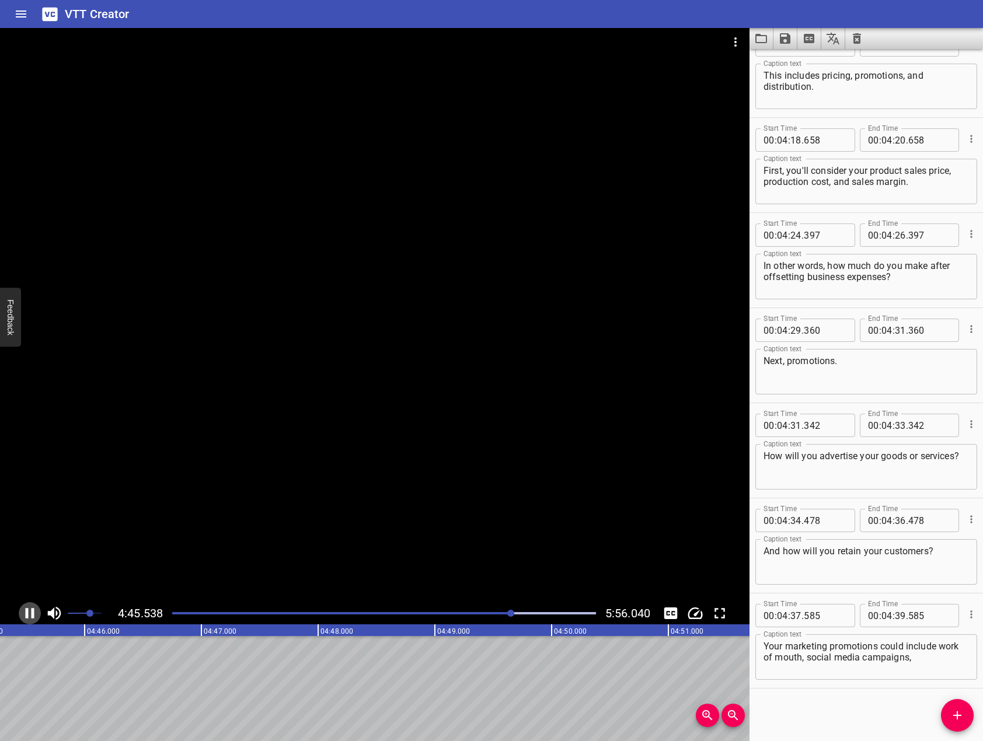
click at [32, 615] on icon "Play/Pause" at bounding box center [30, 613] width 9 height 11
click at [952, 672] on textarea "Your marketing promotions could include work of mouth, social media campaigns," at bounding box center [865, 657] width 205 height 33
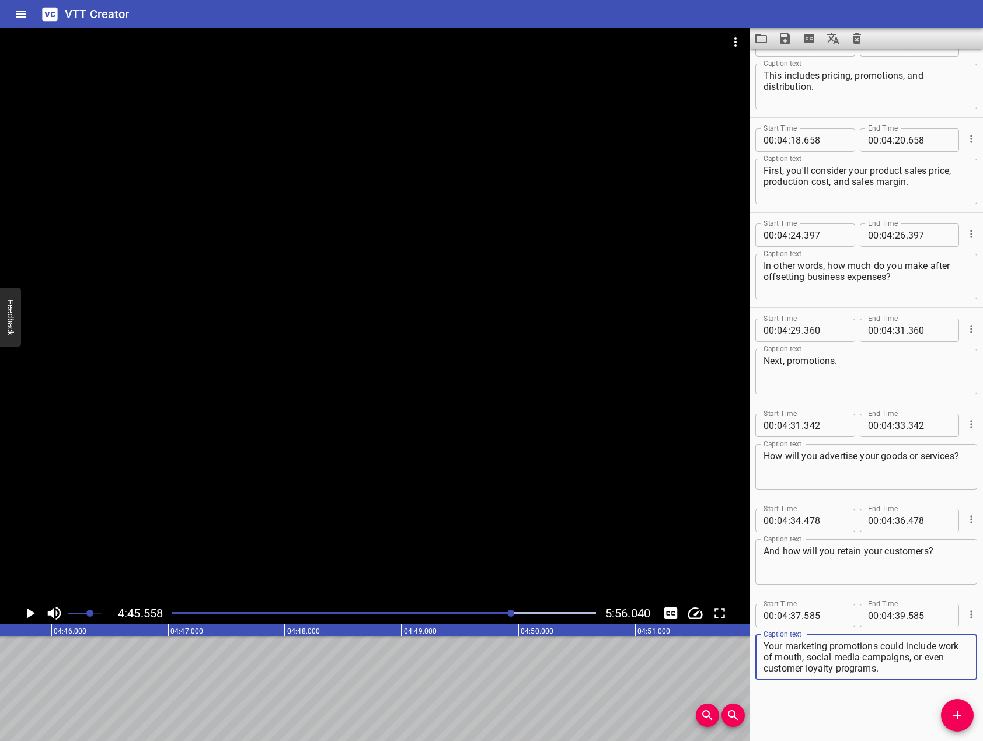
type textarea "Your marketing promotions could include work of mouth, social media campaigns, …"
click at [554, 413] on div at bounding box center [374, 315] width 749 height 574
click at [546, 463] on div at bounding box center [374, 315] width 749 height 574
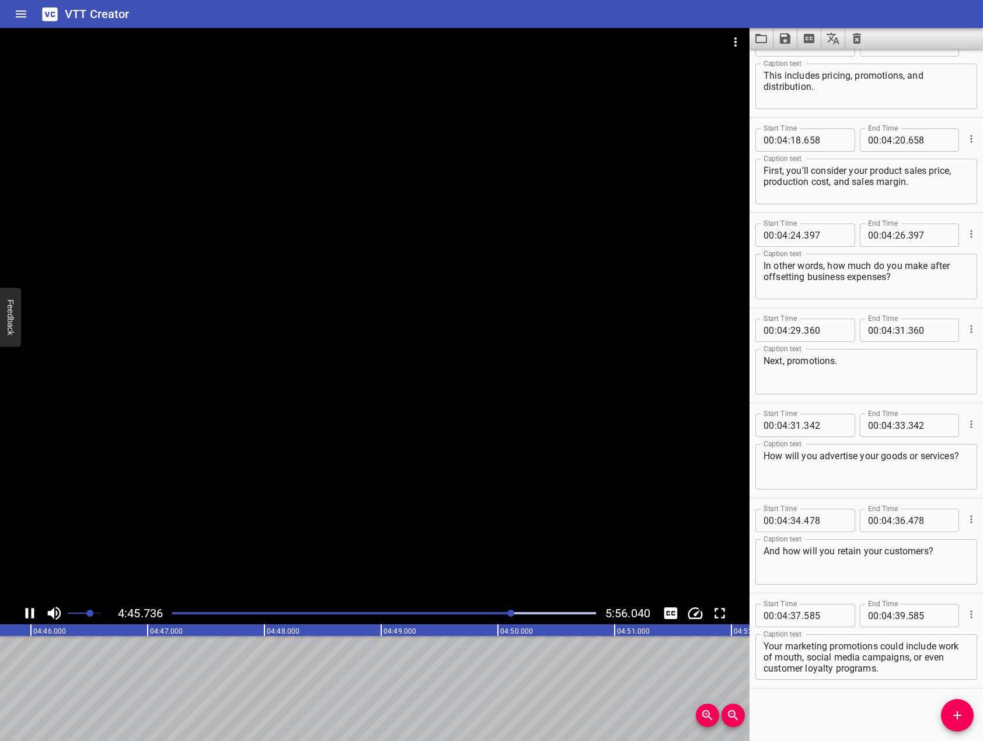
scroll to position [0, 33369]
click at [952, 715] on icon "Add Cue" at bounding box center [957, 715] width 14 height 14
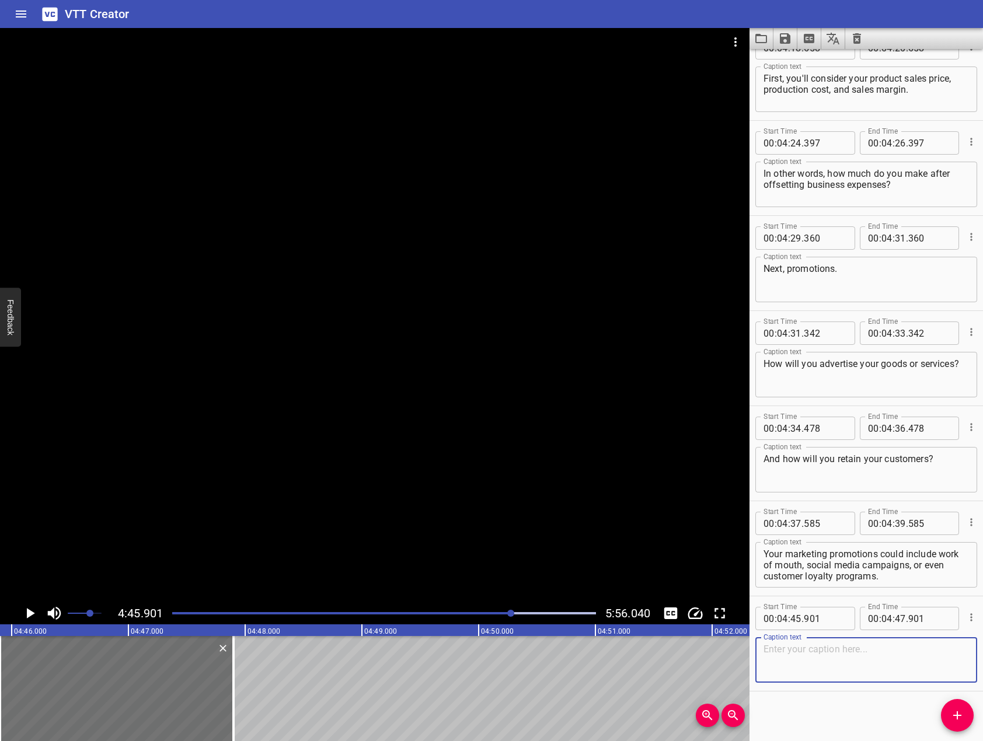
scroll to position [4880, 0]
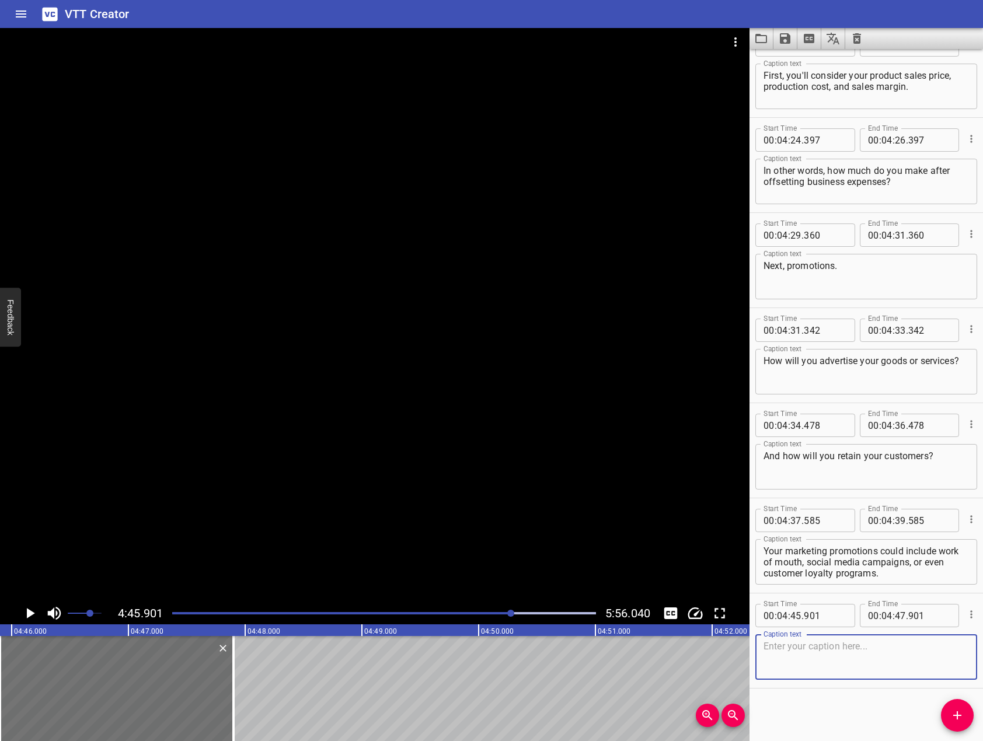
click at [559, 479] on div at bounding box center [374, 315] width 749 height 574
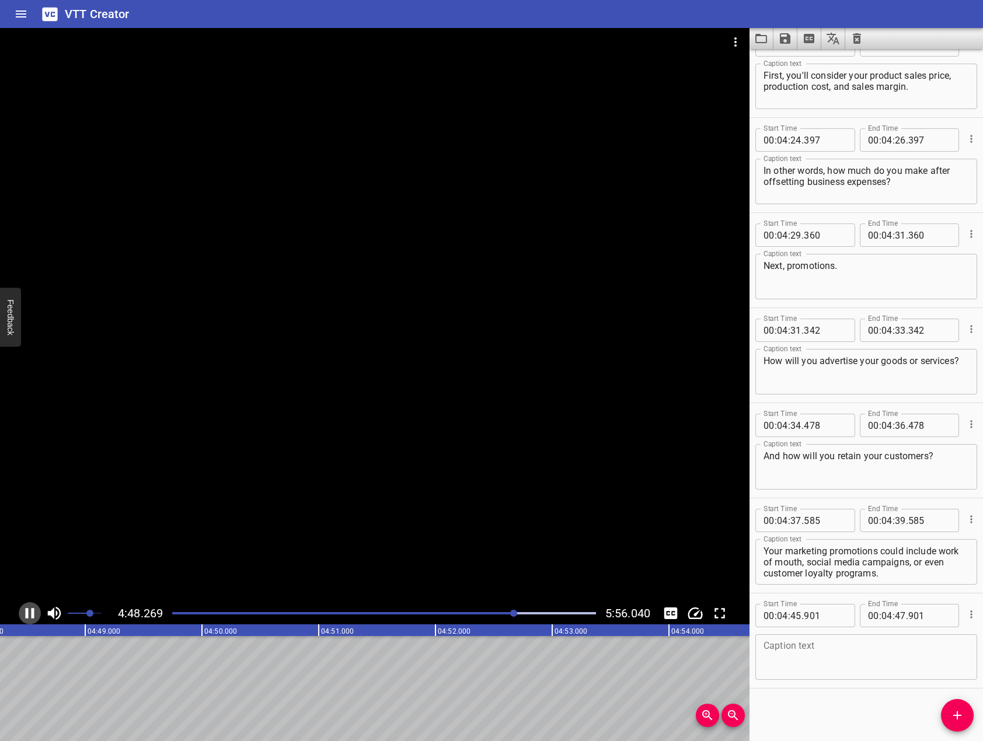
click at [33, 615] on icon "Play/Pause" at bounding box center [30, 613] width 9 height 11
click at [839, 662] on textarea at bounding box center [865, 657] width 205 height 33
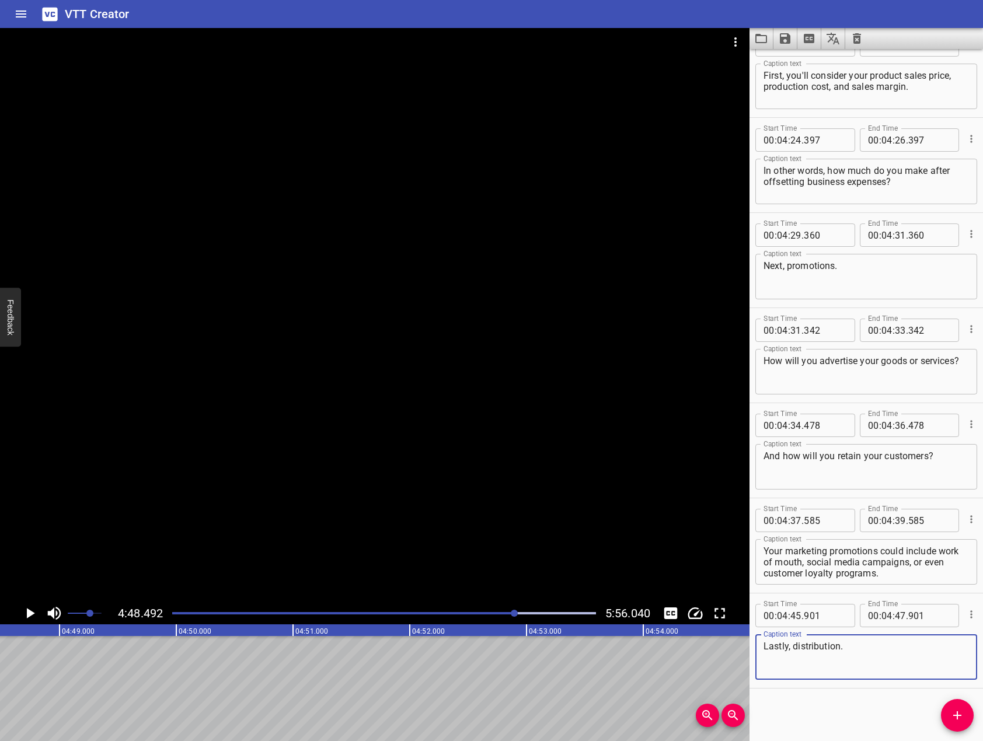
type textarea "Lastly, distribution."
click at [961, 719] on icon "Add Cue" at bounding box center [957, 715] width 14 height 14
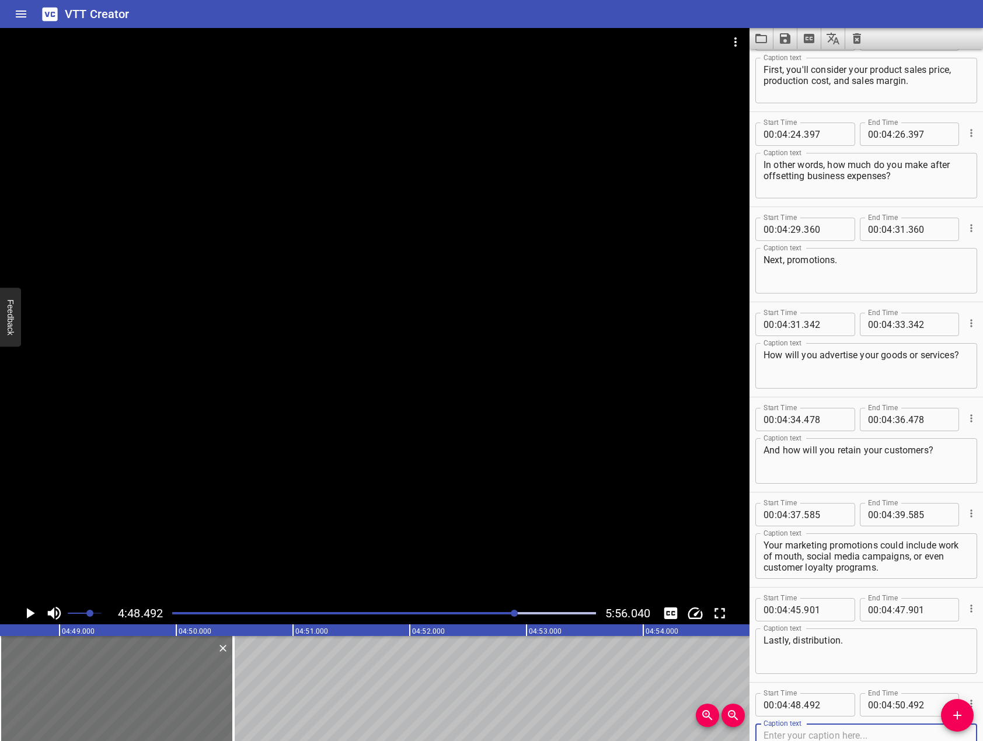
drag, startPoint x: 393, startPoint y: 412, endPoint x: 388, endPoint y: 420, distance: 9.7
click at [392, 414] on div at bounding box center [374, 315] width 749 height 574
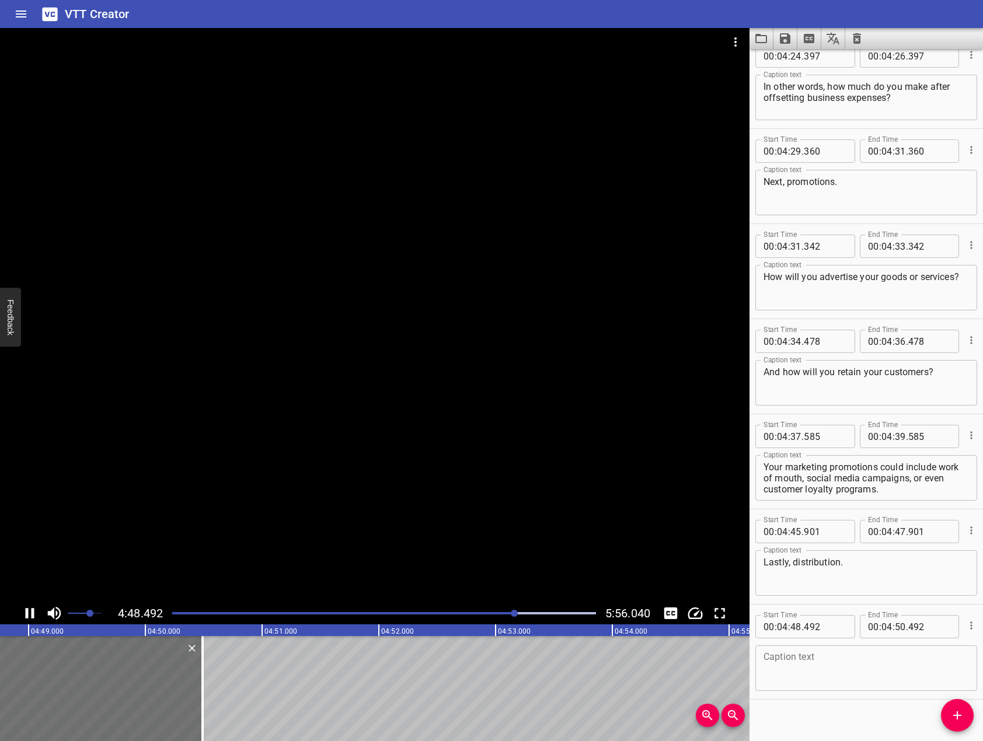
scroll to position [4975, 0]
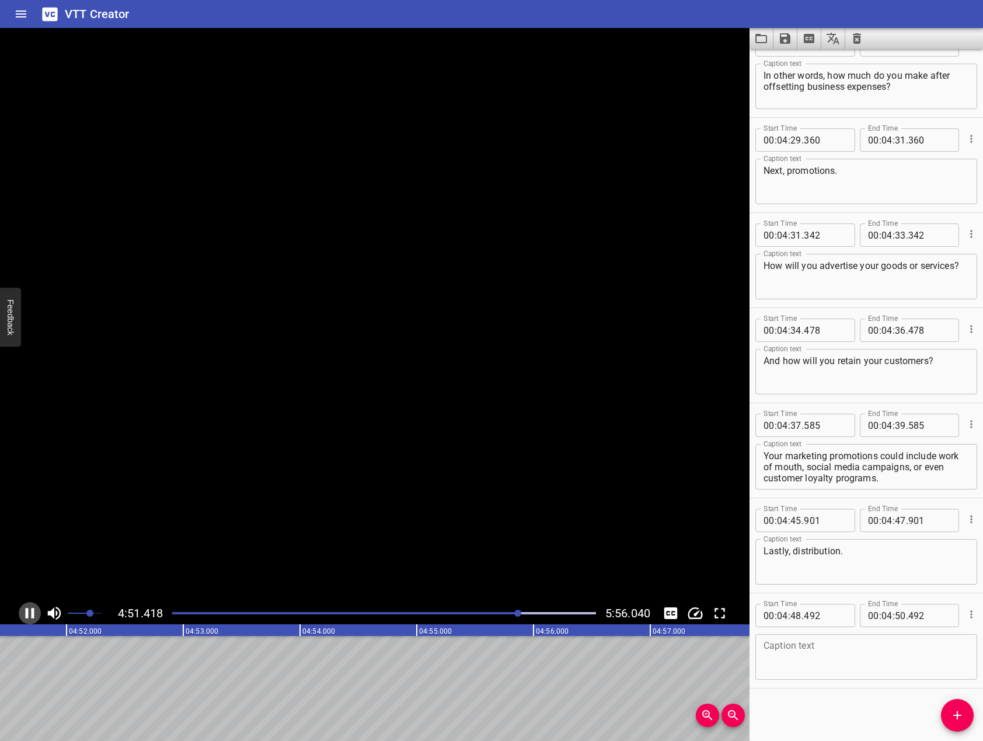
click at [28, 621] on icon "Play/Pause" at bounding box center [30, 614] width 18 height 18
click at [268, 452] on div at bounding box center [374, 315] width 749 height 574
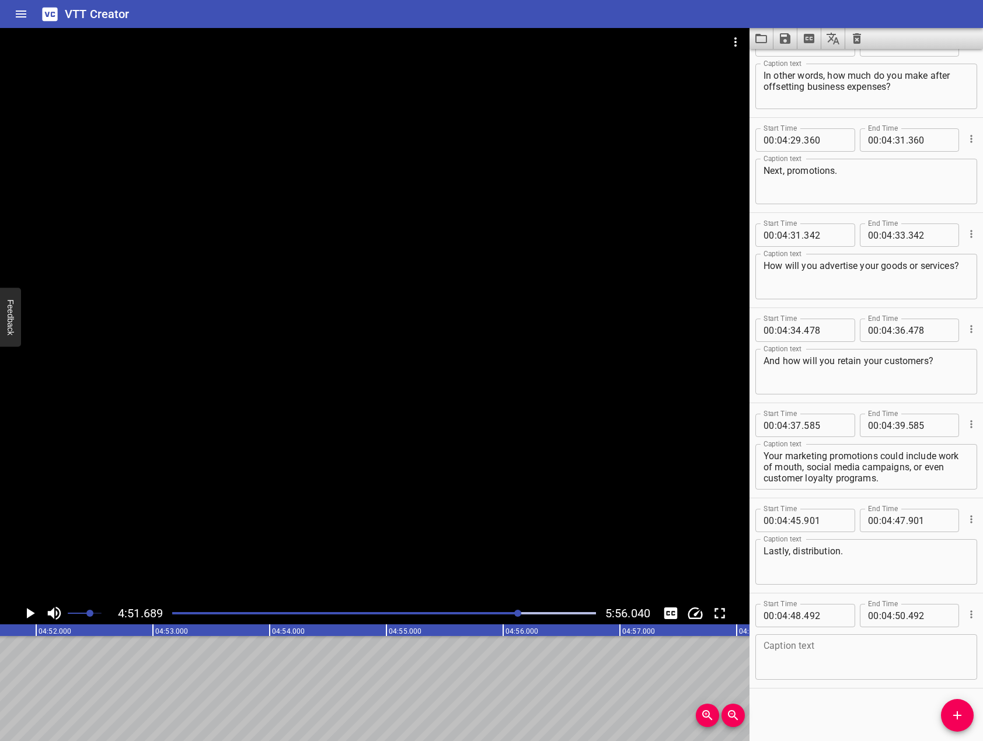
drag, startPoint x: 778, startPoint y: 658, endPoint x: 792, endPoint y: 650, distance: 16.2
click at [779, 657] on textarea at bounding box center [865, 657] width 205 height 33
type textarea "Where and how will you sell your products?"
click at [955, 721] on icon "Add Cue" at bounding box center [957, 715] width 14 height 14
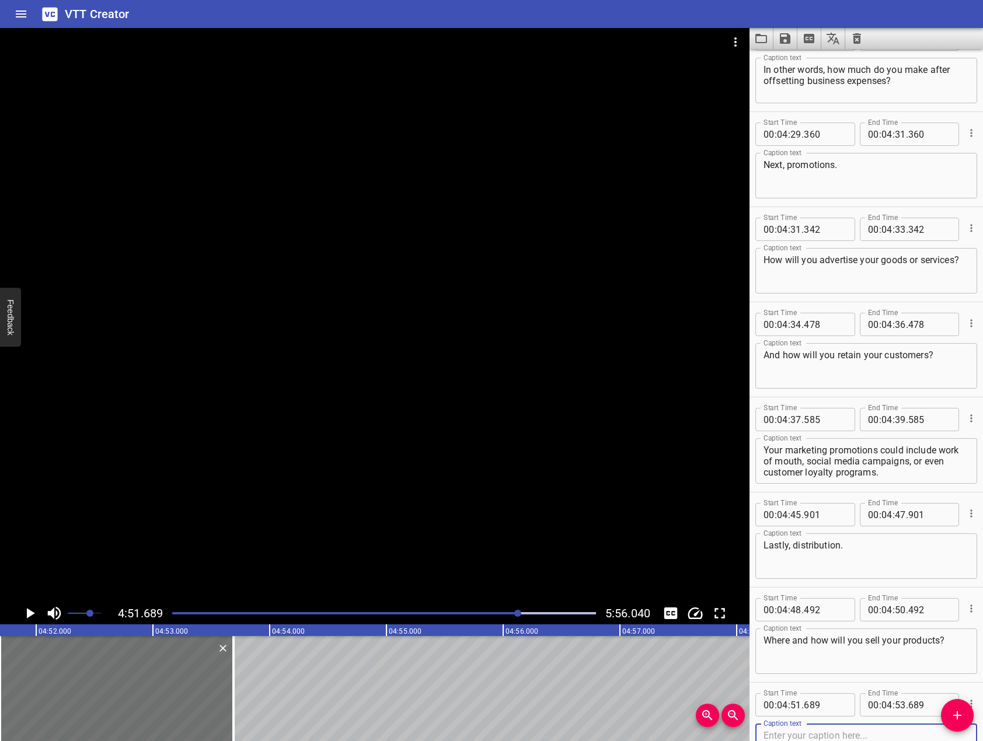
drag, startPoint x: 445, startPoint y: 452, endPoint x: 275, endPoint y: 488, distance: 173.6
click at [442, 450] on div at bounding box center [374, 315] width 749 height 574
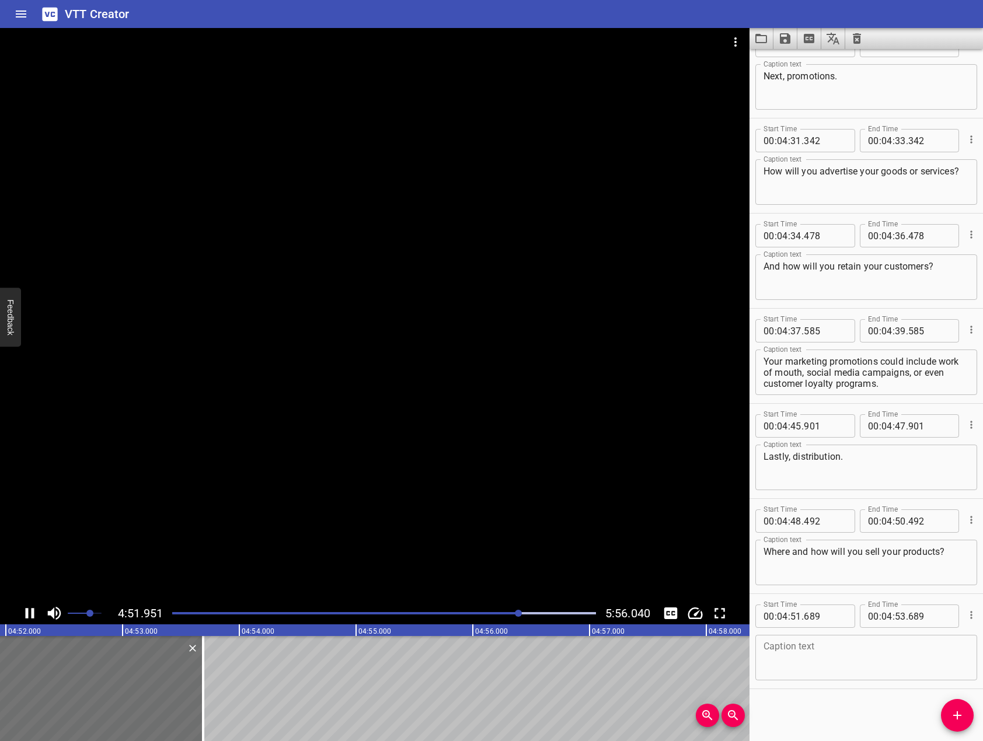
scroll to position [5070, 0]
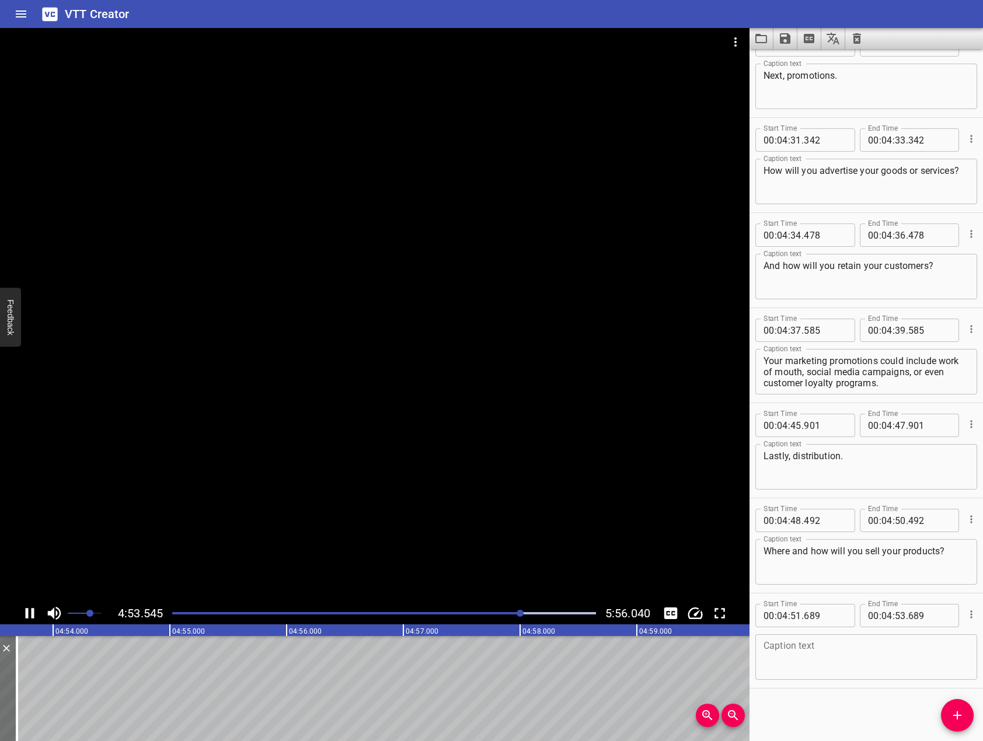
click at [26, 618] on icon "Play/Pause" at bounding box center [30, 613] width 9 height 11
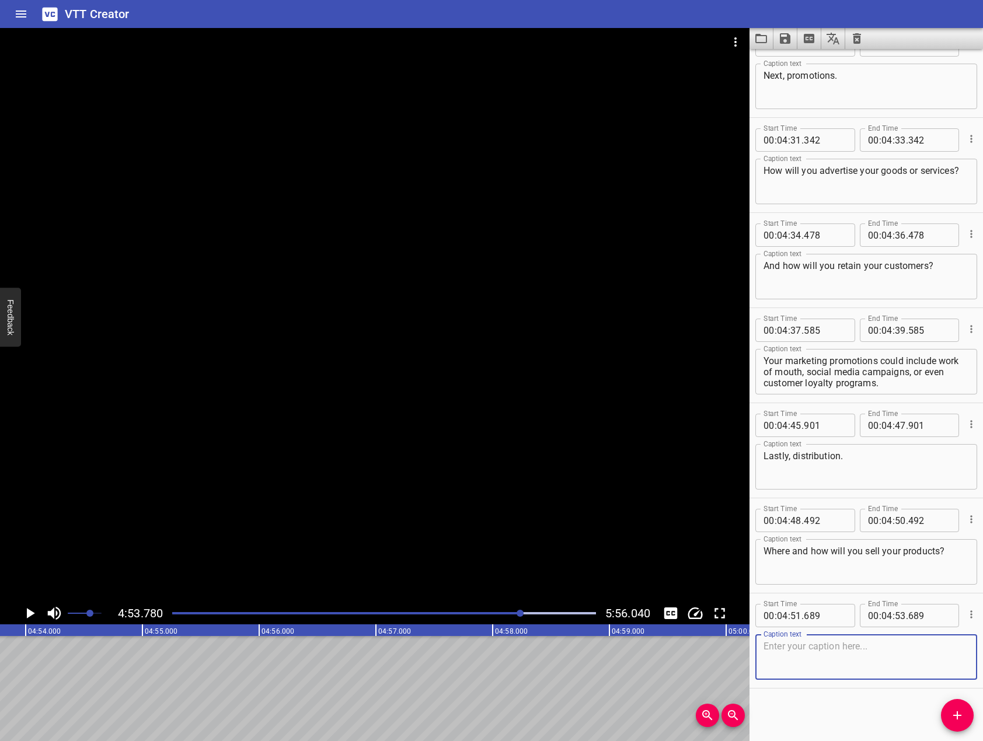
click at [818, 672] on textarea at bounding box center [865, 657] width 205 height 33
click at [437, 316] on div at bounding box center [374, 315] width 749 height 574
click at [24, 612] on icon "Play/Pause" at bounding box center [30, 614] width 18 height 18
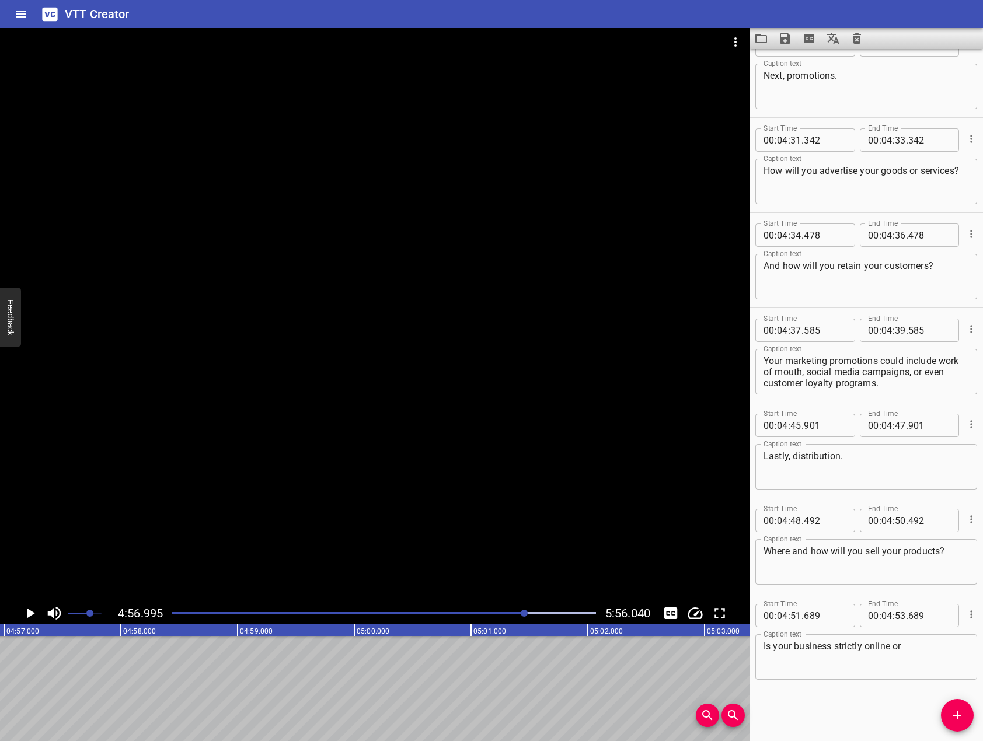
scroll to position [0, 34664]
click at [940, 662] on textarea "Is your business strictly online or" at bounding box center [865, 657] width 205 height 33
type textarea "Is your business strictly online or does it include brick and mortar locations?"
click at [904, 727] on div "Start Time 00 : 00 : 00 . 000 Start Time End Time 00 : 00 : 02 . 000 End Time C…" at bounding box center [865, 395] width 233 height 692
click at [964, 704] on button "Add Cue" at bounding box center [957, 715] width 33 height 33
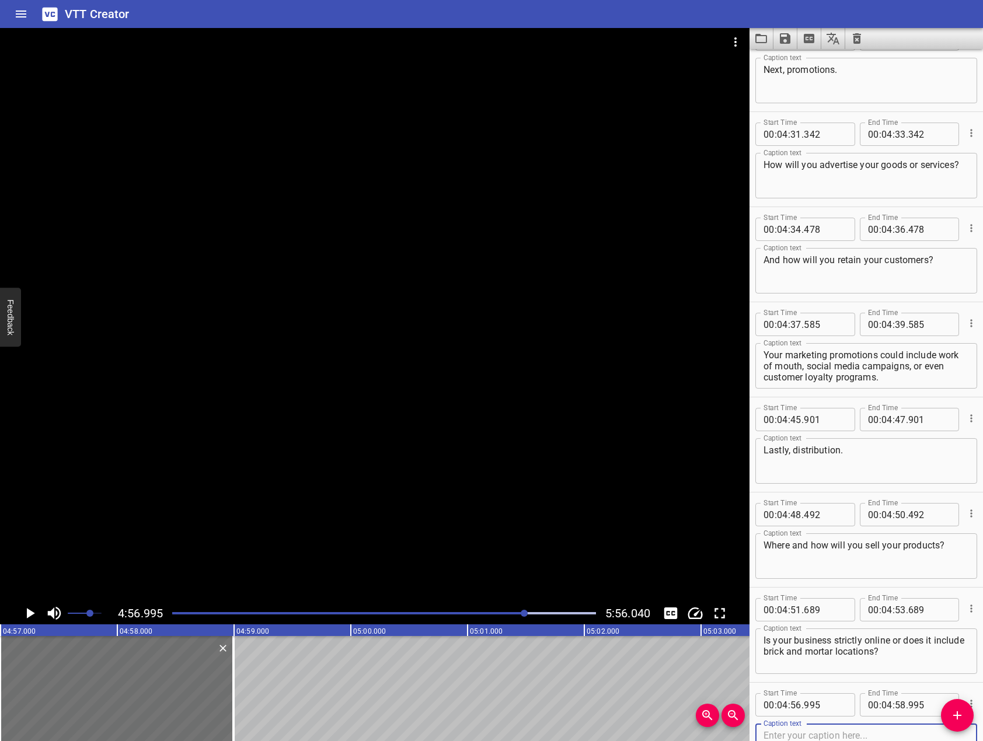
click at [273, 437] on div at bounding box center [374, 315] width 749 height 574
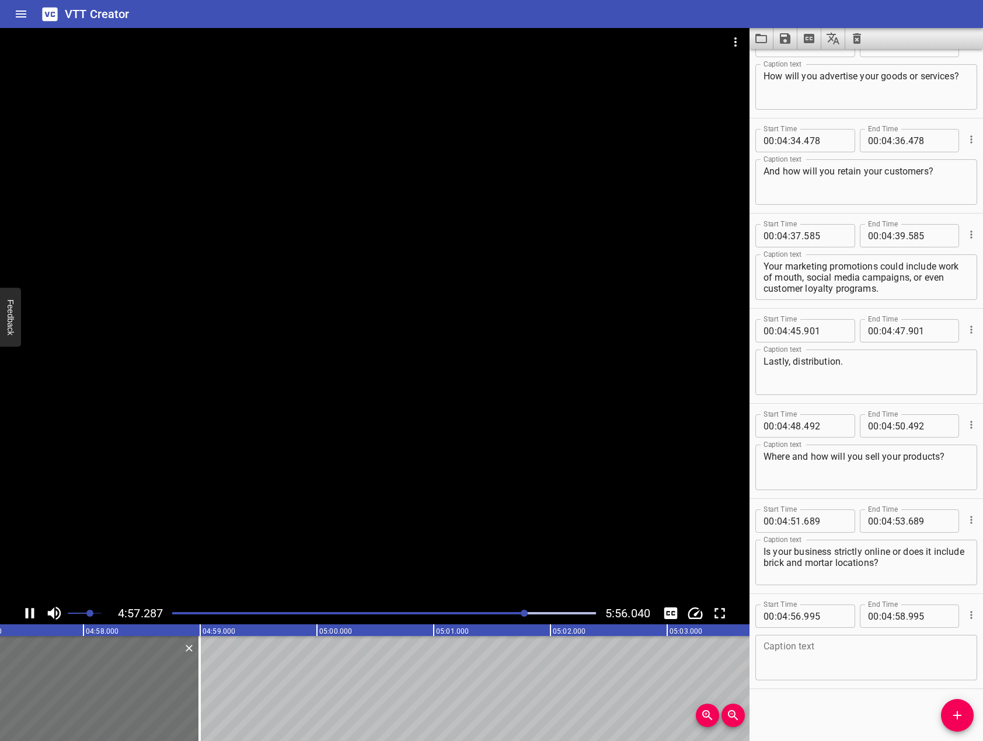
scroll to position [5165, 0]
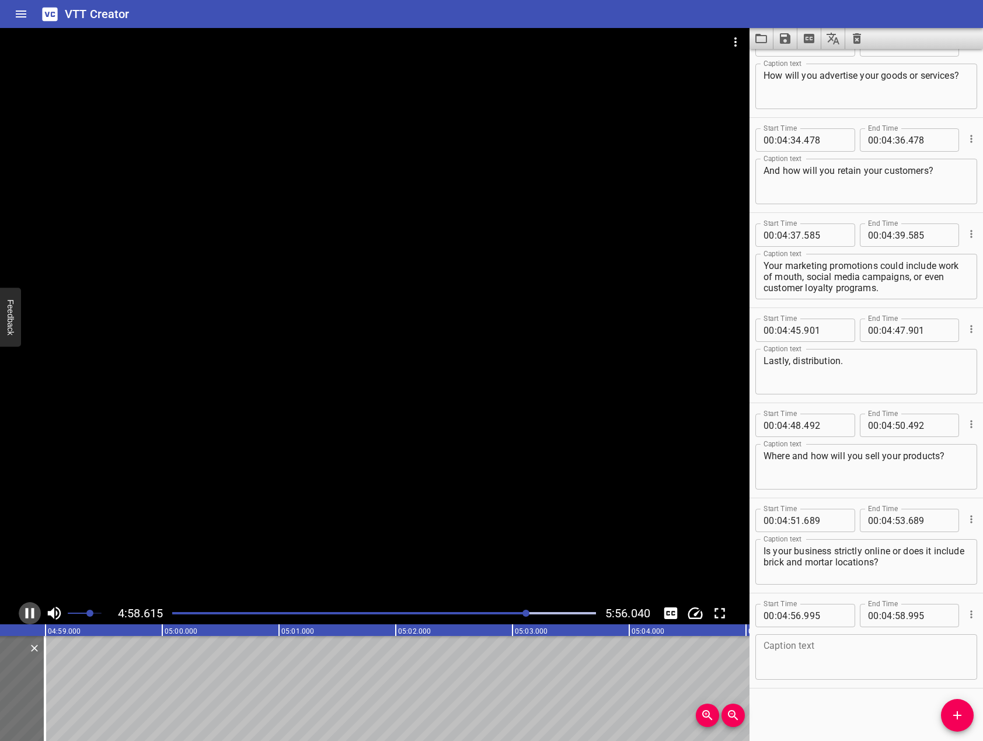
click at [32, 610] on icon "Play/Pause" at bounding box center [30, 613] width 9 height 11
click at [809, 666] on textarea at bounding box center [865, 657] width 205 height 33
drag, startPoint x: 594, startPoint y: 442, endPoint x: 36, endPoint y: 566, distance: 572.0
click at [585, 442] on div at bounding box center [374, 315] width 749 height 574
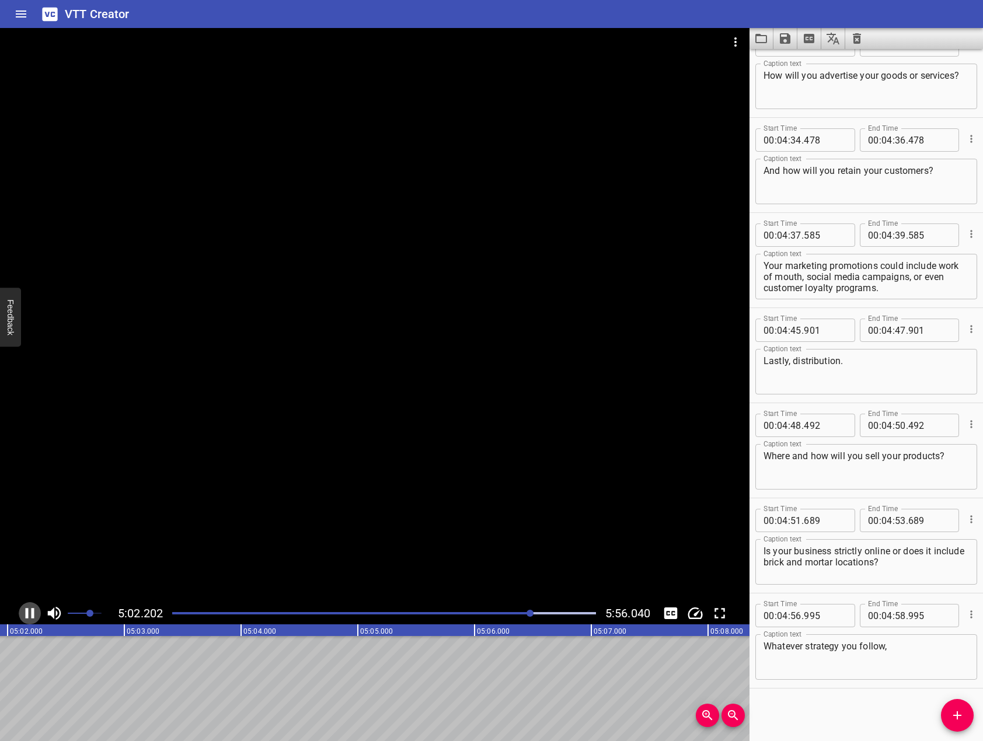
click at [32, 615] on icon "Play/Pause" at bounding box center [30, 613] width 9 height 11
click at [934, 639] on div "Whatever strategy you follow, Caption text" at bounding box center [866, 657] width 222 height 46
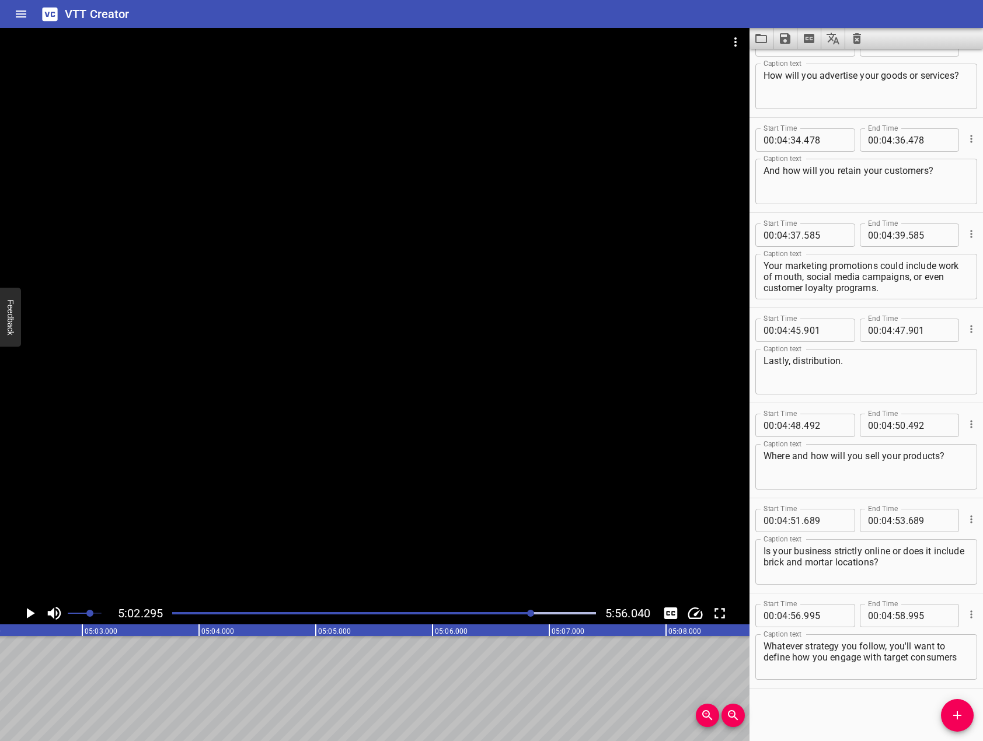
drag, startPoint x: 386, startPoint y: 341, endPoint x: 135, endPoint y: 583, distance: 348.3
click at [378, 344] on div at bounding box center [374, 315] width 749 height 574
click at [25, 615] on icon "Play/Pause" at bounding box center [30, 614] width 18 height 18
click at [959, 654] on textarea "Whatever strategy you follow, you'll want to define how you engage with target …" at bounding box center [865, 657] width 205 height 33
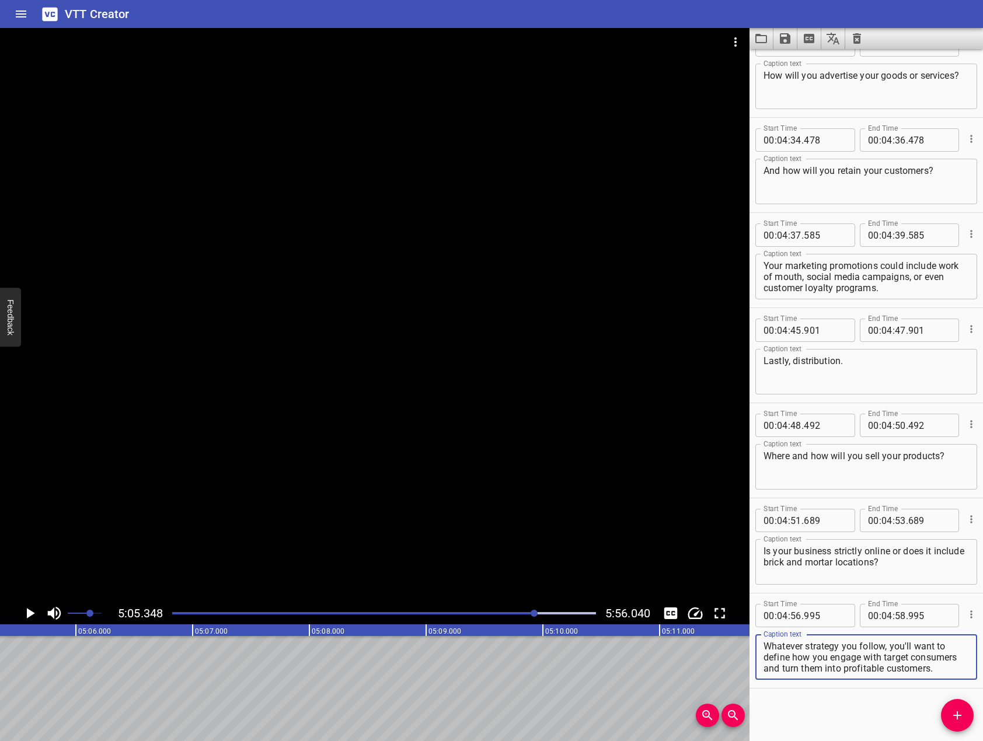
type textarea "Whatever strategy you follow, you'll want to define how you engage with target …"
click at [956, 712] on icon "Add Cue" at bounding box center [957, 715] width 14 height 14
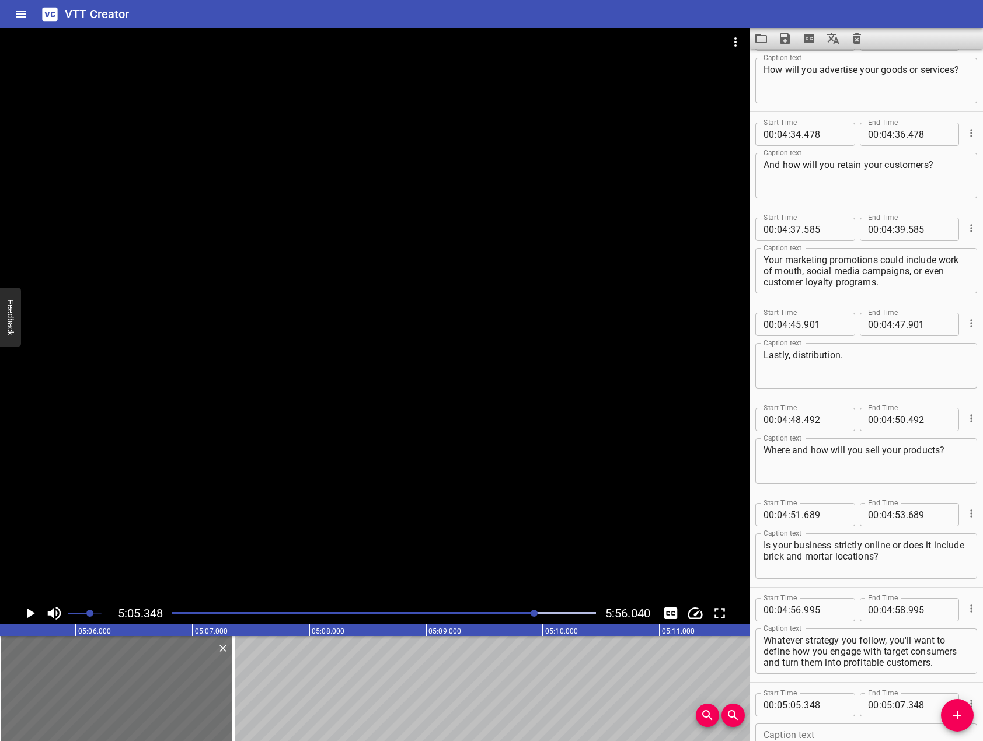
click at [222, 455] on div at bounding box center [374, 315] width 749 height 574
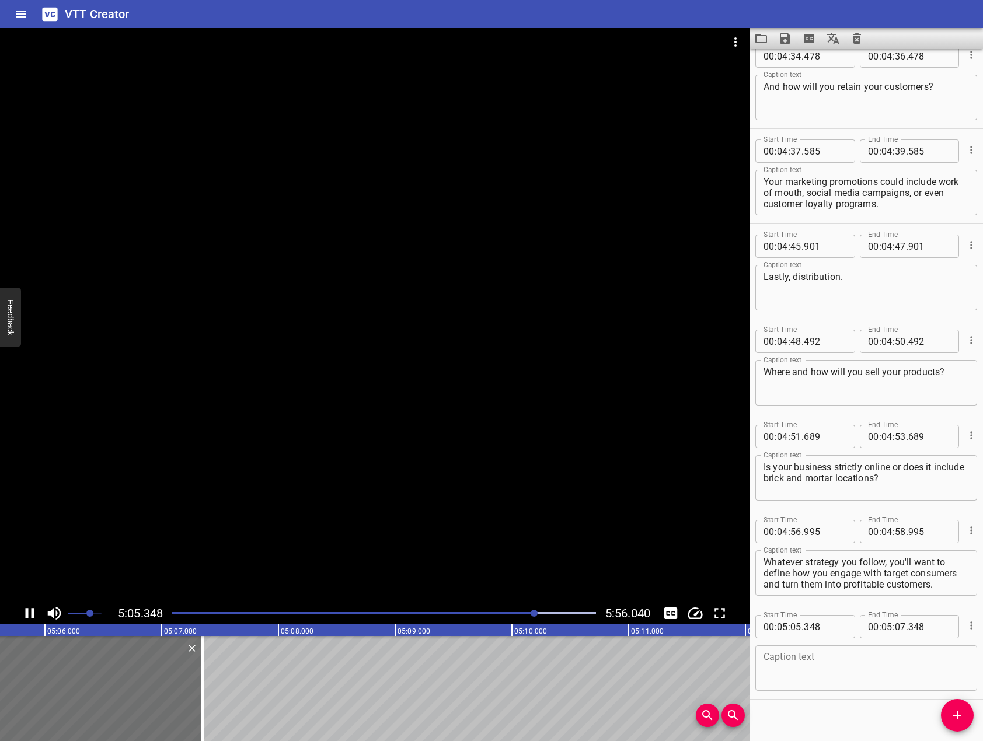
scroll to position [5260, 0]
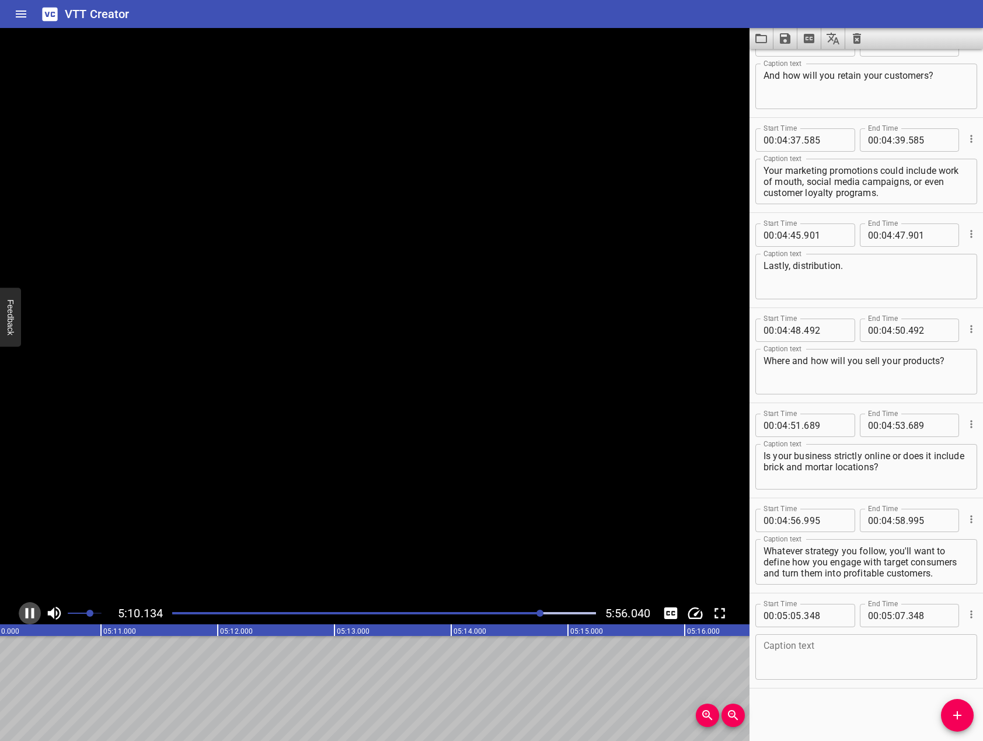
click at [31, 613] on icon "Play/Pause" at bounding box center [30, 614] width 18 height 18
click at [888, 661] on textarea at bounding box center [865, 657] width 205 height 33
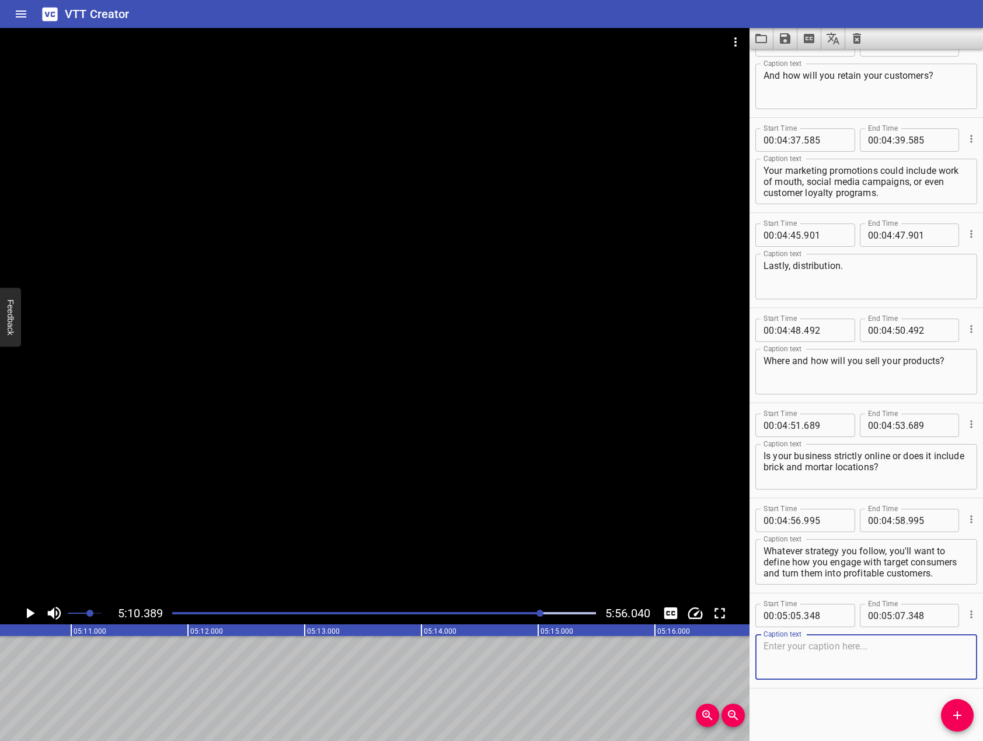
type textarea "R"
type textarea "The final step to a business plan is management and administration."
click at [956, 714] on icon "Add Cue" at bounding box center [957, 715] width 8 height 8
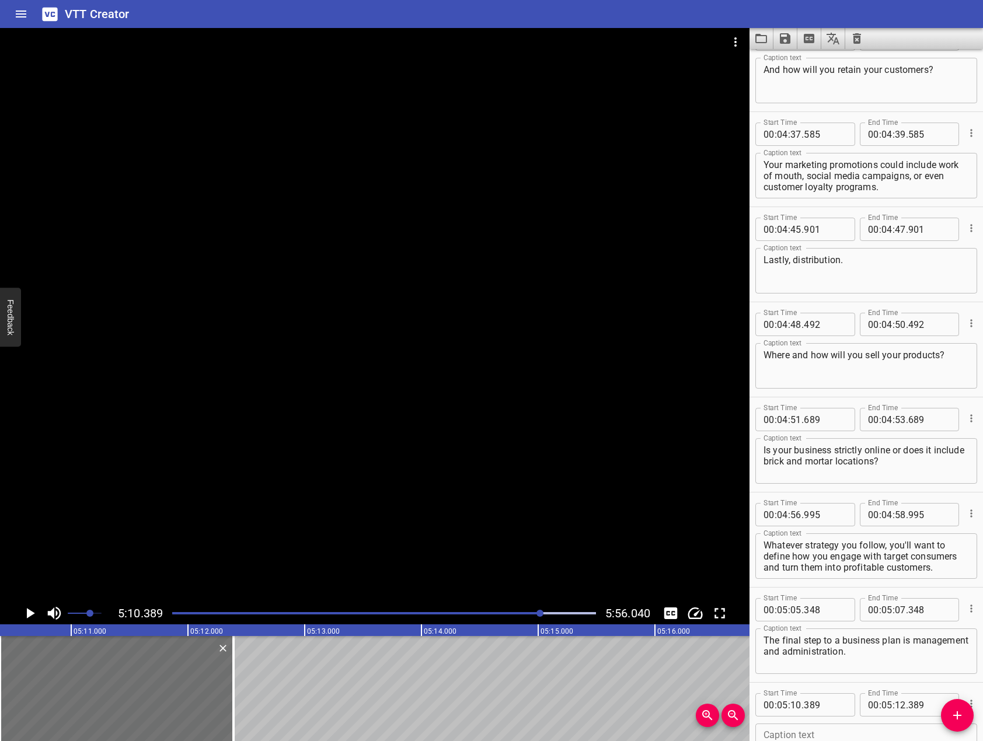
click at [223, 425] on div at bounding box center [374, 315] width 749 height 574
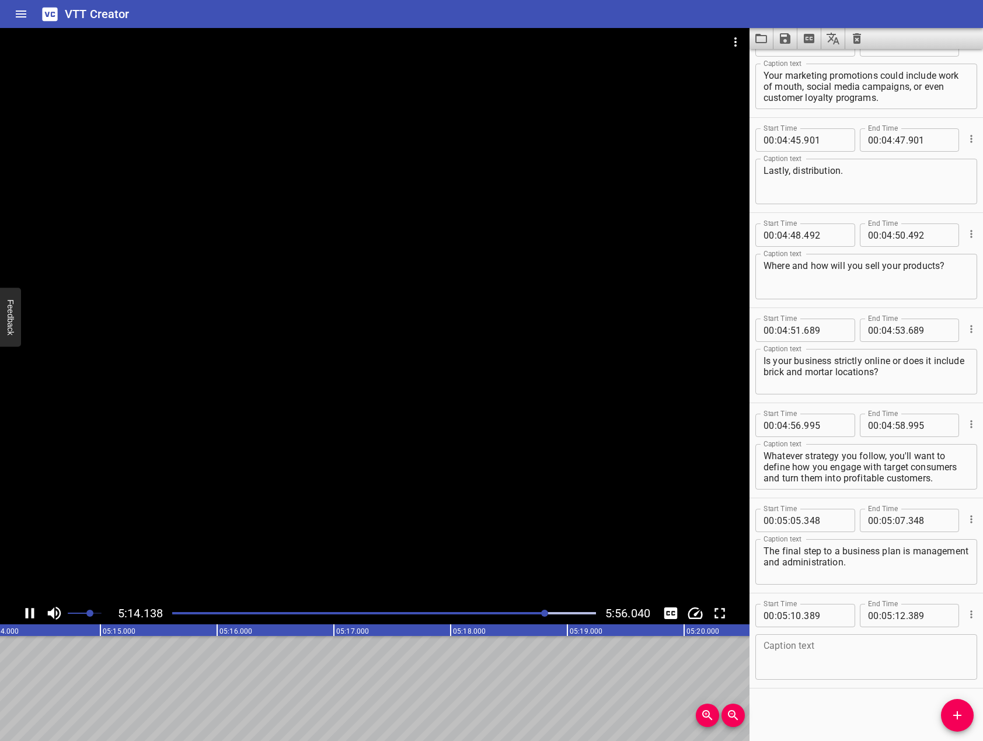
click at [31, 615] on icon "Play/Pause" at bounding box center [30, 614] width 18 height 18
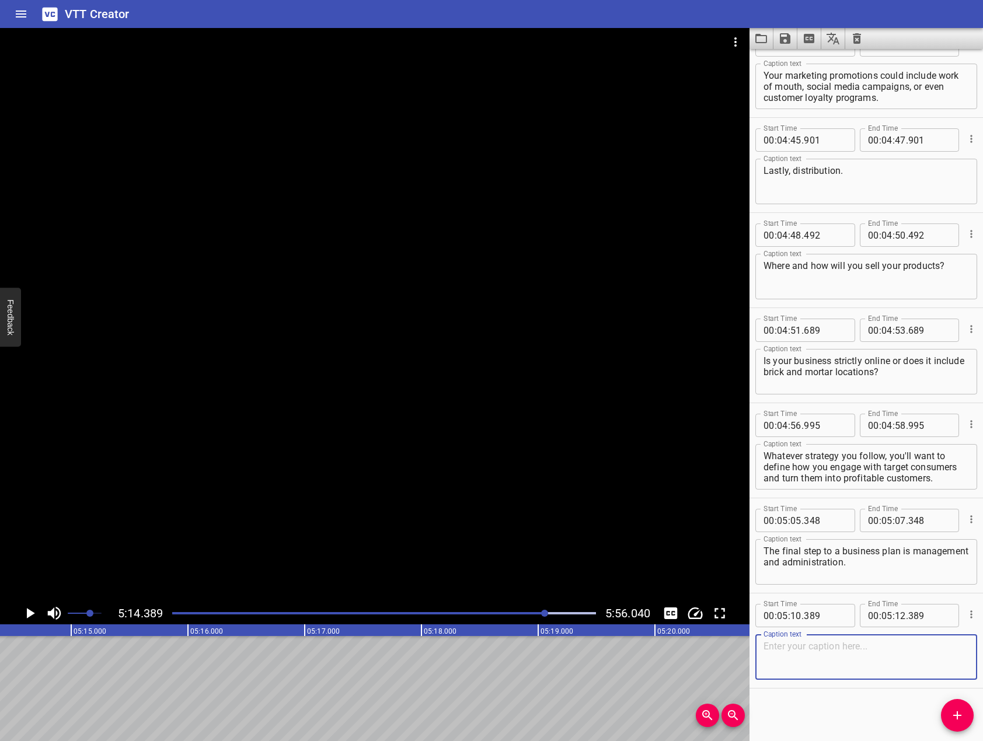
drag, startPoint x: 834, startPoint y: 662, endPoint x: 829, endPoint y: 654, distance: 9.2
click at [829, 654] on textarea at bounding box center [865, 657] width 205 height 33
type textarea "Here, you will introduce your team and explain how their unique expertise"
drag, startPoint x: 822, startPoint y: 606, endPoint x: 812, endPoint y: 598, distance: 12.5
click at [822, 605] on input "number" at bounding box center [825, 615] width 43 height 23
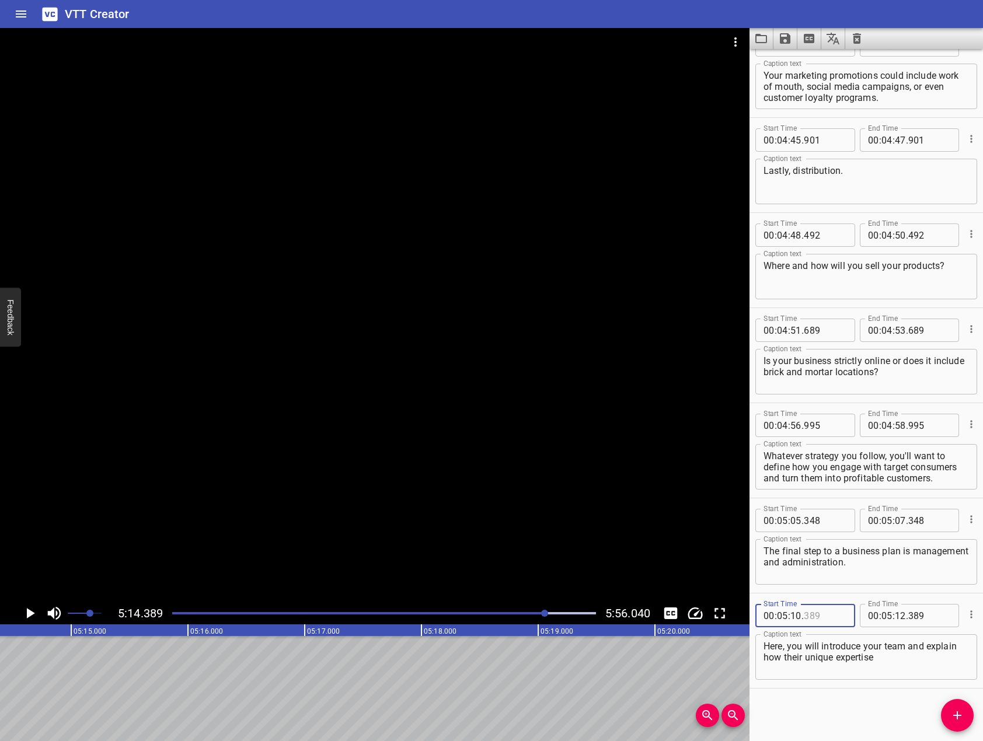
type input "389"
drag, startPoint x: 350, startPoint y: 538, endPoint x: 334, endPoint y: 531, distance: 17.2
click at [340, 529] on div at bounding box center [374, 315] width 749 height 574
click at [32, 618] on icon "Play/Pause" at bounding box center [30, 613] width 9 height 11
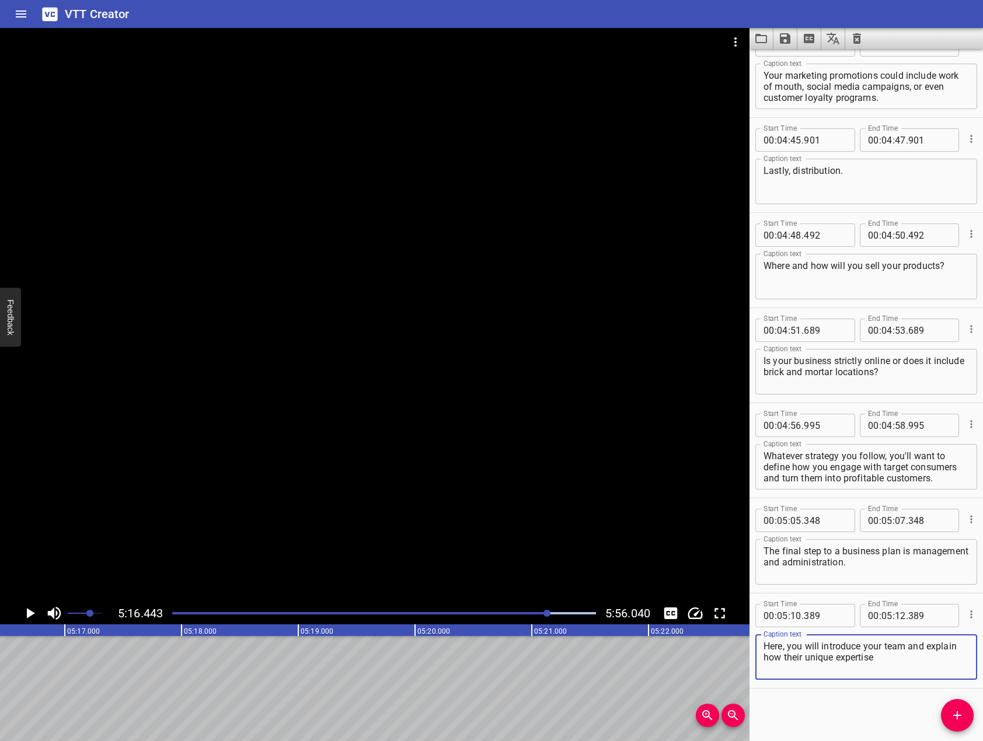
click at [909, 660] on textarea "Here, you will introduce your team and explain how their unique expertise" at bounding box center [865, 657] width 205 height 33
type textarea "Here, you will introduce your team and explain how their unique expertise will …"
click at [943, 713] on span "Add Cue" at bounding box center [957, 715] width 33 height 14
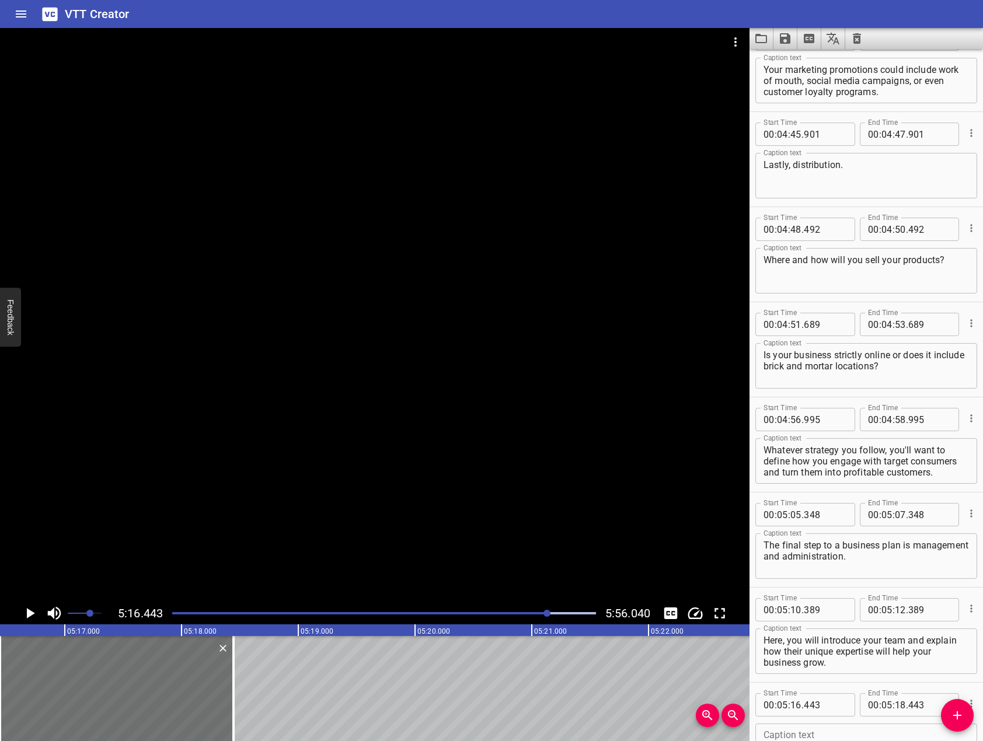
click at [503, 410] on div at bounding box center [374, 315] width 749 height 574
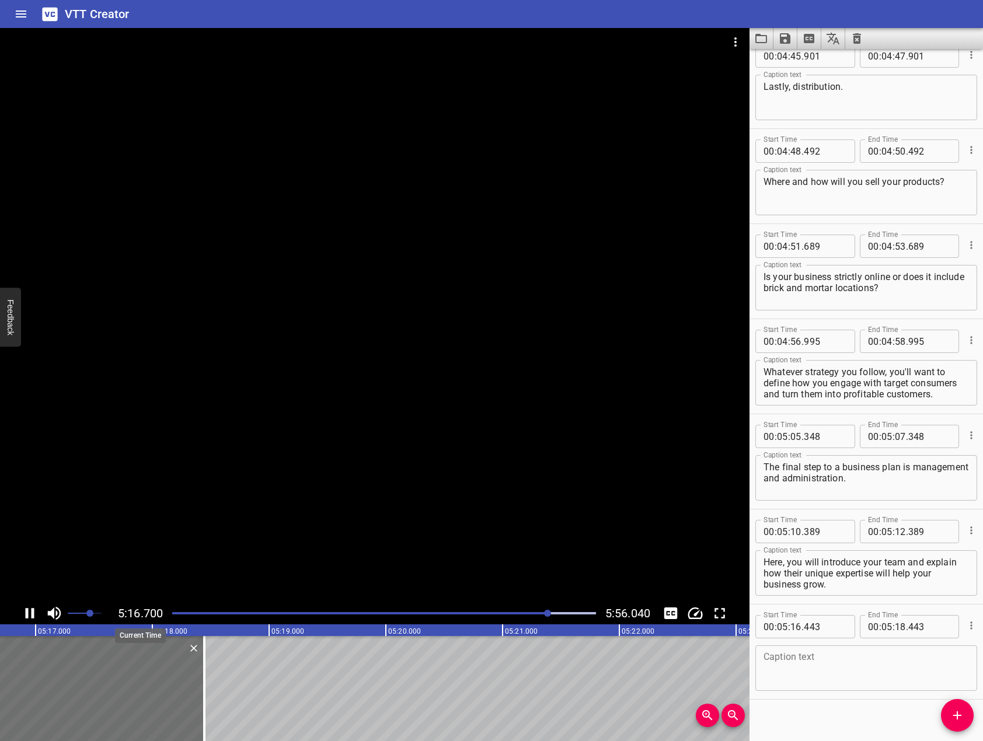
scroll to position [5451, 0]
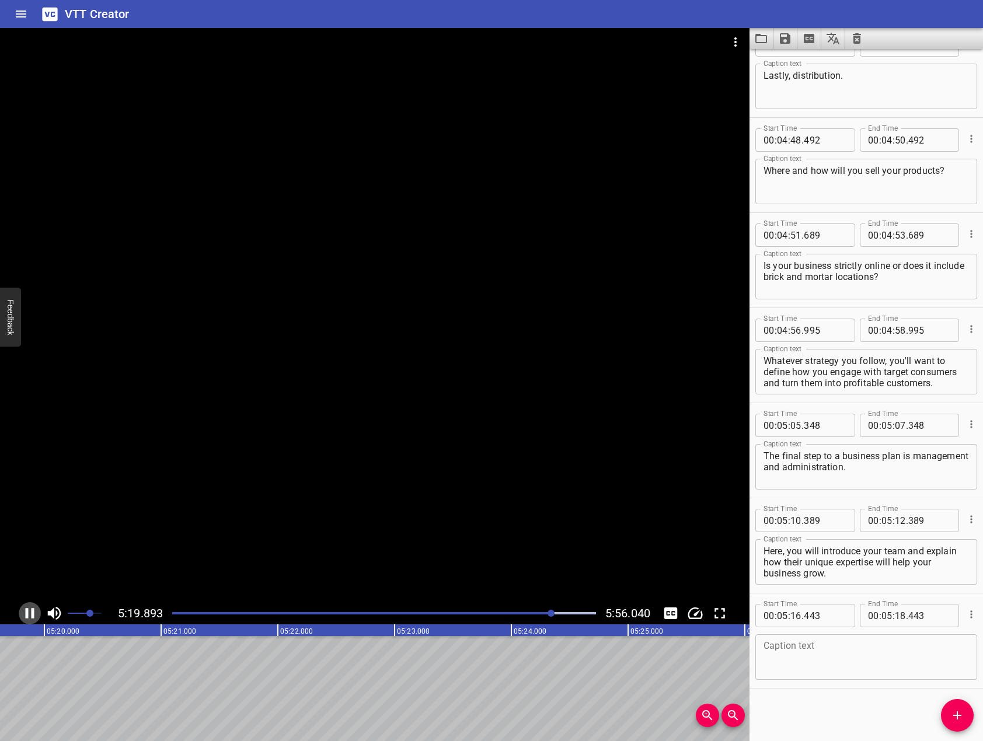
click at [30, 615] on icon "Play/Pause" at bounding box center [30, 614] width 18 height 18
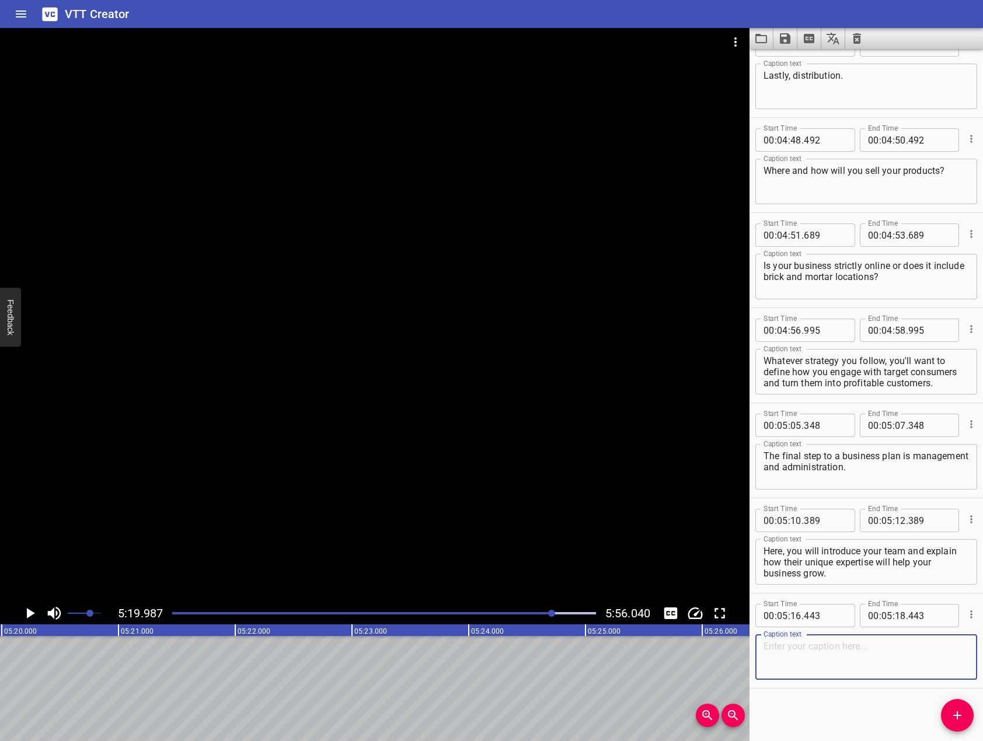
click at [897, 643] on textarea at bounding box center [865, 657] width 205 height 33
type textarea "For example, let's look at the team of a landscaping company."
click at [541, 428] on div at bounding box center [374, 315] width 749 height 574
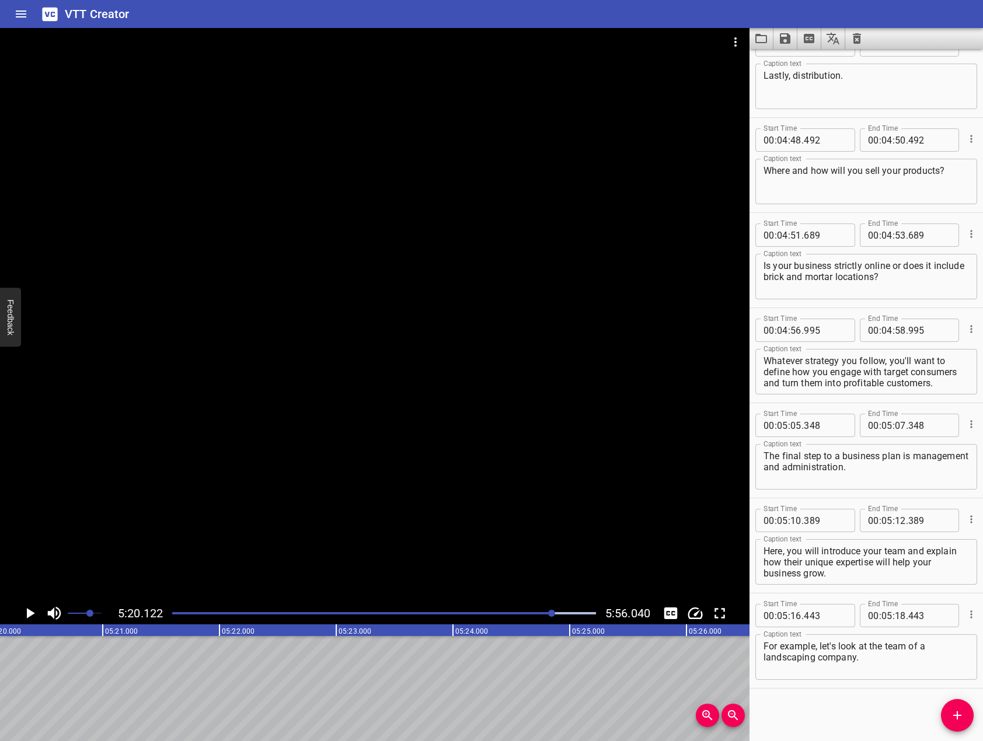
click at [963, 723] on button "Add Cue" at bounding box center [957, 715] width 33 height 33
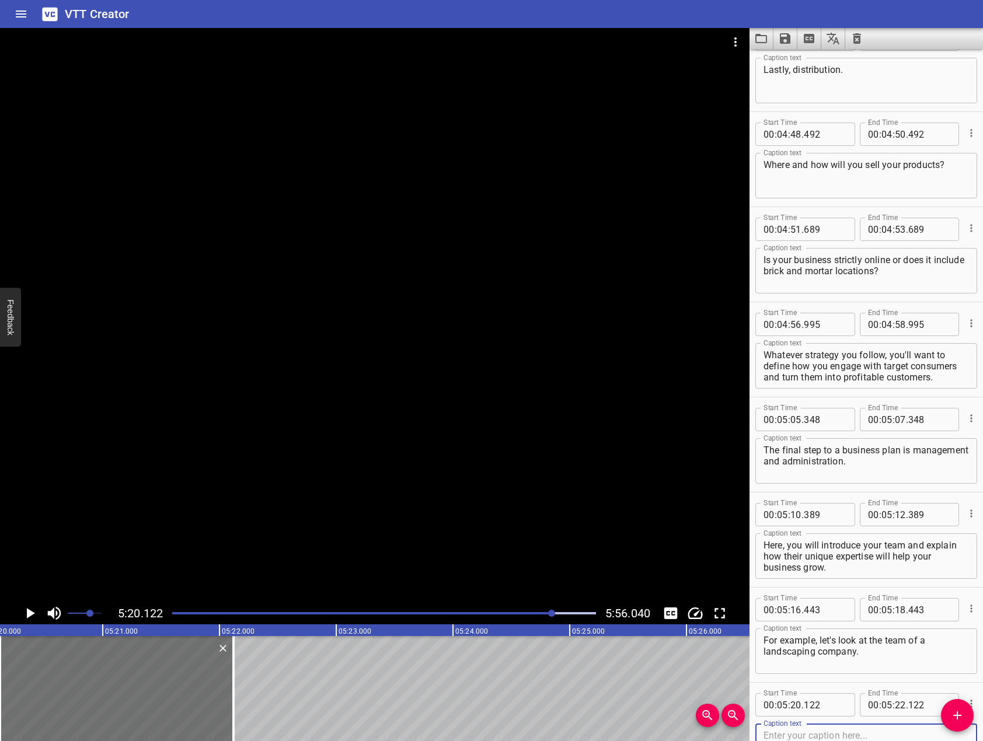
click at [301, 388] on div at bounding box center [374, 315] width 749 height 574
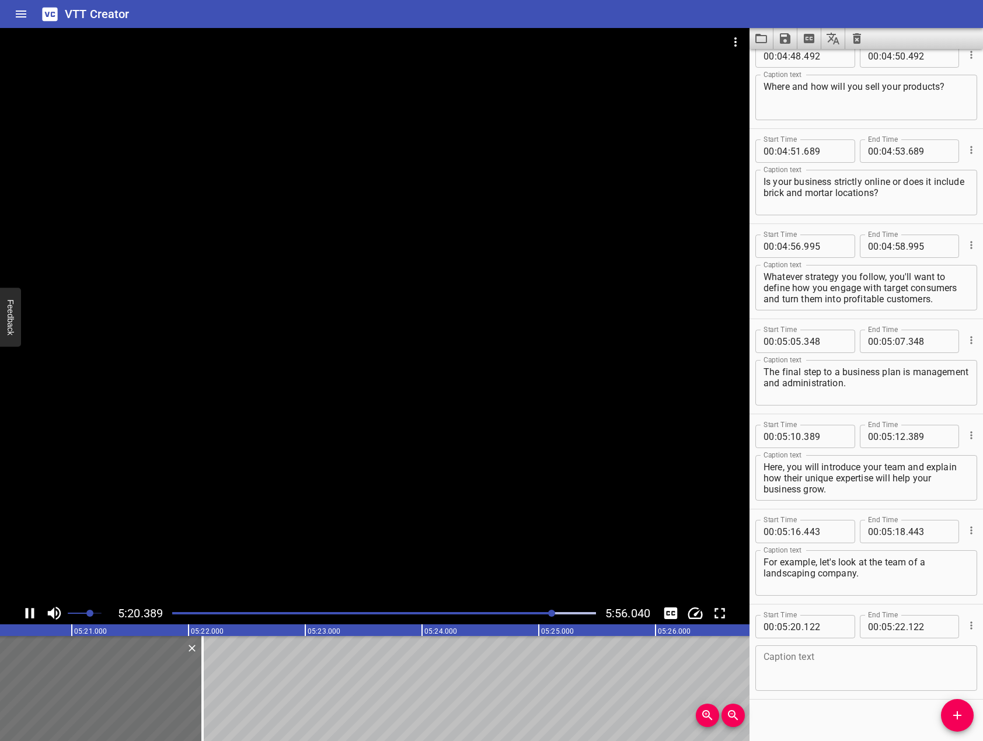
scroll to position [5546, 0]
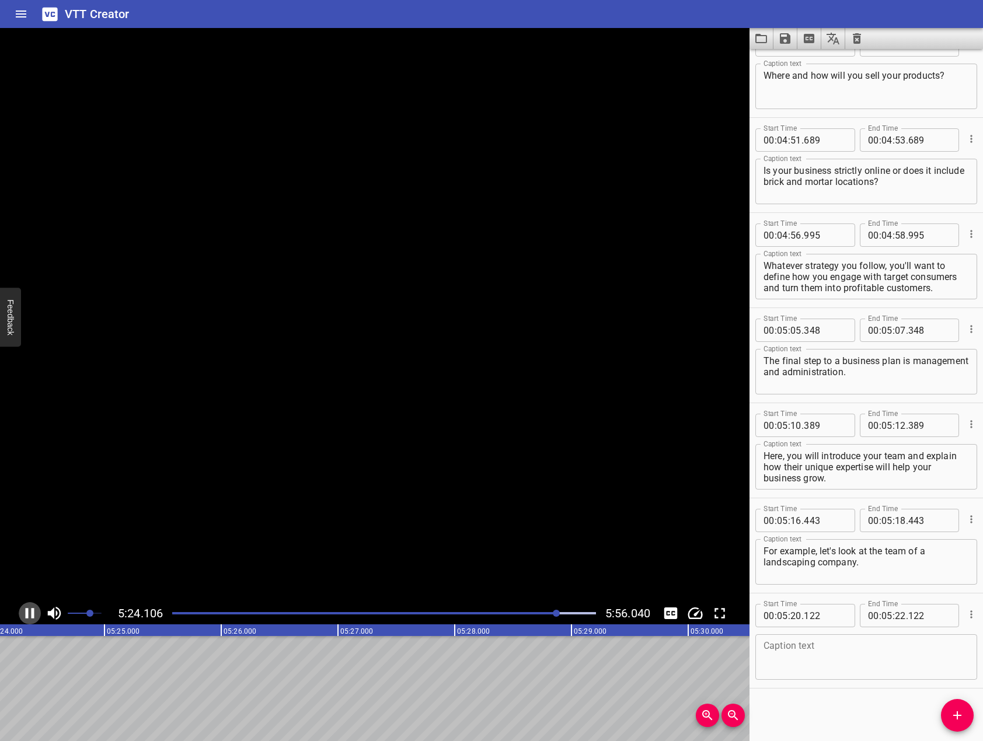
click at [36, 613] on icon "Play/Pause" at bounding box center [30, 614] width 18 height 18
click at [868, 685] on div "Start Time 00 : 05 : 20 . 122 Start Time End Time 00 : 05 : 22 . 122 End Time C…" at bounding box center [865, 641] width 233 height 95
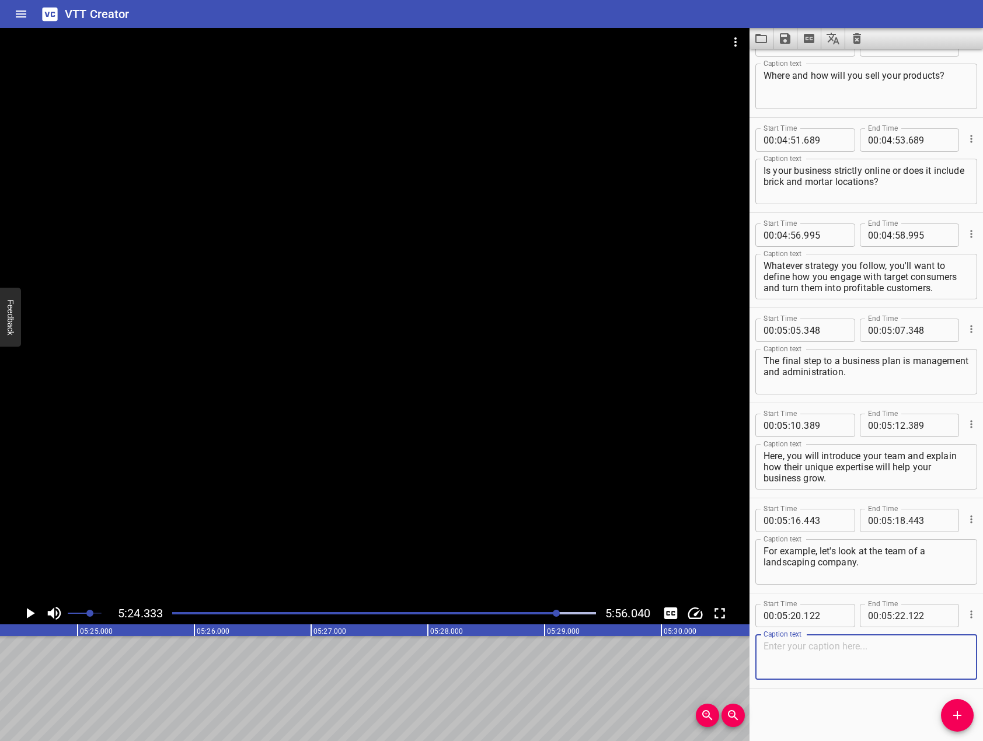
click at [864, 651] on textarea at bounding box center [865, 657] width 205 height 33
type textarea "The CEO has worked with three leading industrial landscaping firms."
click at [533, 474] on div at bounding box center [374, 315] width 749 height 574
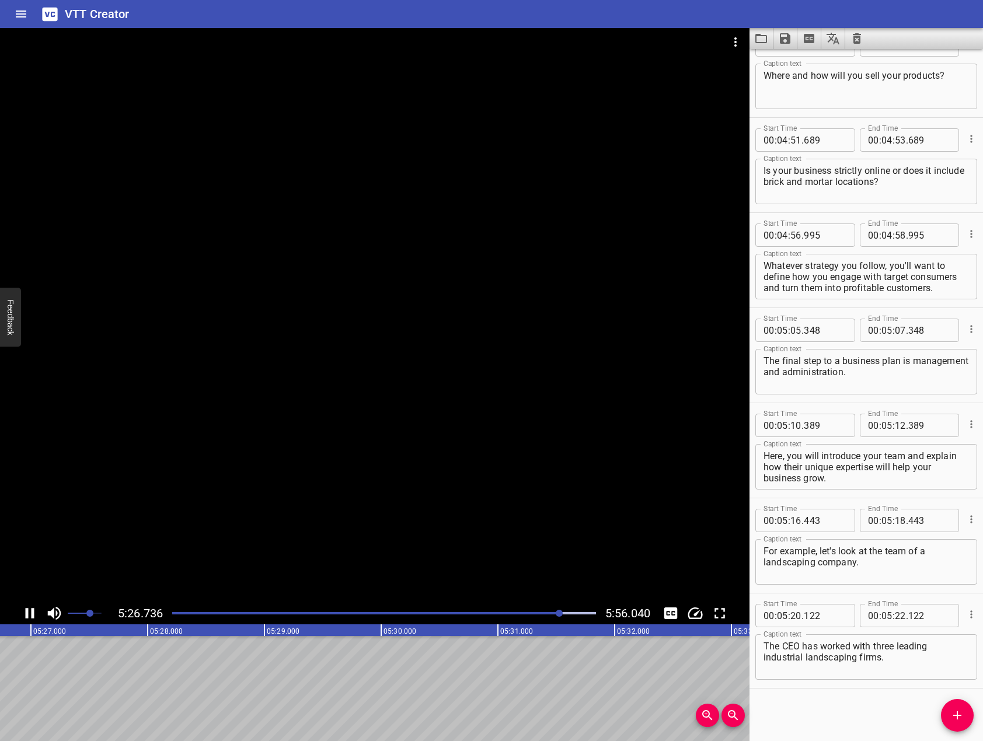
drag, startPoint x: 33, startPoint y: 616, endPoint x: 182, endPoint y: 712, distance: 177.4
click at [39, 626] on div "5:26.736 5:56.040 00:00.000 00:01.000 00:02.000 00:03.000 00:04.000 00:05.000 0…" at bounding box center [374, 384] width 749 height 713
click at [554, 612] on div at bounding box center [384, 613] width 438 height 16
click at [29, 611] on icon "Play/Pause" at bounding box center [30, 614] width 18 height 18
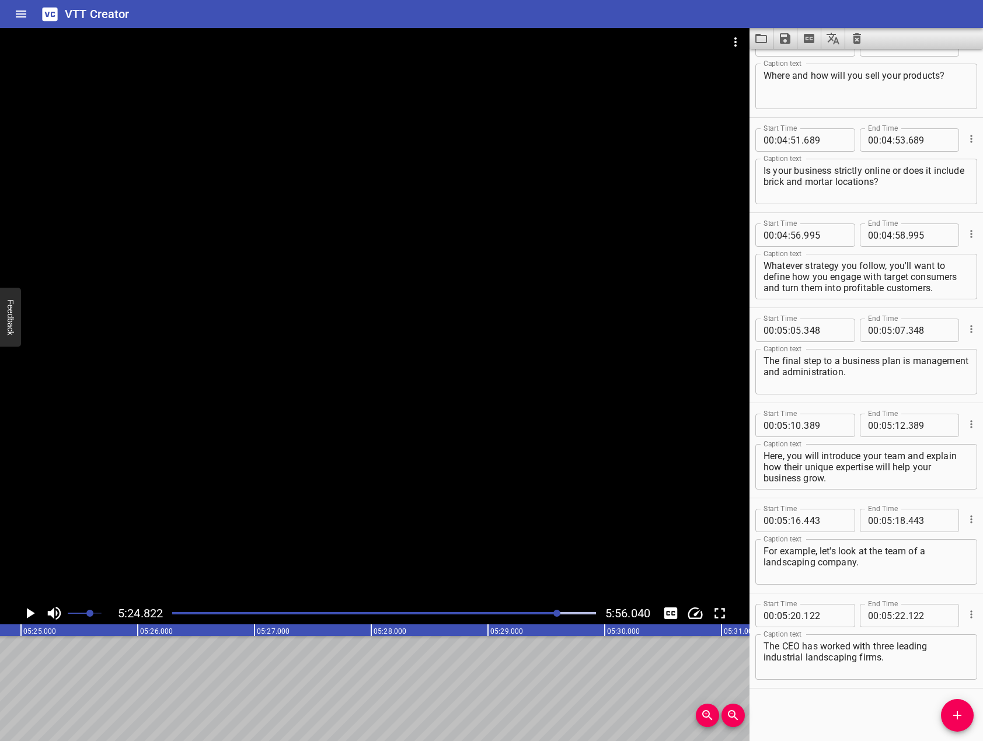
click at [962, 707] on button "Add Cue" at bounding box center [957, 715] width 33 height 33
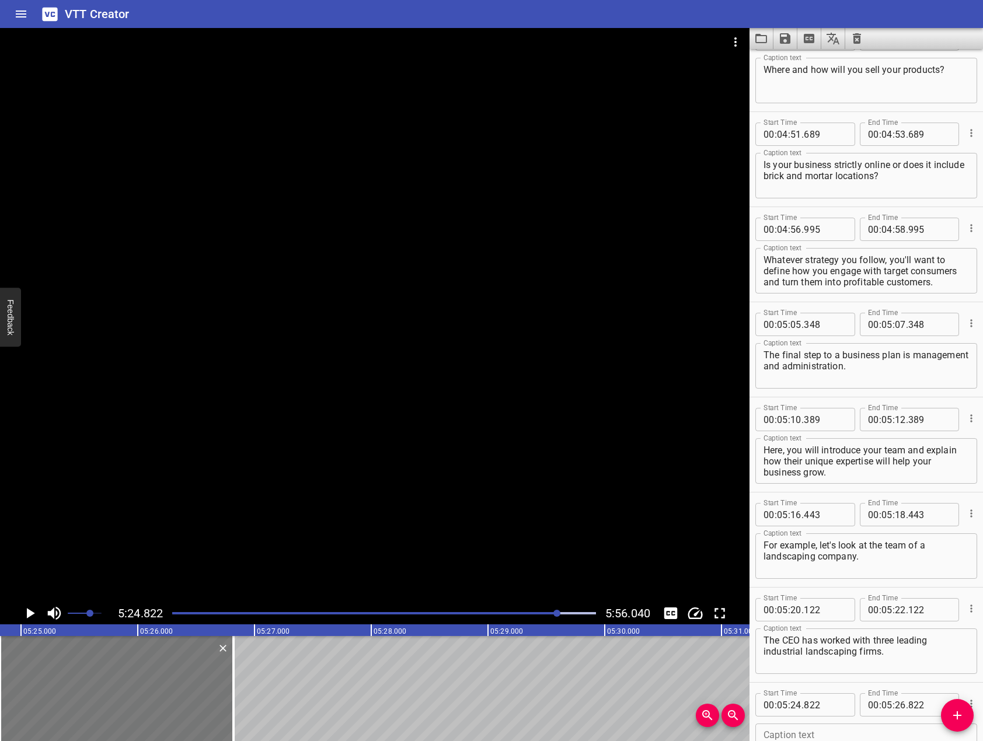
drag, startPoint x: 286, startPoint y: 412, endPoint x: 69, endPoint y: 681, distance: 345.7
click at [282, 421] on div at bounding box center [374, 315] width 749 height 574
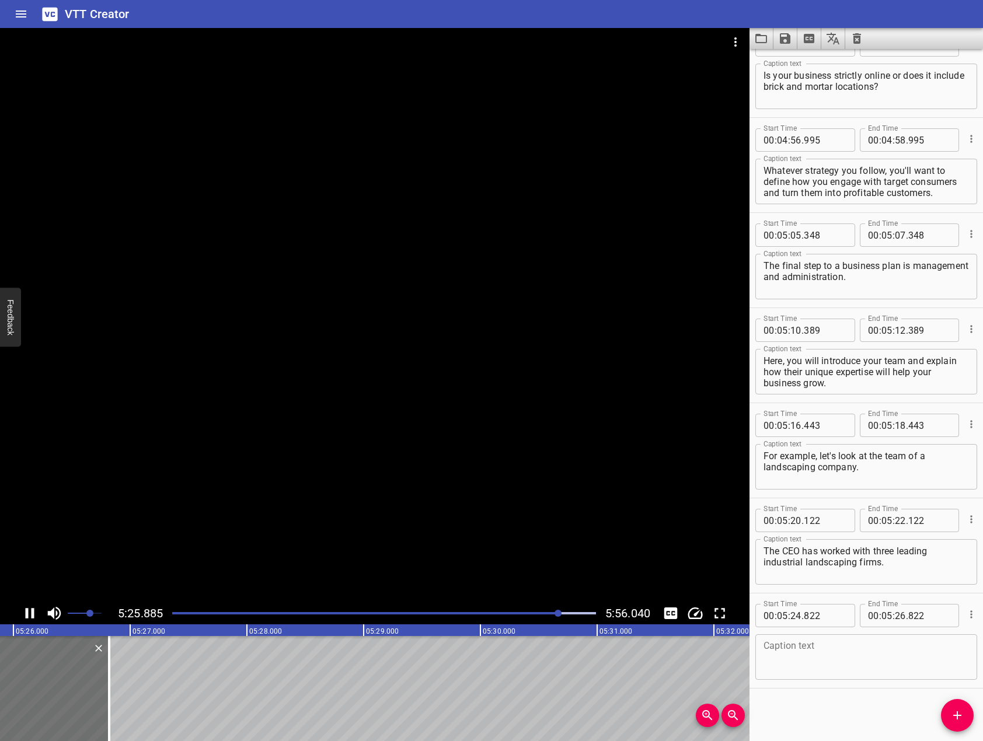
click at [29, 612] on icon "Play/Pause" at bounding box center [30, 614] width 18 height 18
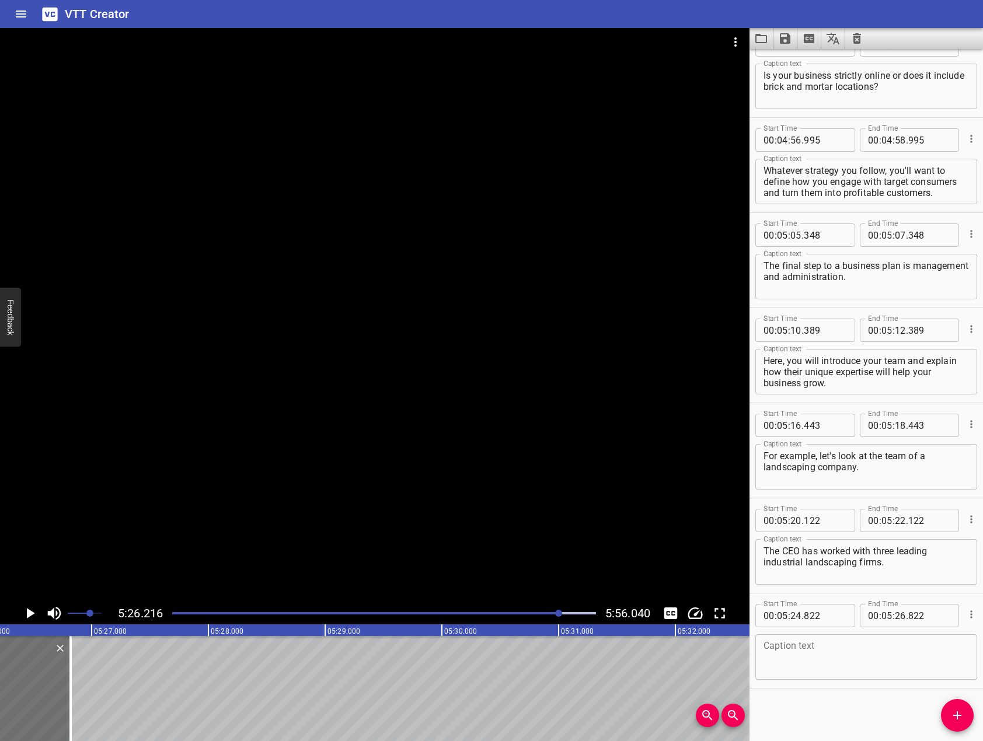
click at [844, 653] on textarea at bounding box center [865, 657] width 205 height 33
drag, startPoint x: 337, startPoint y: 402, endPoint x: 62, endPoint y: 519, distance: 298.5
click at [316, 402] on div at bounding box center [374, 315] width 749 height 574
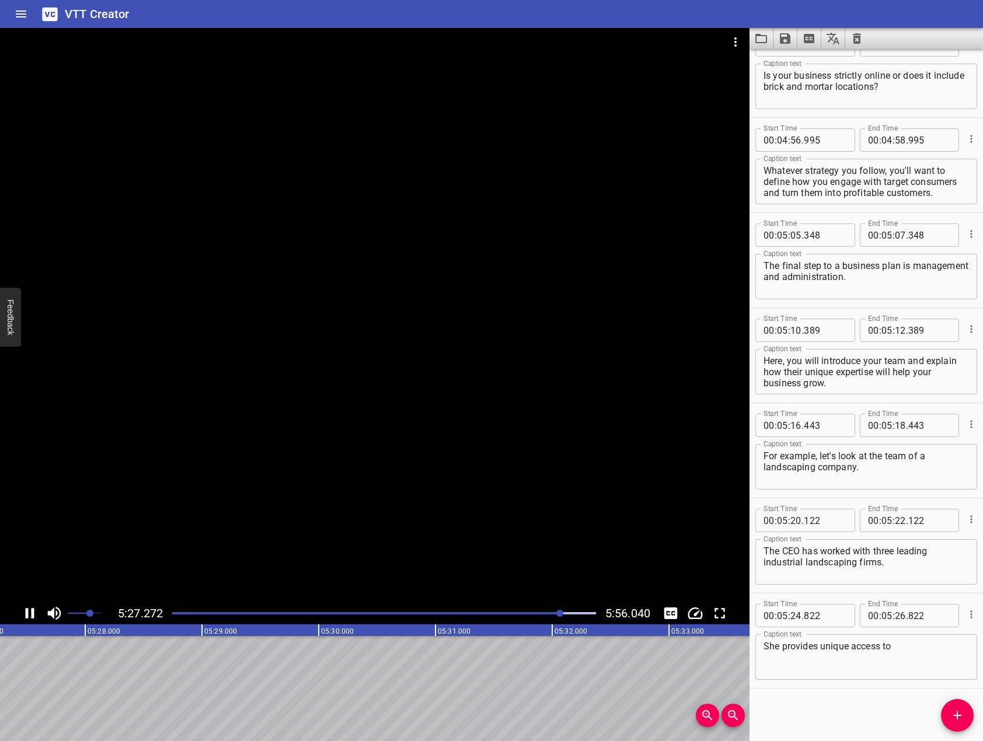
click at [33, 613] on icon "Play/Pause" at bounding box center [30, 613] width 9 height 11
click at [944, 667] on textarea "She provides unique access to" at bounding box center [865, 657] width 205 height 33
drag, startPoint x: 367, startPoint y: 338, endPoint x: 328, endPoint y: 410, distance: 81.7
click at [369, 338] on div at bounding box center [374, 315] width 749 height 574
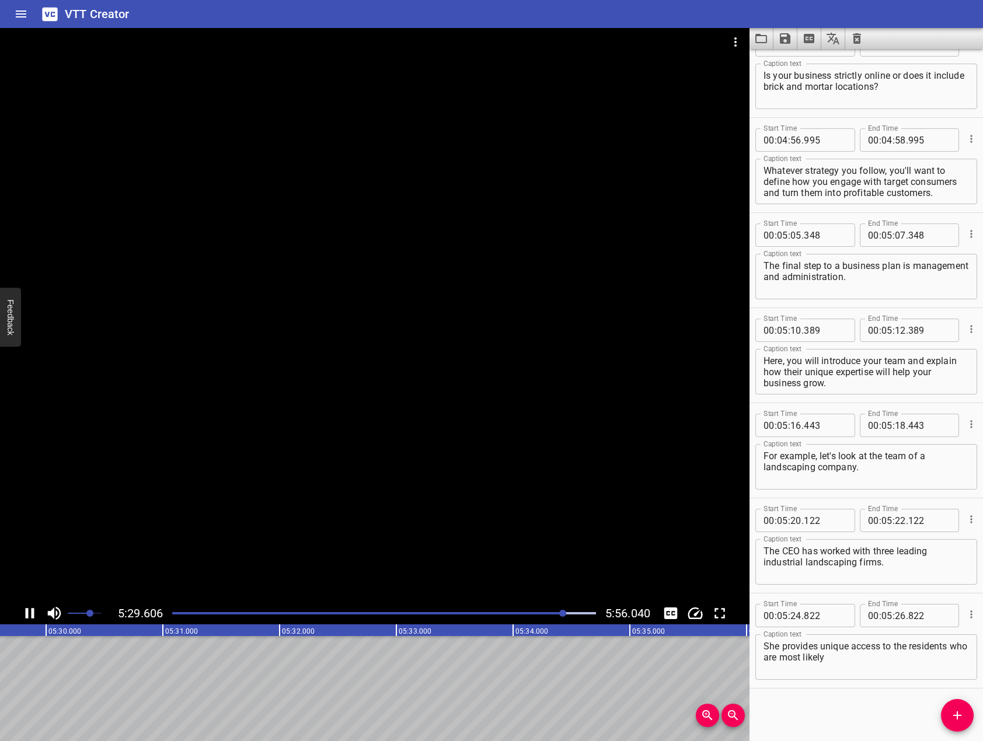
click at [34, 616] on icon "Play/Pause" at bounding box center [30, 613] width 9 height 11
click at [907, 673] on textarea "She provides unique access to the residents who are most likely" at bounding box center [865, 657] width 205 height 33
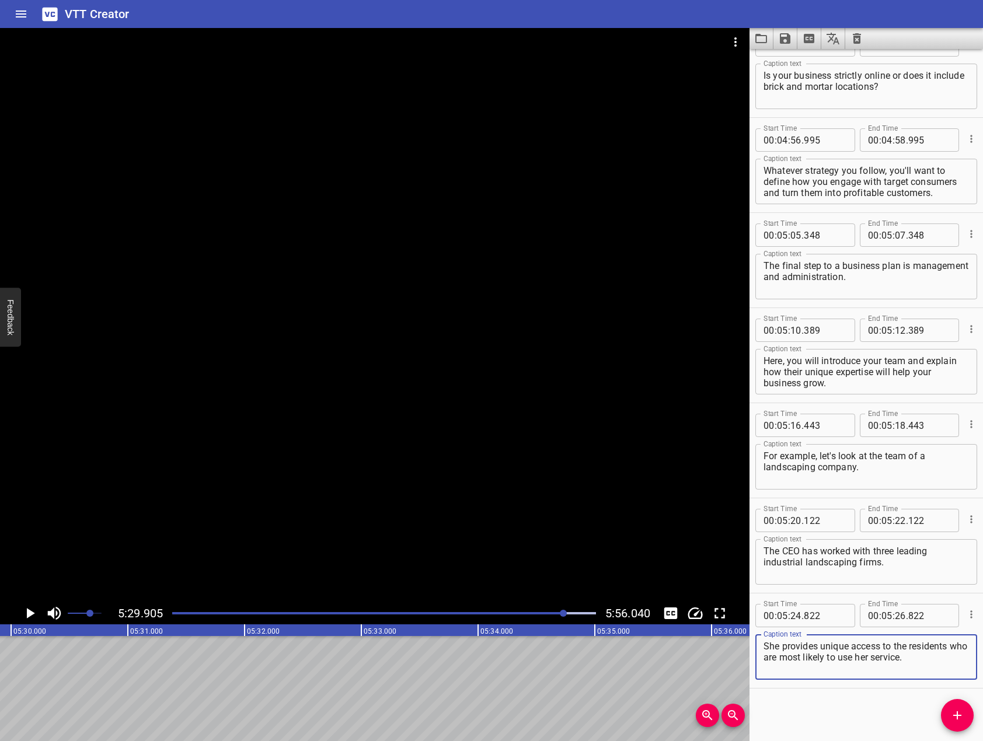
type textarea "She provides unique access to the residents who are most likely to use her serv…"
click at [949, 732] on div "Start Time 00 : 00 : 00 . 000 Start Time End Time 00 : 00 : 02 . 000 End Time C…" at bounding box center [865, 395] width 233 height 692
click at [955, 715] on icon "Add Cue" at bounding box center [957, 715] width 8 height 8
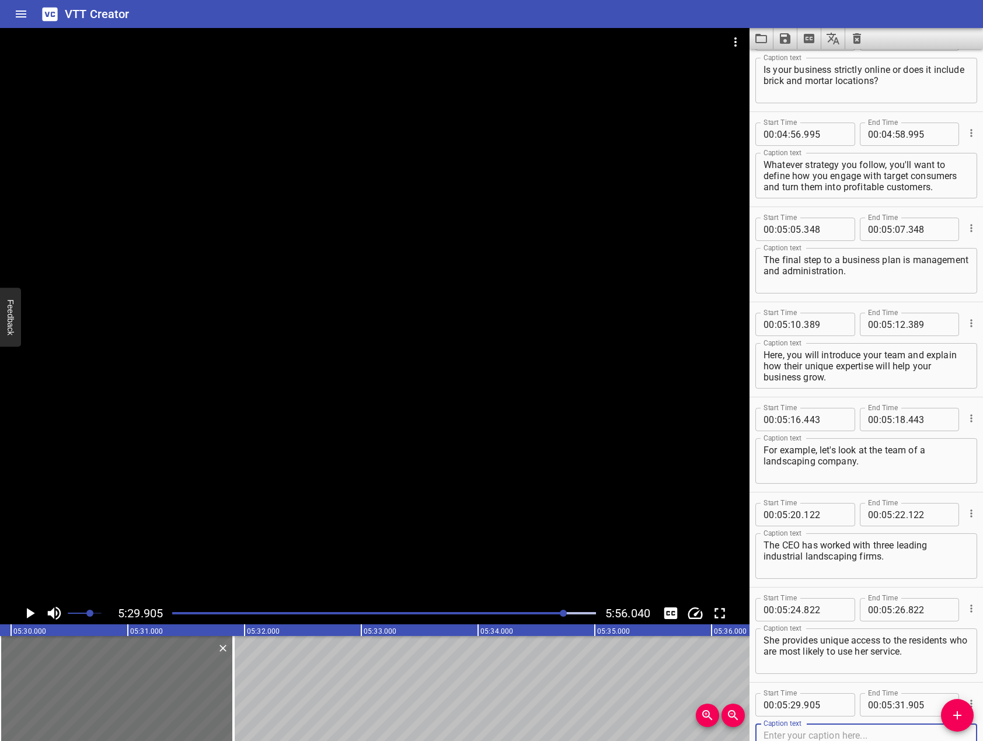
drag, startPoint x: 380, startPoint y: 376, endPoint x: 302, endPoint y: 413, distance: 86.4
click at [372, 375] on div at bounding box center [374, 315] width 749 height 574
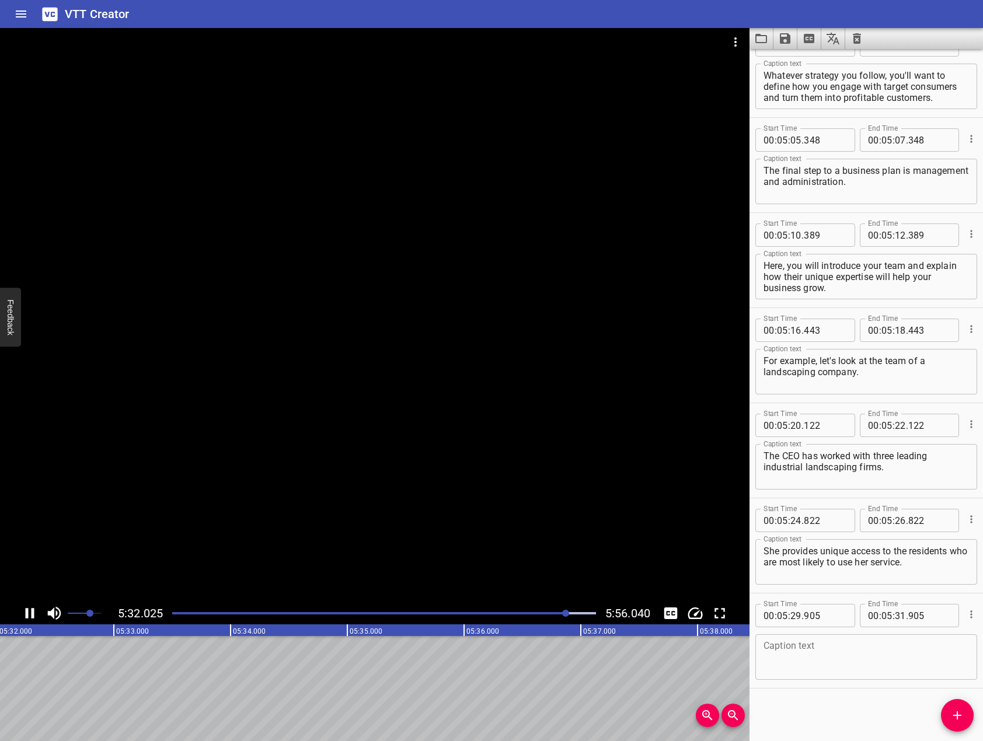
click at [20, 603] on div "5:32.025 5:56.040" at bounding box center [374, 613] width 749 height 22
click at [684, 481] on div at bounding box center [374, 315] width 749 height 574
click at [791, 655] on textarea at bounding box center [865, 657] width 205 height 33
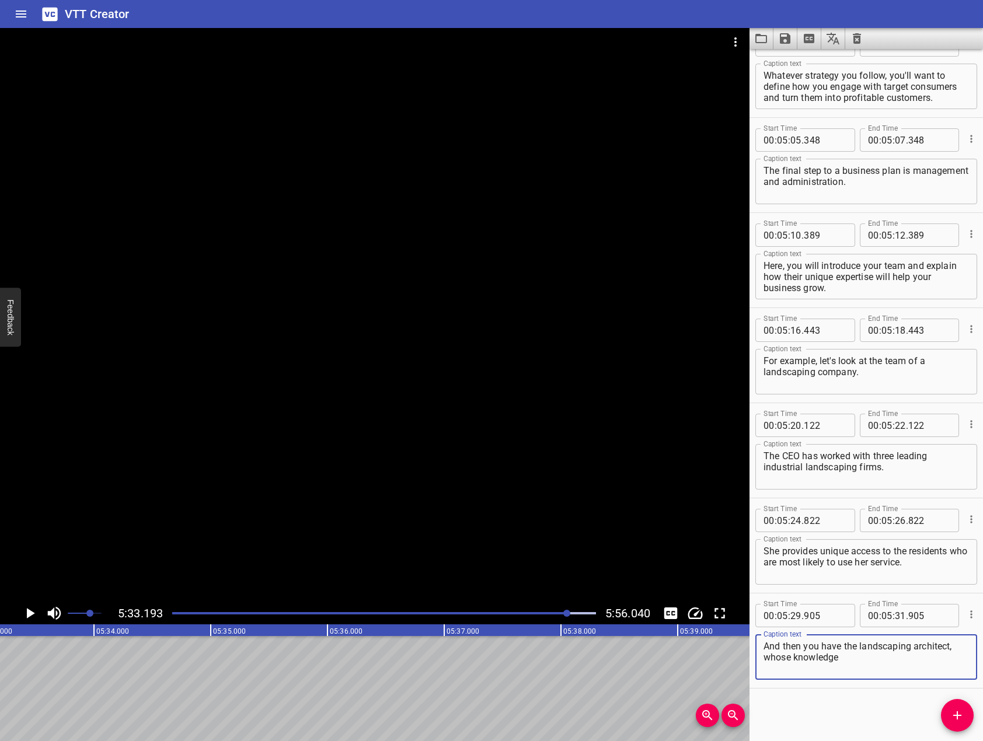
drag, startPoint x: 487, startPoint y: 427, endPoint x: 84, endPoint y: 552, distance: 421.8
click at [472, 431] on div at bounding box center [374, 315] width 749 height 574
click at [29, 616] on icon "Play/Pause" at bounding box center [30, 614] width 18 height 18
click at [899, 675] on div "And then you have the landscaping architect, whose knowledge Caption text" at bounding box center [866, 657] width 222 height 46
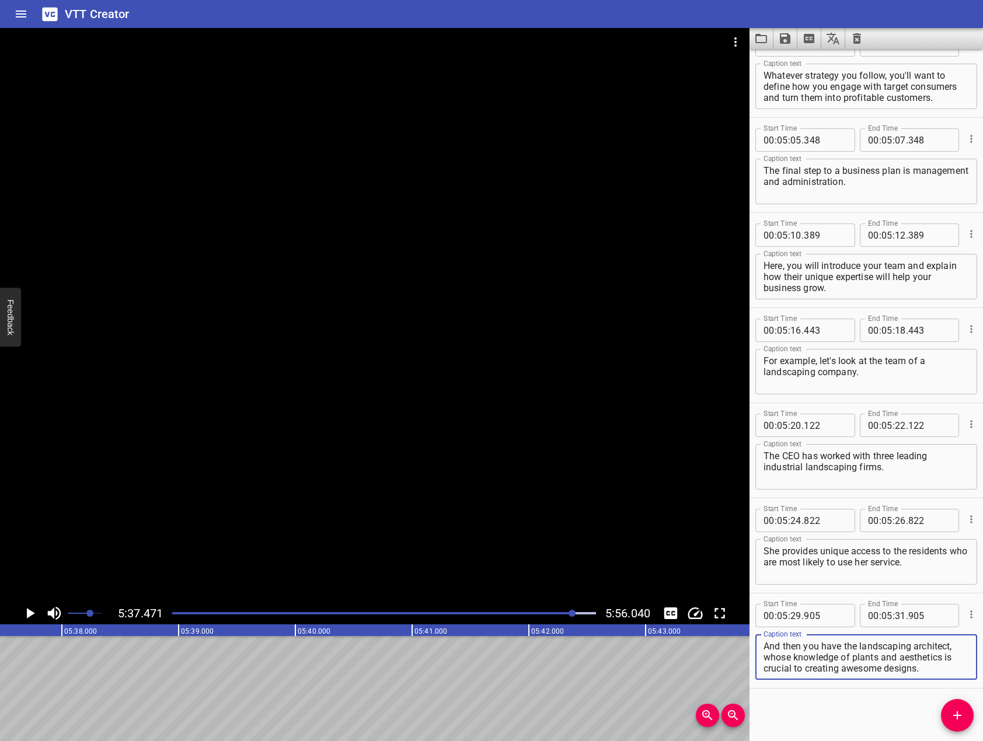
type textarea "And then you have the landscaping architect, whose knowledge of plants and aest…"
click at [573, 615] on div at bounding box center [571, 613] width 7 height 7
click at [567, 615] on div at bounding box center [384, 613] width 438 height 16
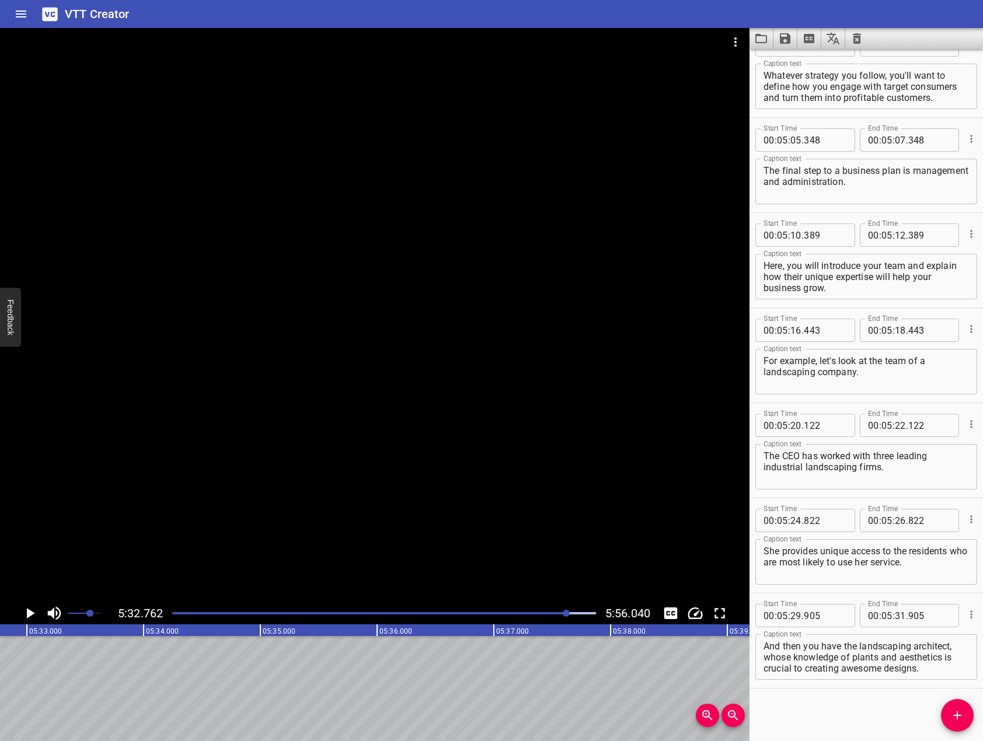
scroll to position [0, 38839]
click at [27, 615] on icon "Play/Pause" at bounding box center [31, 613] width 8 height 11
click at [27, 615] on icon "Play/Pause" at bounding box center [30, 613] width 9 height 11
click at [936, 711] on div "Start Time 00 : 00 : 00 . 000 Start Time End Time 00 : 00 : 02 . 000 End Time C…" at bounding box center [865, 395] width 233 height 692
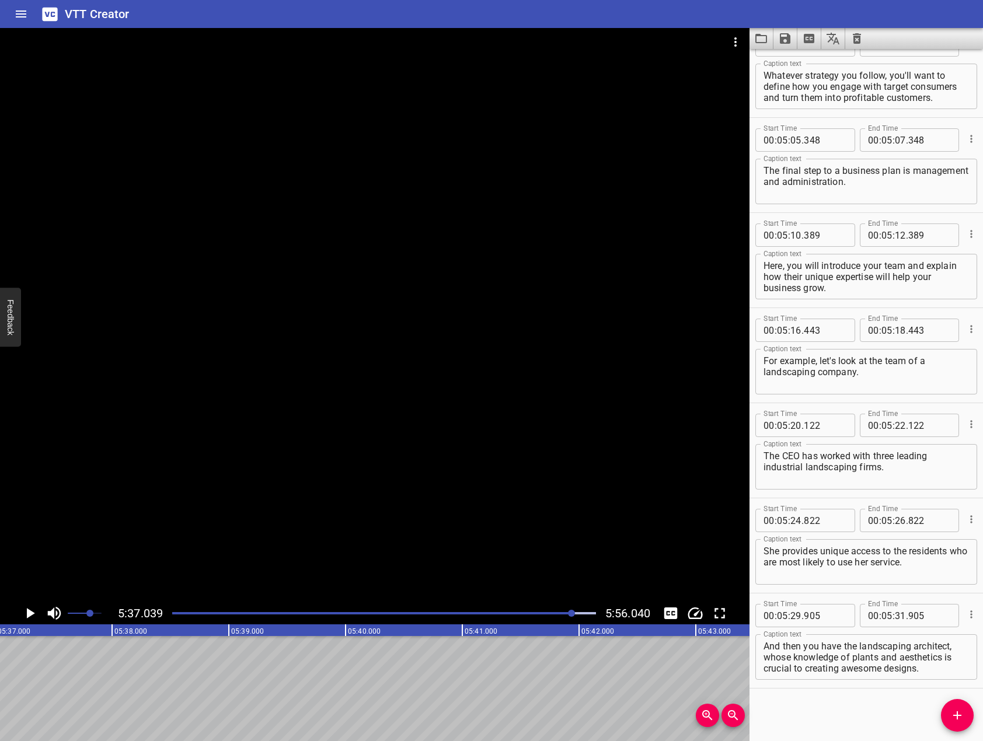
click at [947, 722] on span "Add Cue" at bounding box center [957, 715] width 33 height 14
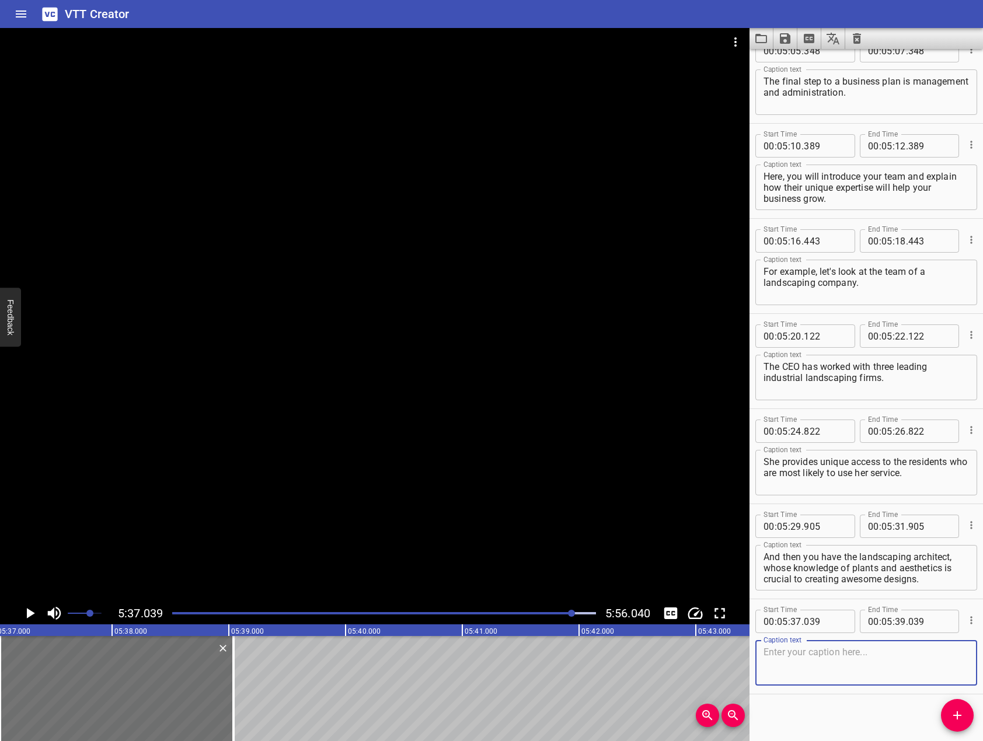
scroll to position [5831, 0]
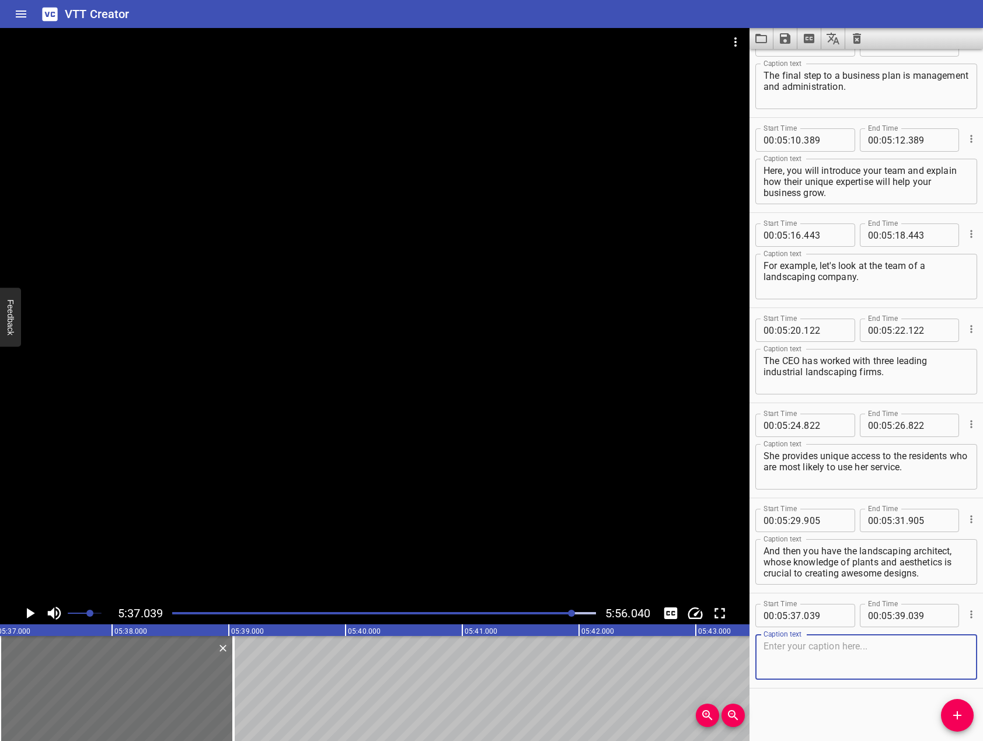
drag, startPoint x: 208, startPoint y: 455, endPoint x: 91, endPoint y: 573, distance: 165.9
click at [197, 448] on div at bounding box center [374, 315] width 749 height 574
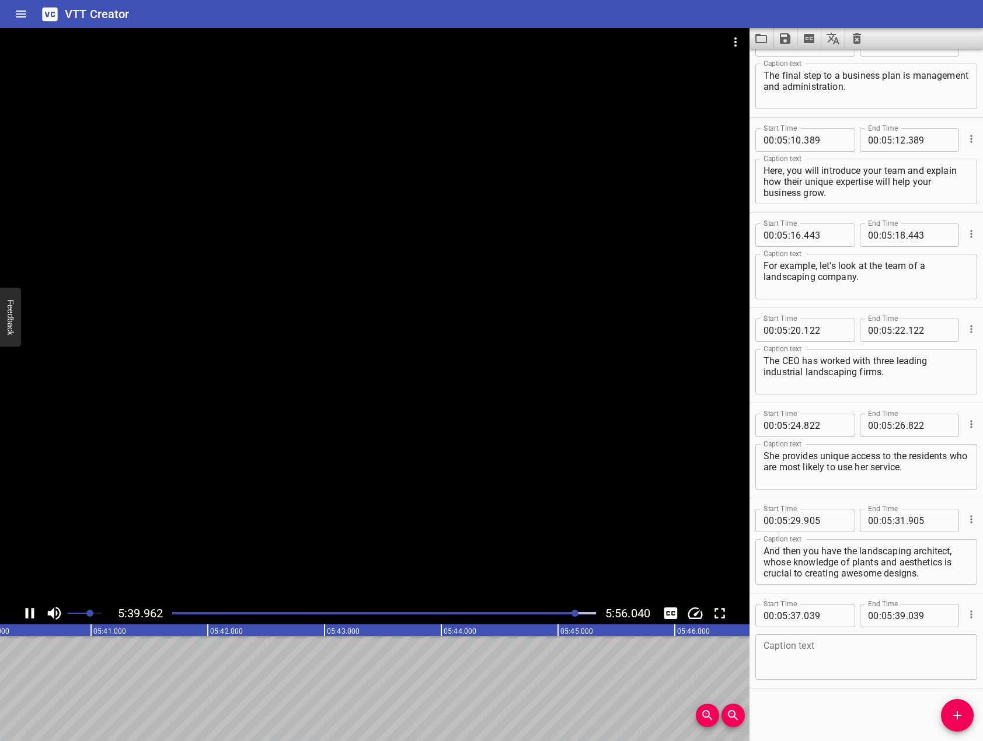
click at [27, 622] on button "Play/Pause" at bounding box center [30, 613] width 22 height 22
click at [787, 671] on textarea at bounding box center [865, 657] width 205 height 33
drag, startPoint x: 256, startPoint y: 380, endPoint x: 214, endPoint y: 398, distance: 45.2
click at [246, 381] on div at bounding box center [374, 315] width 749 height 574
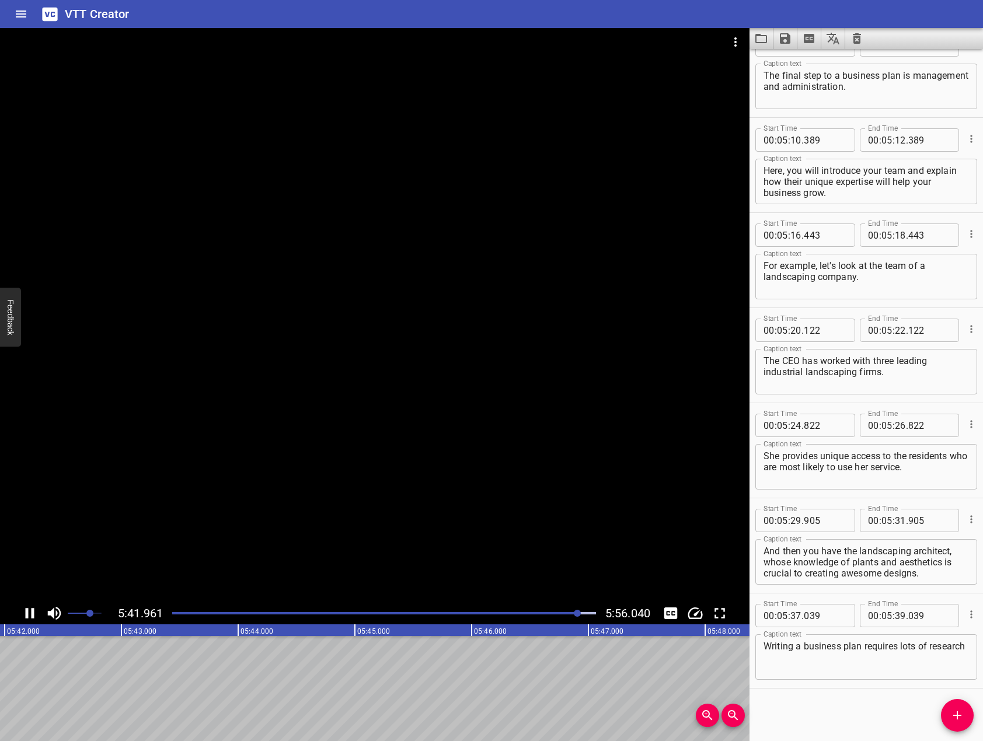
click at [31, 608] on icon "Play/Pause" at bounding box center [30, 614] width 18 height 18
click at [883, 662] on textarea "Writing a business plan requires lots of research" at bounding box center [865, 657] width 205 height 33
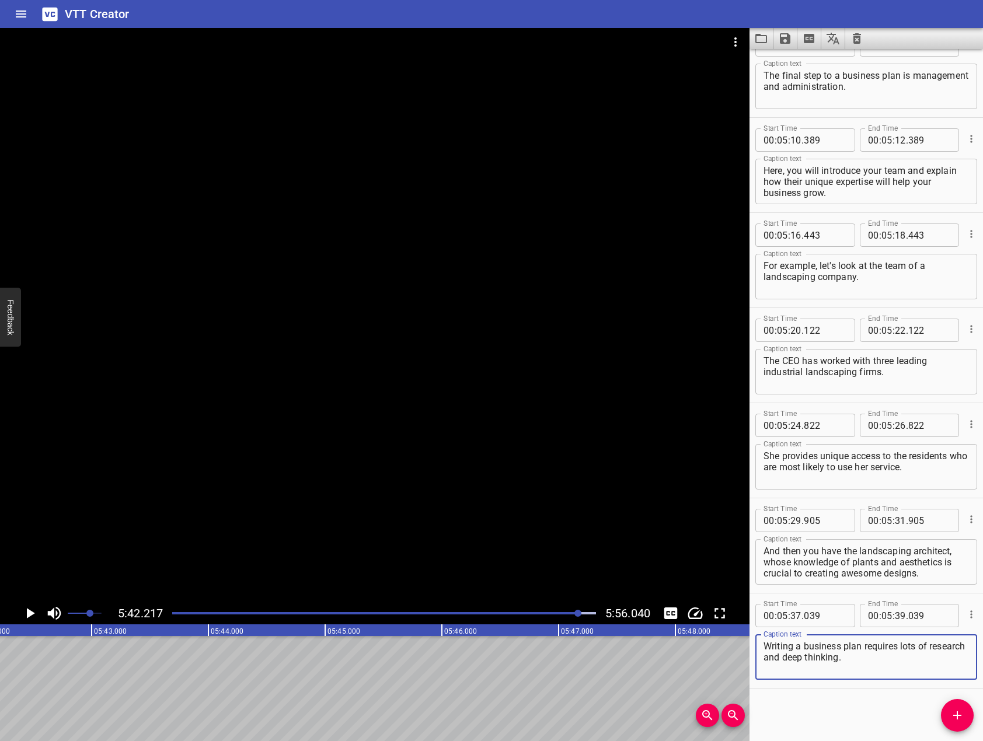
type textarea "Writing a business plan requires lots of research and deep thinking."
click at [950, 706] on button "Add Cue" at bounding box center [957, 715] width 33 height 33
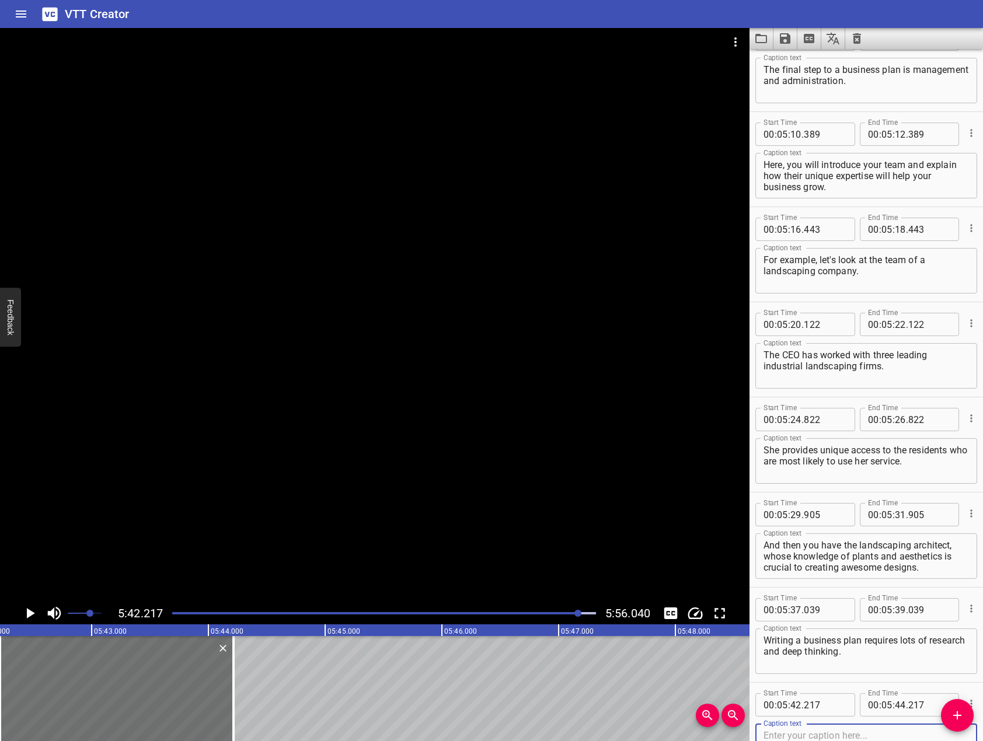
click at [648, 483] on div at bounding box center [374, 315] width 749 height 574
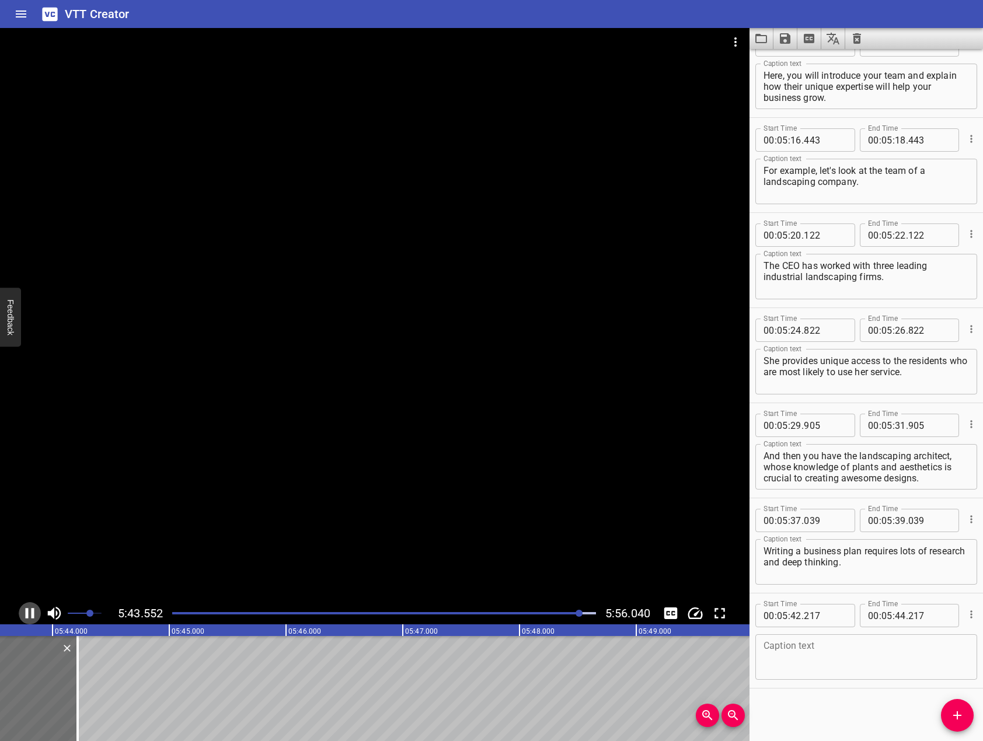
click at [25, 614] on icon "Play/Pause" at bounding box center [30, 614] width 18 height 18
click at [881, 655] on textarea at bounding box center [865, 657] width 205 height 33
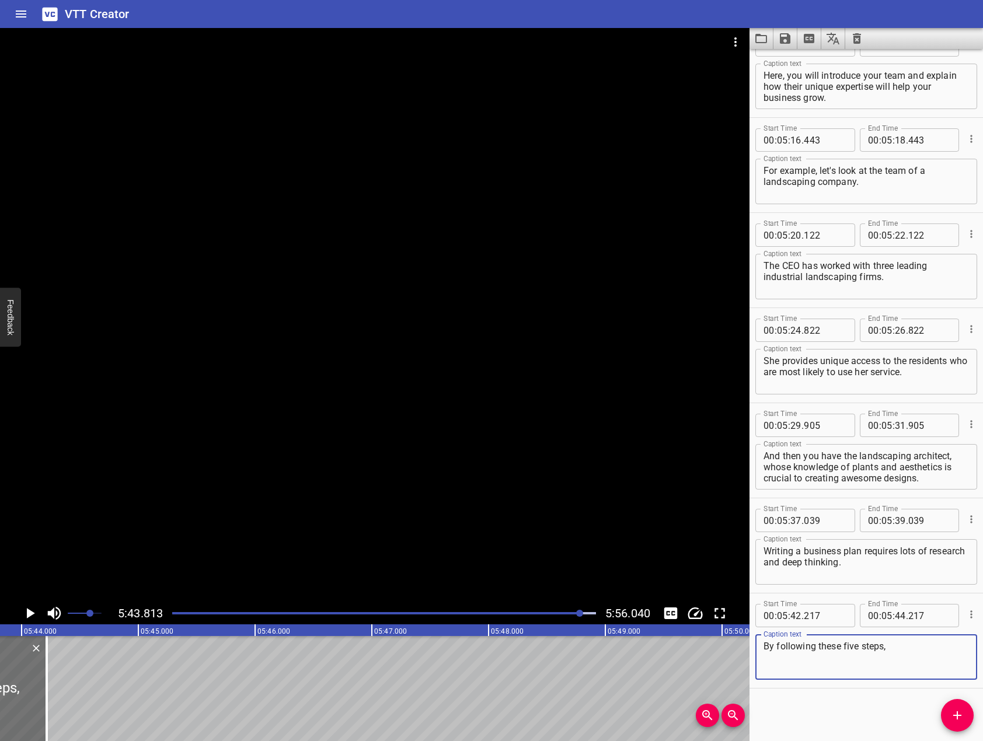
click at [171, 325] on div at bounding box center [374, 315] width 749 height 574
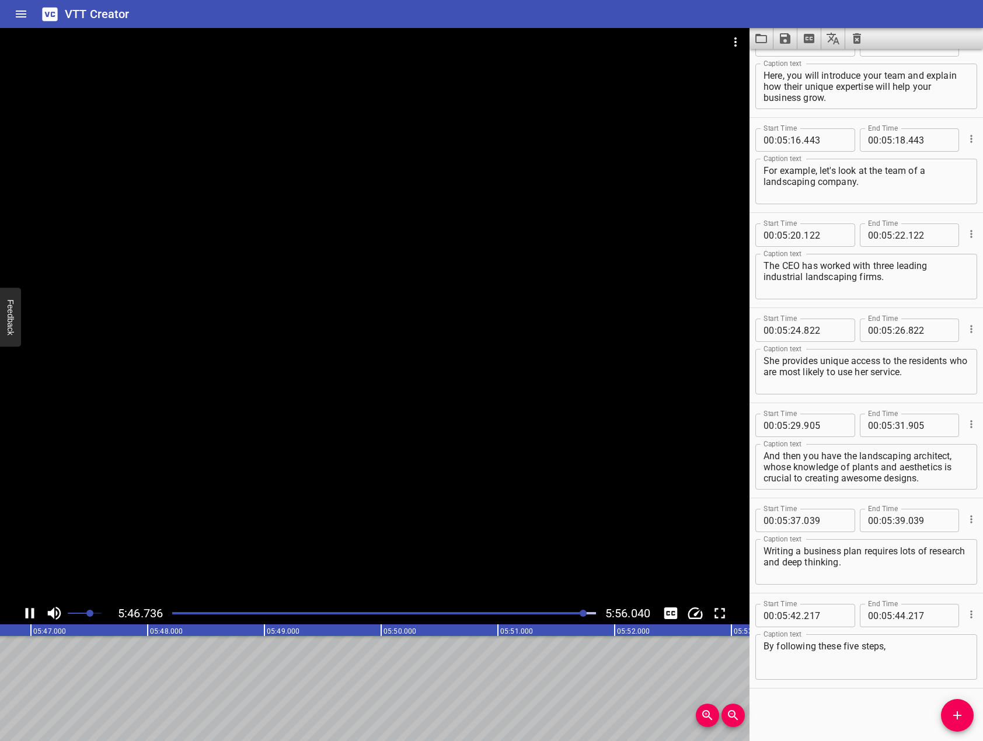
click at [29, 613] on icon "Play/Pause" at bounding box center [30, 614] width 18 height 18
click at [930, 658] on textarea "By following these five steps," at bounding box center [865, 657] width 205 height 33
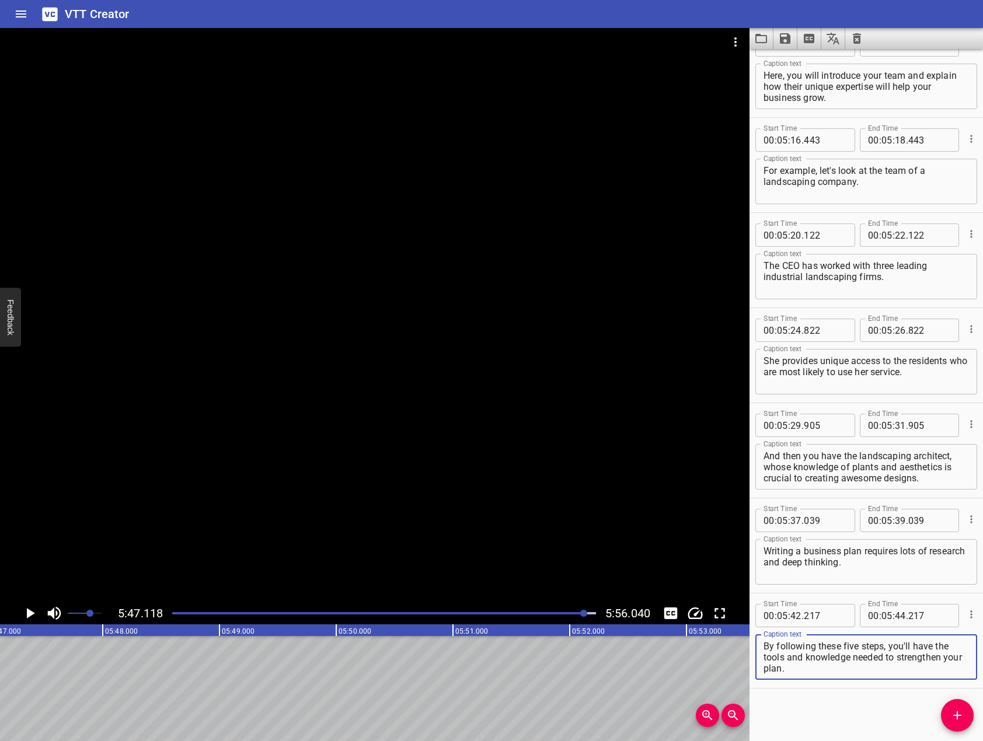
type textarea "By following these five steps, you'll have the tools and knowledge needed to st…"
click at [361, 431] on div at bounding box center [374, 315] width 749 height 574
drag, startPoint x: 363, startPoint y: 430, endPoint x: 369, endPoint y: 442, distance: 13.8
click at [366, 435] on div at bounding box center [374, 315] width 749 height 574
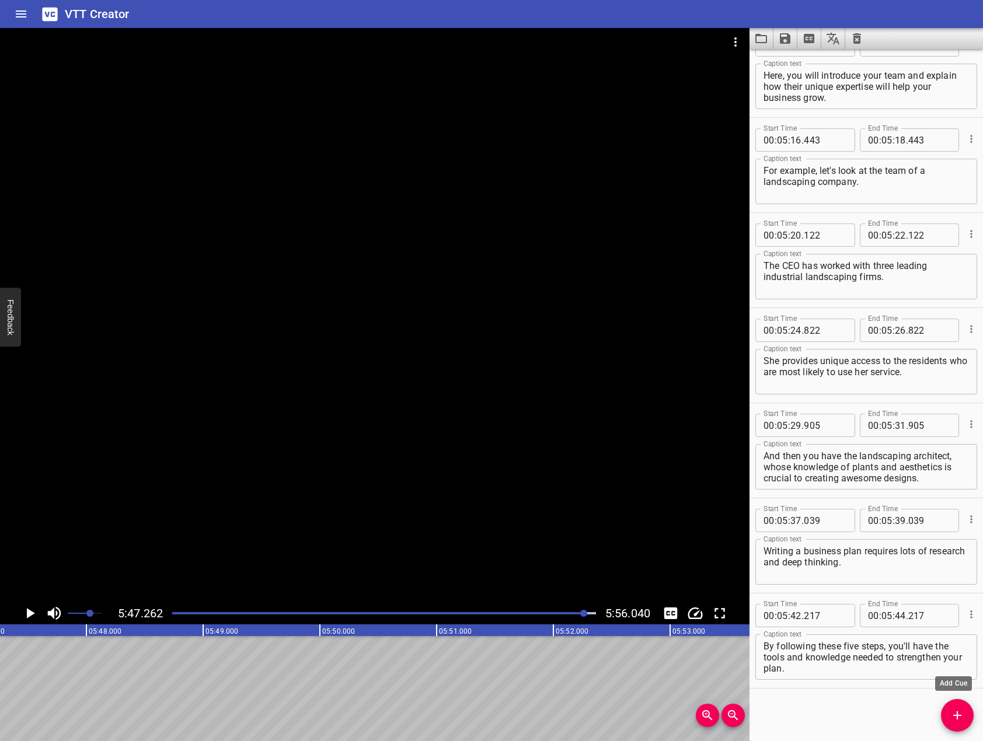
click at [955, 713] on icon "Add Cue" at bounding box center [957, 715] width 14 height 14
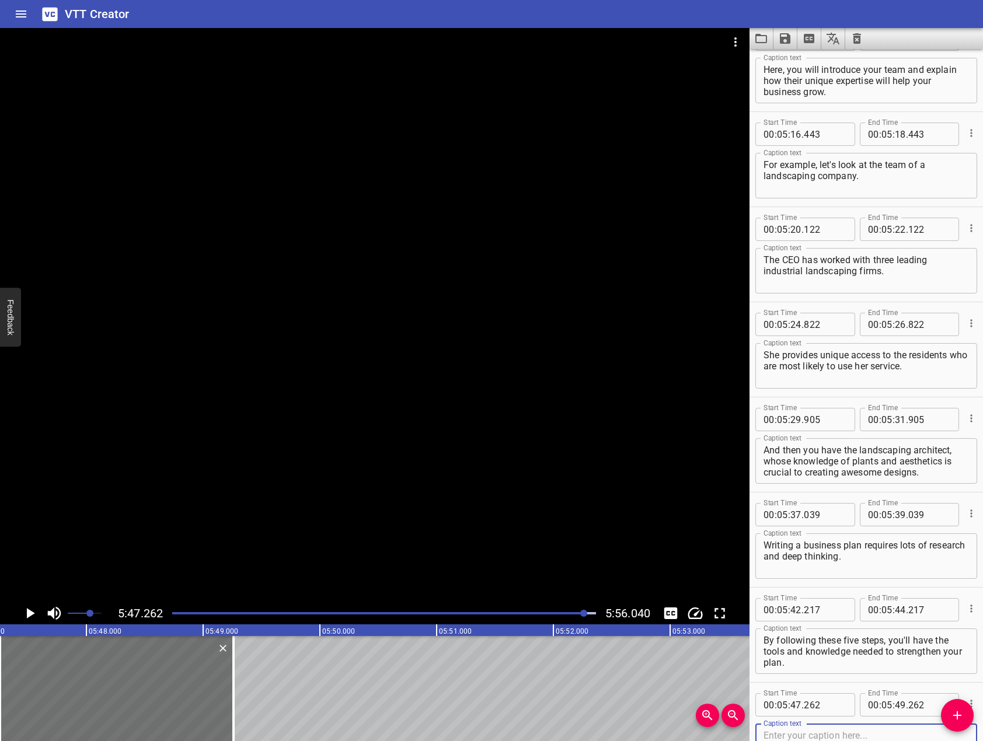
click at [572, 453] on div at bounding box center [374, 315] width 749 height 574
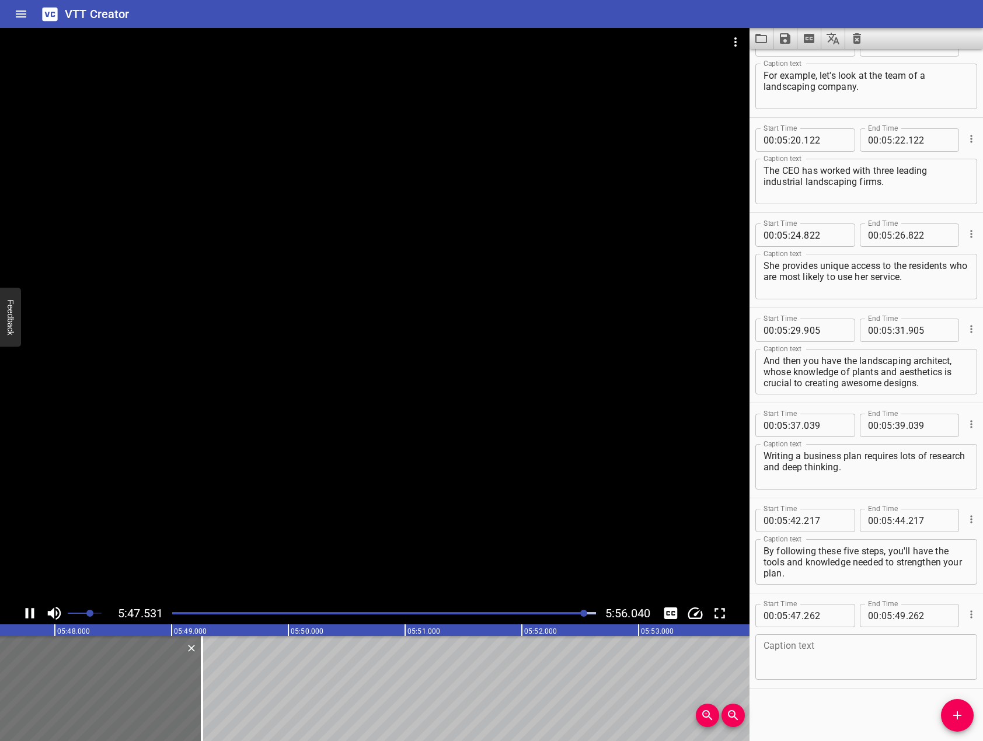
scroll to position [6021, 0]
click at [869, 661] on textarea at bounding box center [865, 657] width 205 height 33
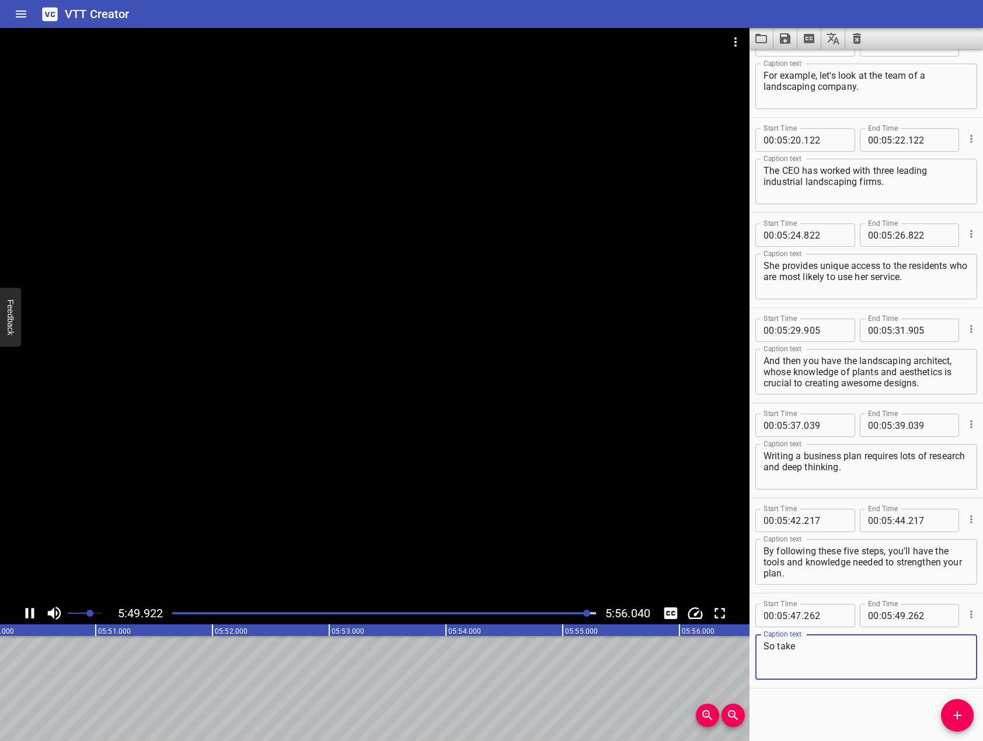
click at [506, 356] on div at bounding box center [374, 315] width 749 height 574
click at [924, 639] on div "So take Caption text" at bounding box center [866, 657] width 222 height 46
type textarea "So take the initiative and turn your dreams into reality!"
click at [415, 474] on div at bounding box center [374, 315] width 749 height 574
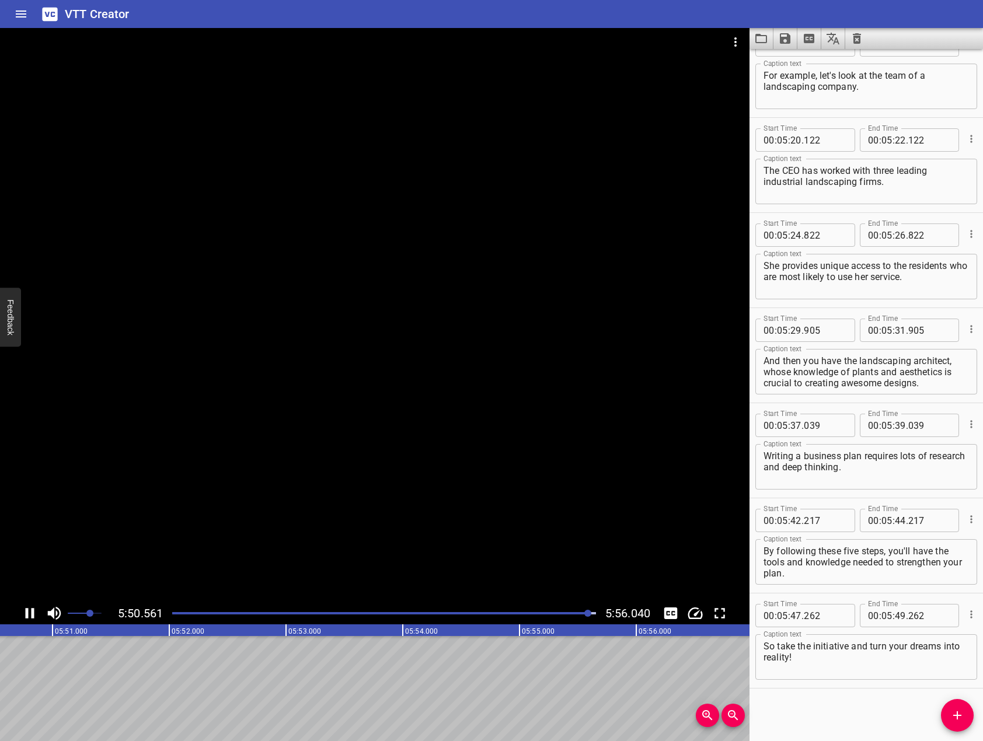
click at [415, 474] on div at bounding box center [374, 315] width 749 height 574
click at [947, 711] on span "Add Cue" at bounding box center [957, 715] width 33 height 14
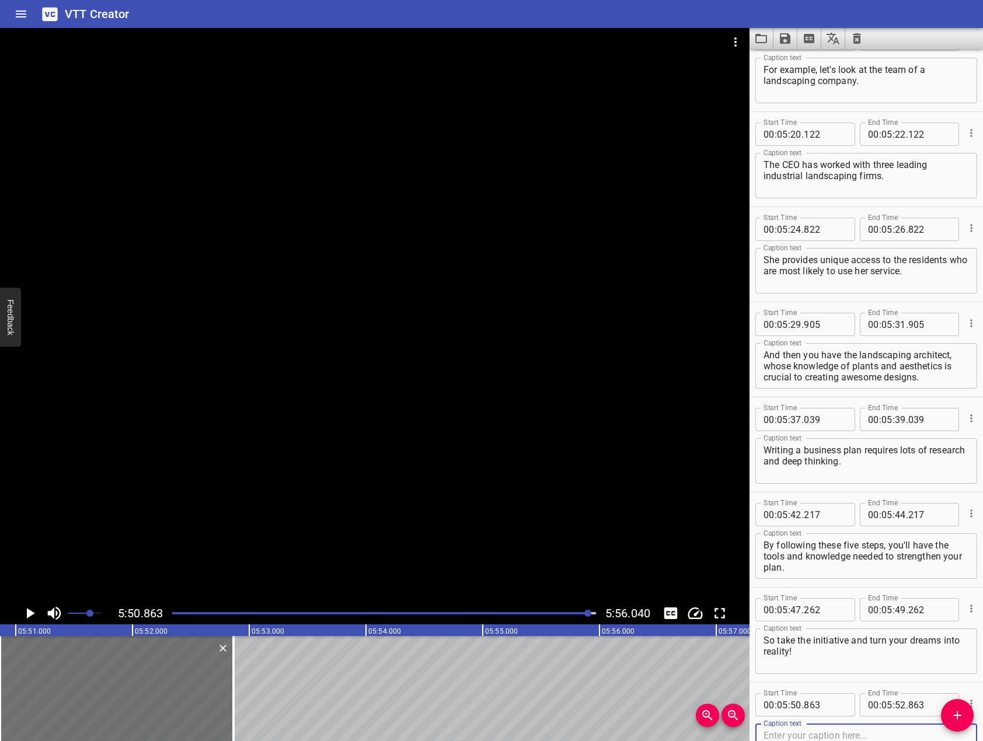
click at [519, 449] on div at bounding box center [374, 315] width 749 height 574
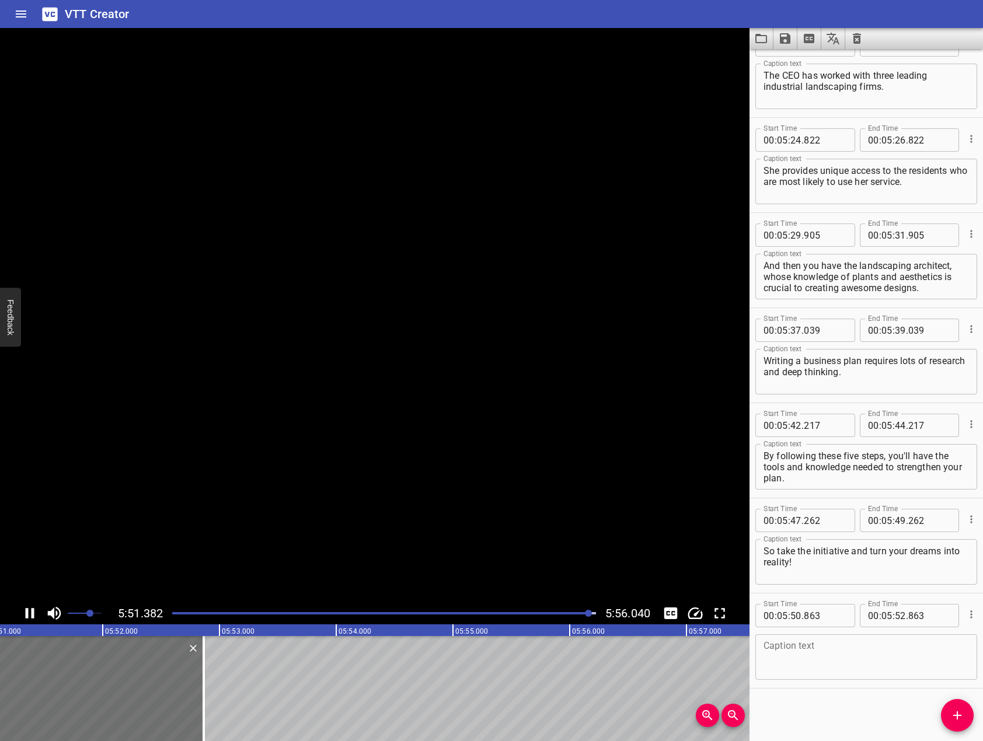
scroll to position [6117, 0]
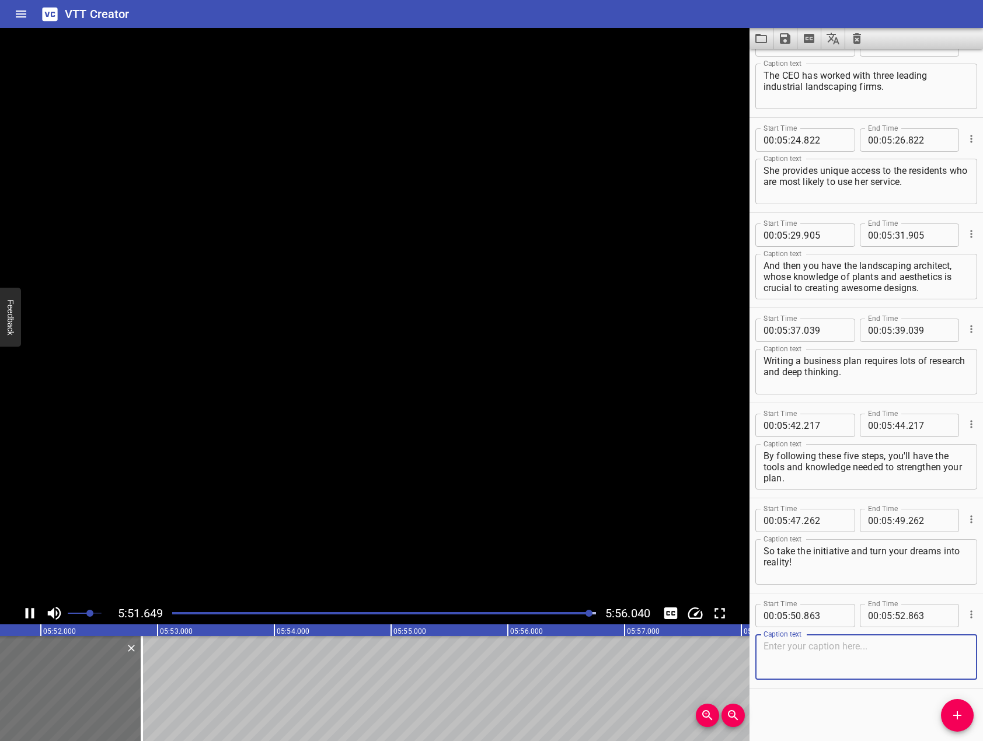
click at [808, 659] on textarea at bounding box center [865, 657] width 205 height 33
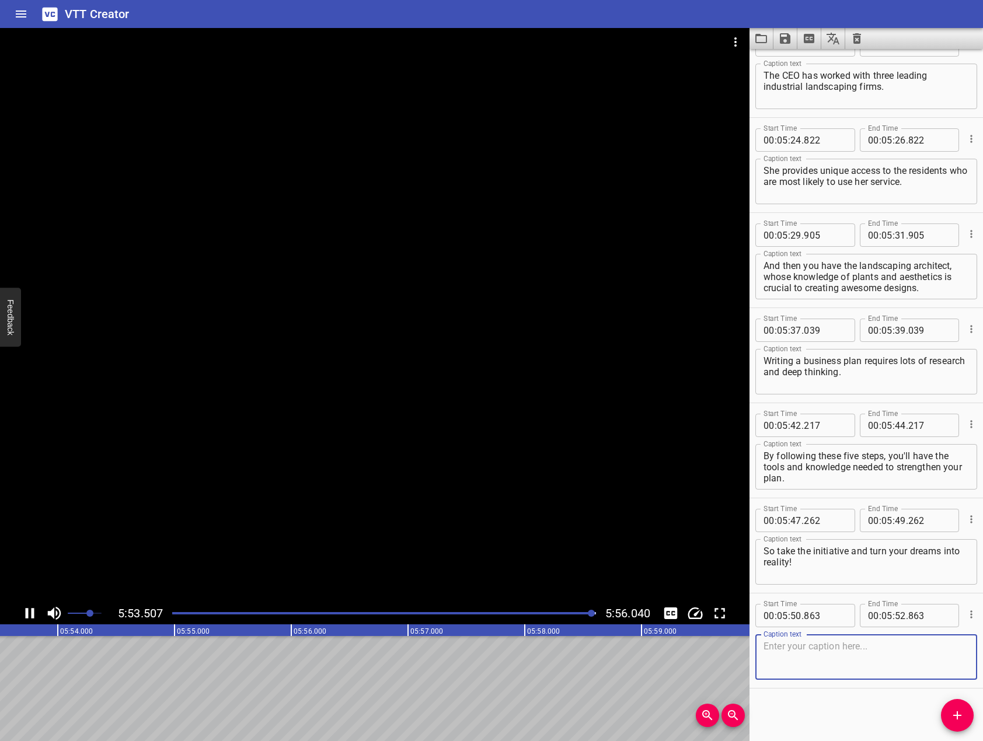
scroll to position [0, 41269]
click at [395, 400] on div at bounding box center [374, 315] width 749 height 574
click at [376, 365] on div at bounding box center [374, 315] width 749 height 574
click at [376, 365] on video at bounding box center [374, 315] width 749 height 574
drag, startPoint x: 510, startPoint y: 449, endPoint x: 526, endPoint y: 463, distance: 21.1
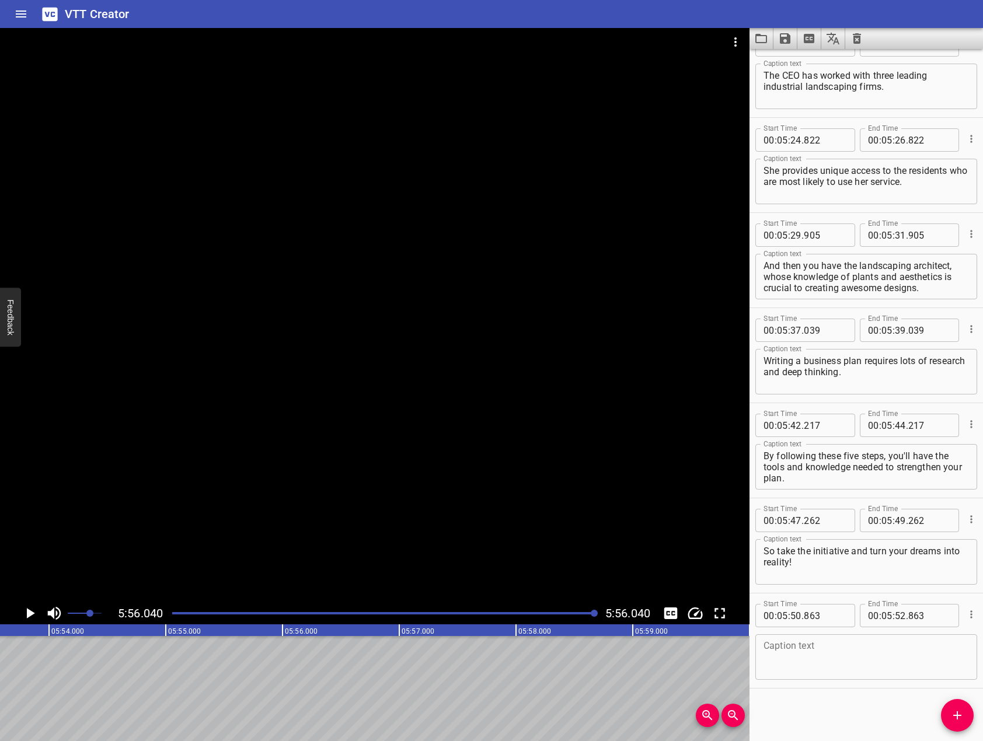
click at [511, 449] on div at bounding box center [374, 315] width 749 height 574
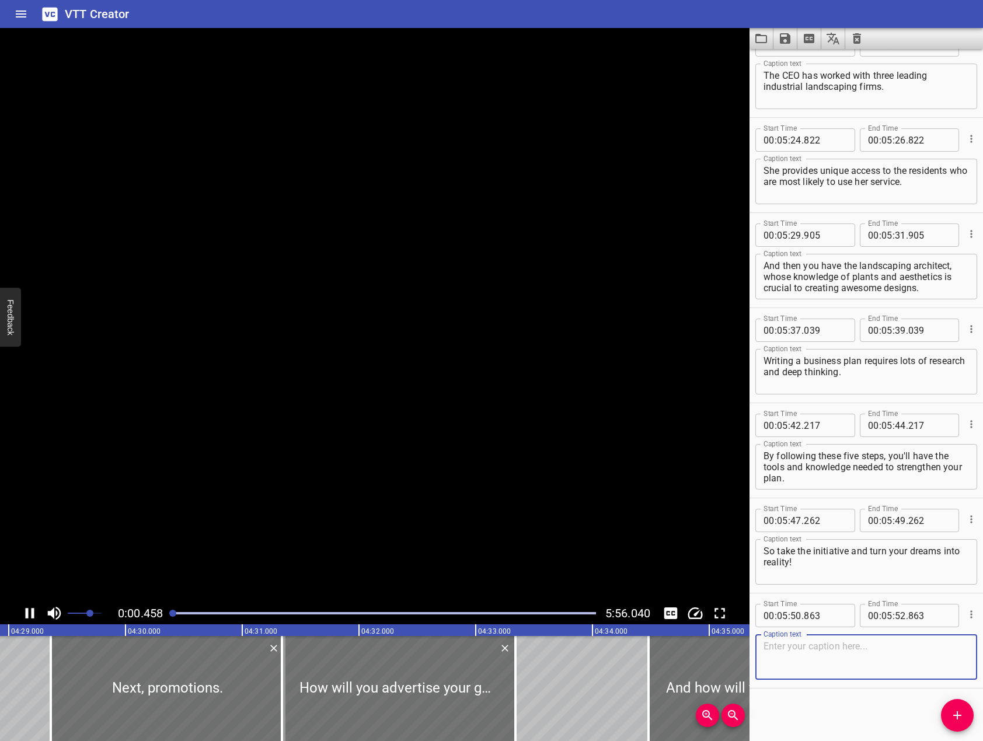
click at [819, 641] on textarea at bounding box center [865, 657] width 205 height 33
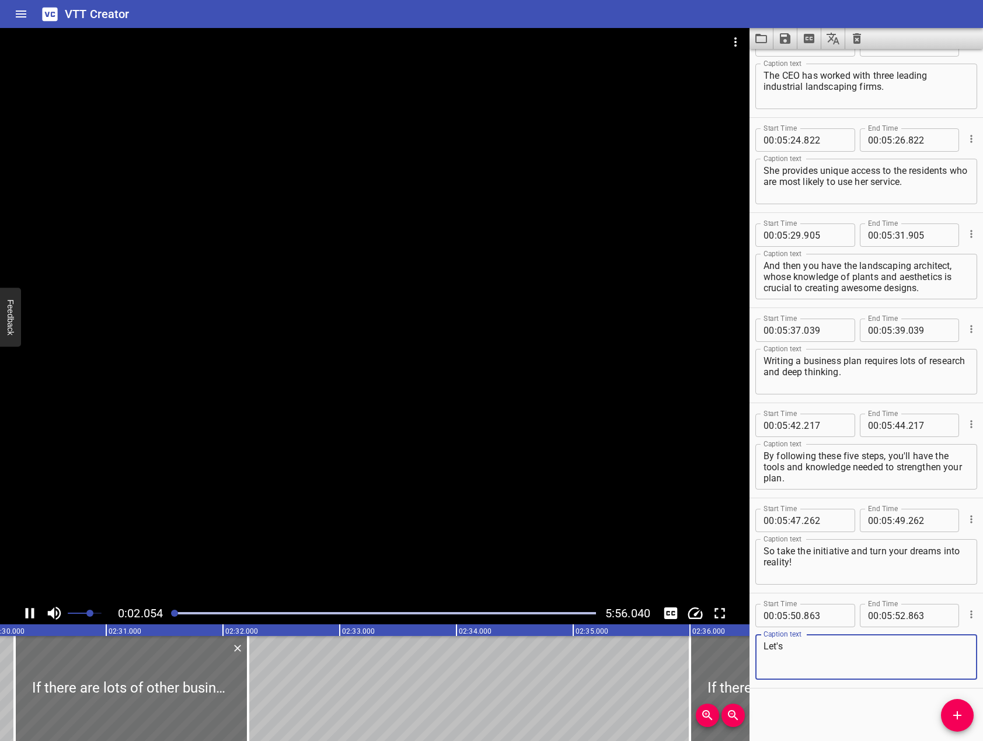
drag, startPoint x: 654, startPoint y: 451, endPoint x: 731, endPoint y: 502, distance: 92.3
click at [668, 463] on div at bounding box center [374, 315] width 749 height 574
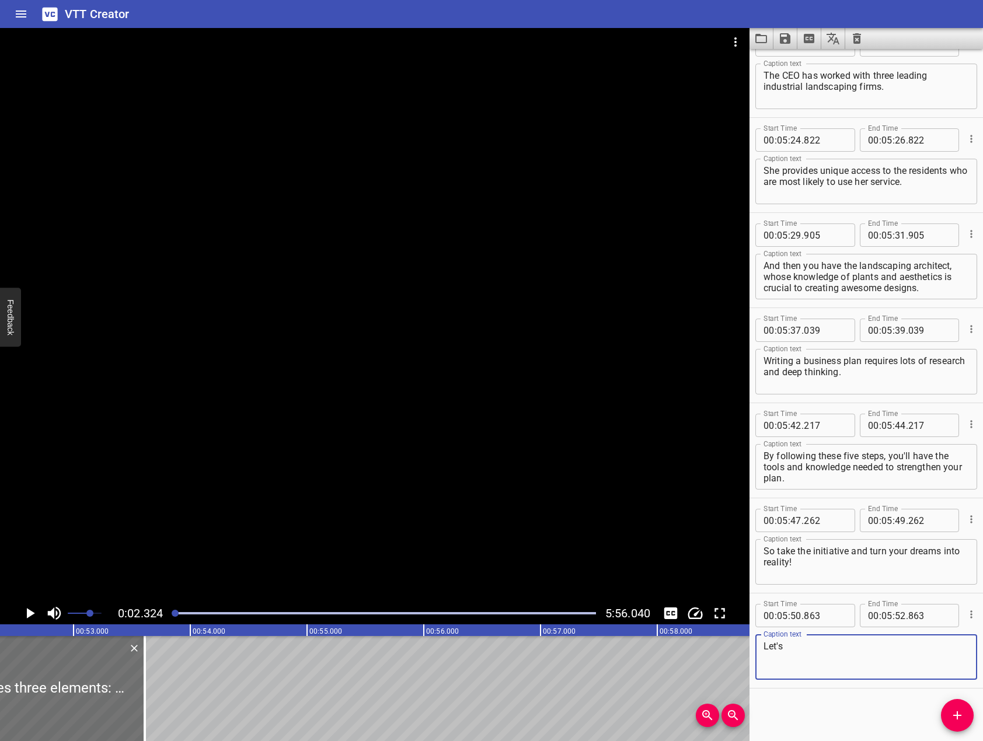
click at [894, 647] on textarea "Let's" at bounding box center [865, 657] width 205 height 33
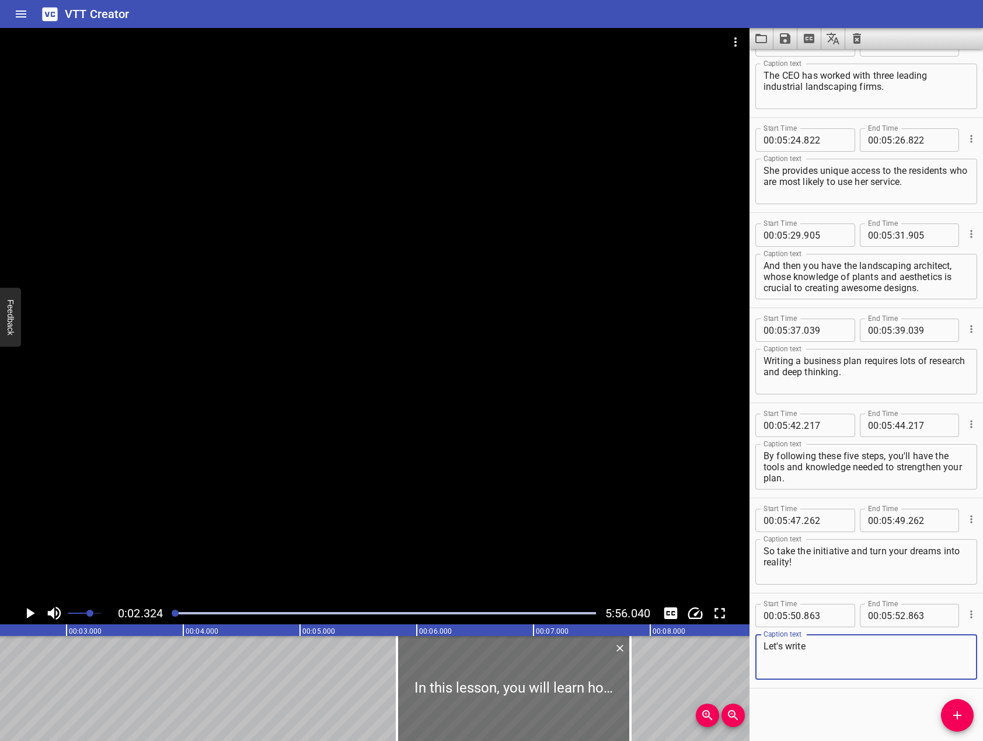
scroll to position [0, 271]
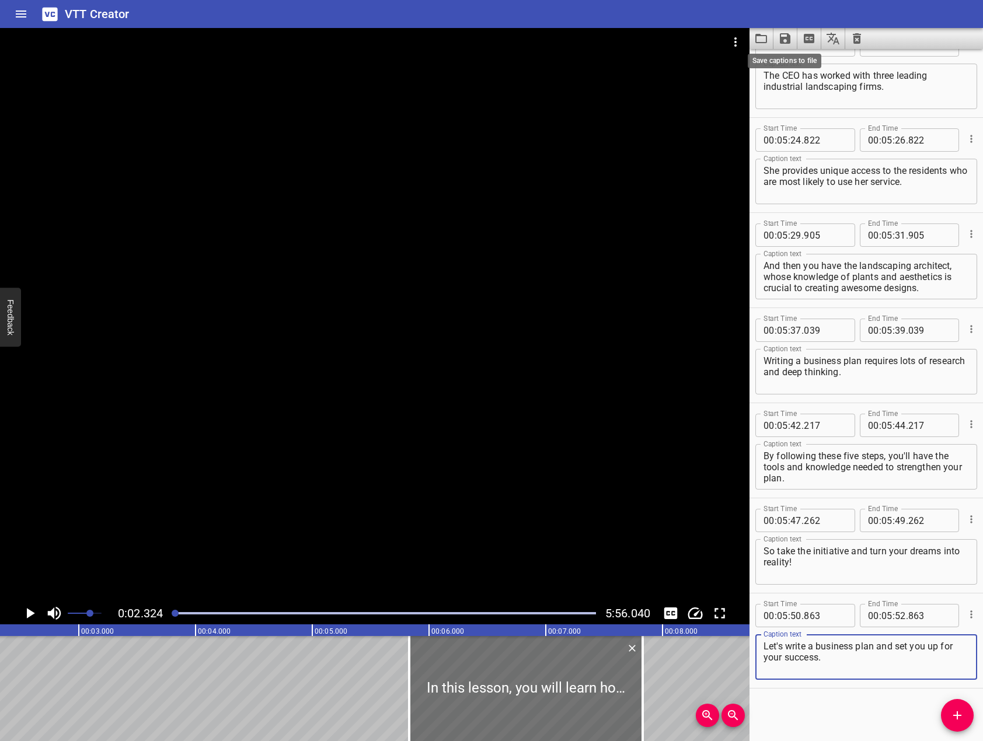
type textarea "Let's write a business plan and set you up for your success."
click at [788, 40] on icon "Save captions to file" at bounding box center [785, 38] width 11 height 11
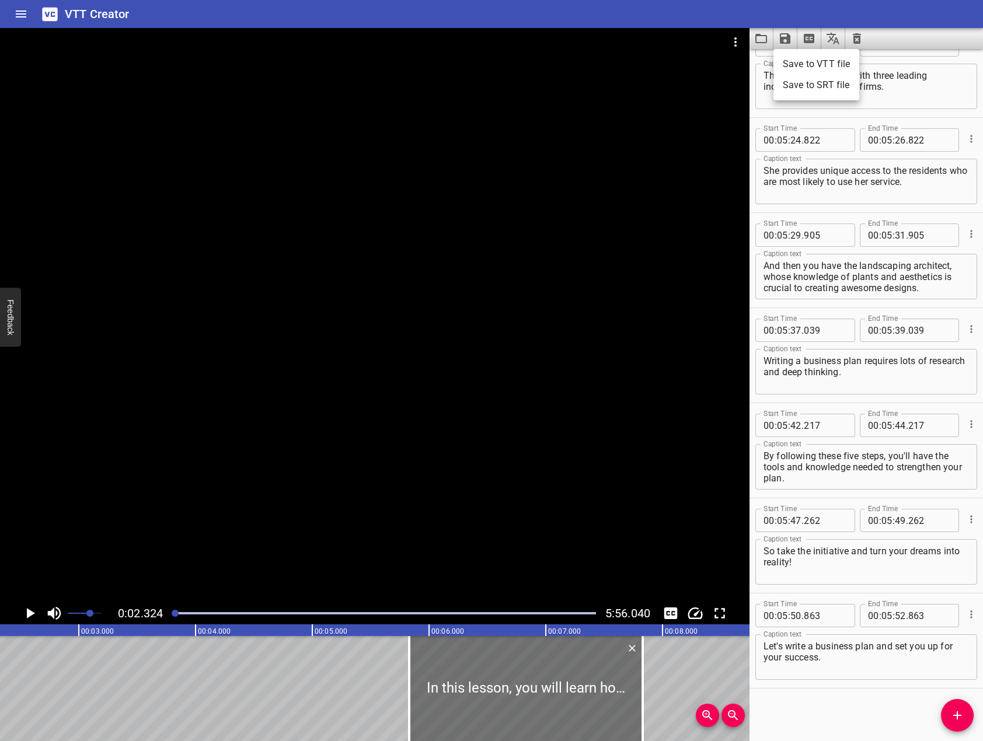
click at [822, 62] on li "Save to VTT file" at bounding box center [816, 64] width 86 height 21
